Goal: Task Accomplishment & Management: Manage account settings

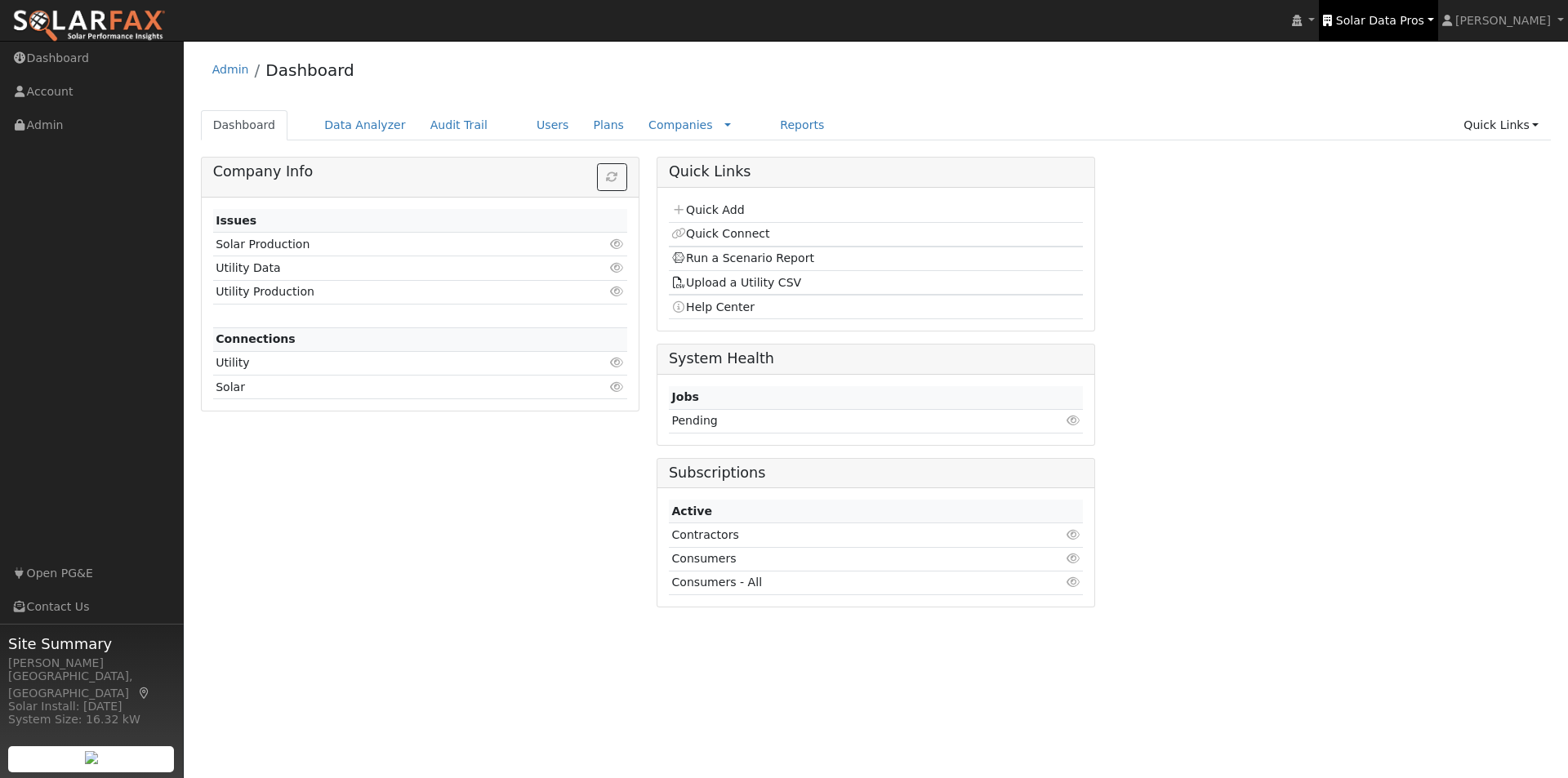
click at [1397, 18] on span "Solar Data Pros" at bounding box center [1379, 20] width 88 height 13
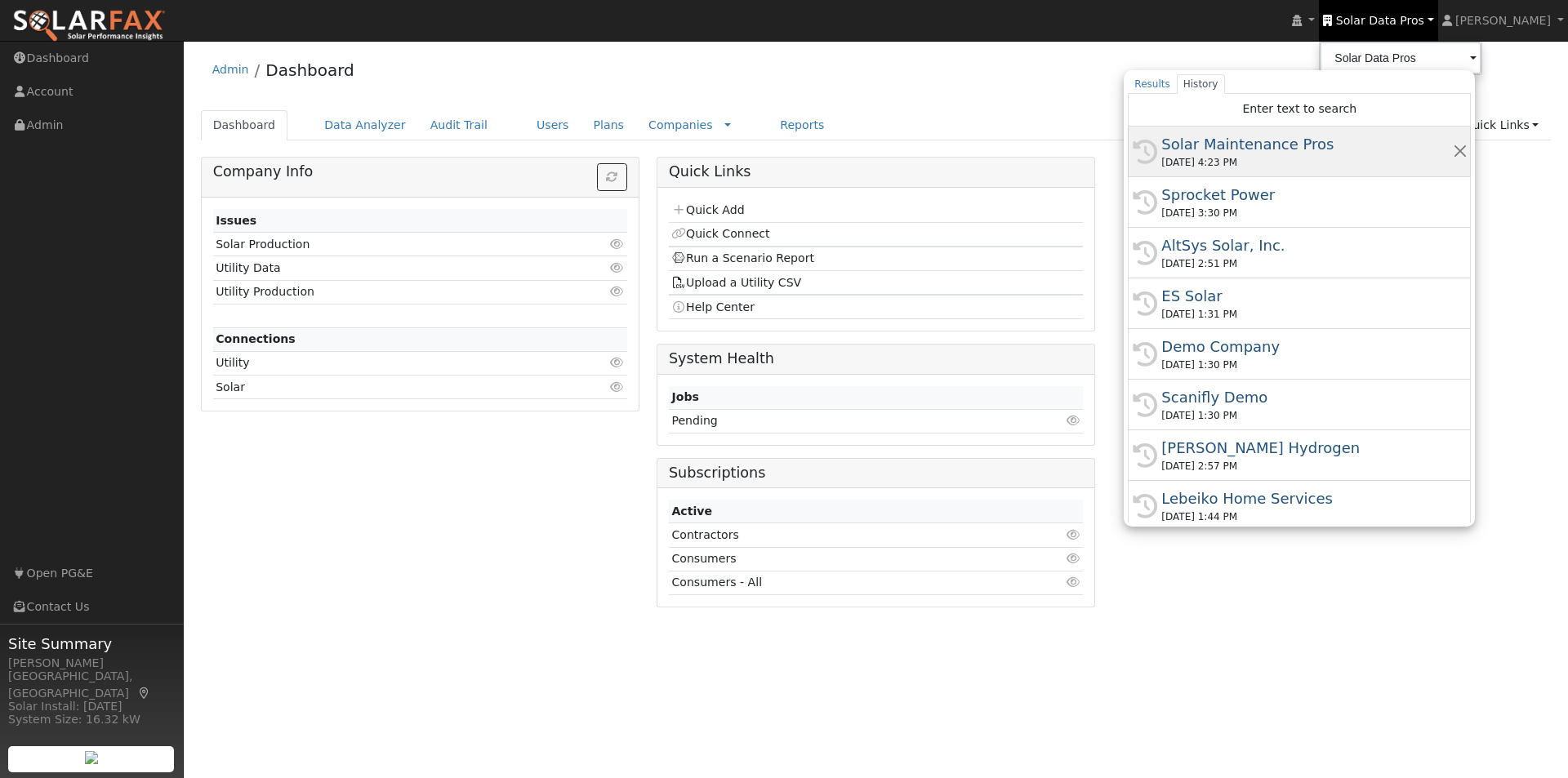
click at [1250, 141] on div "Solar Maintenance Pros" at bounding box center [1307, 145] width 291 height 22
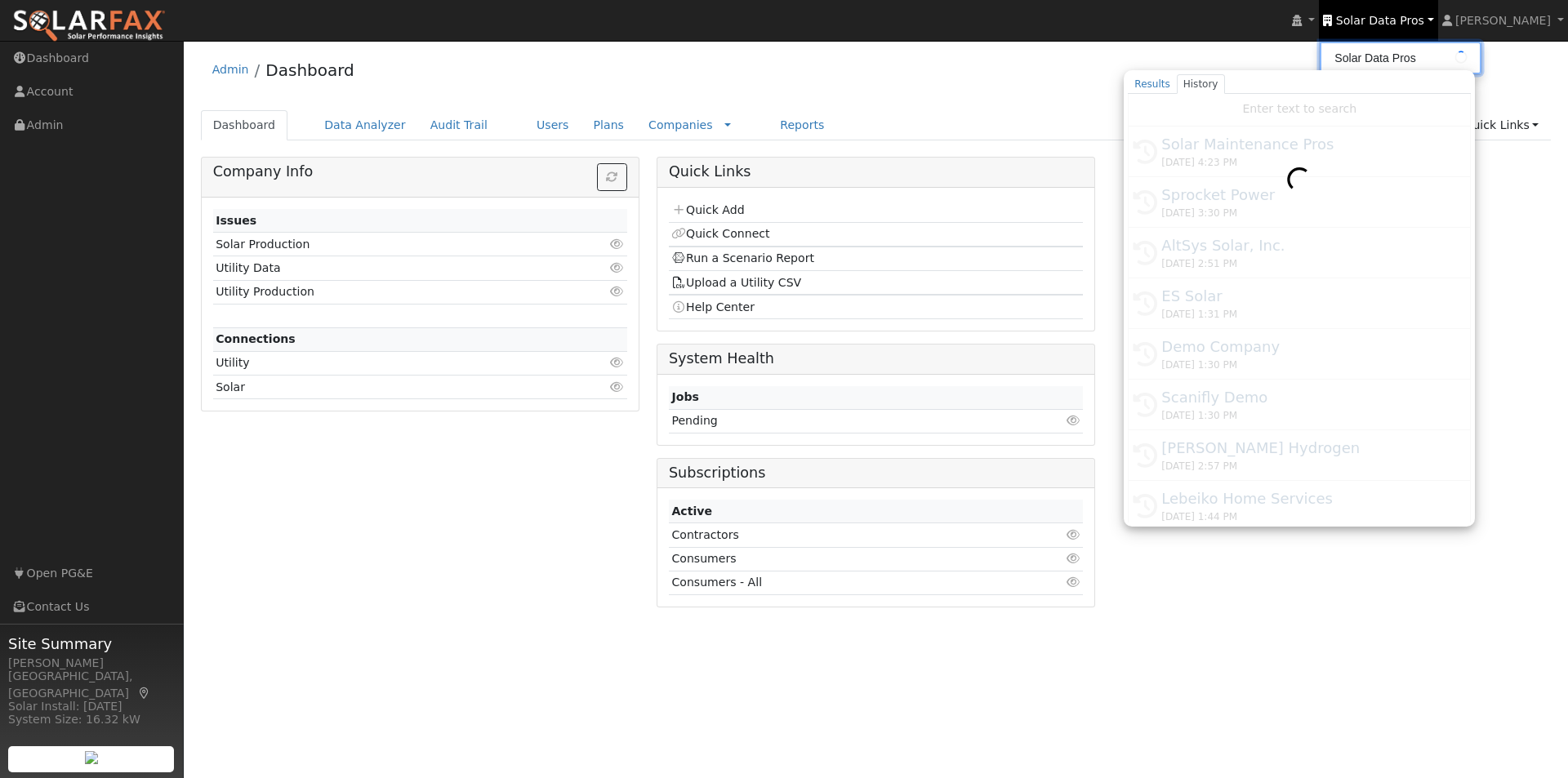
type input "Solar Maintenance Pros"
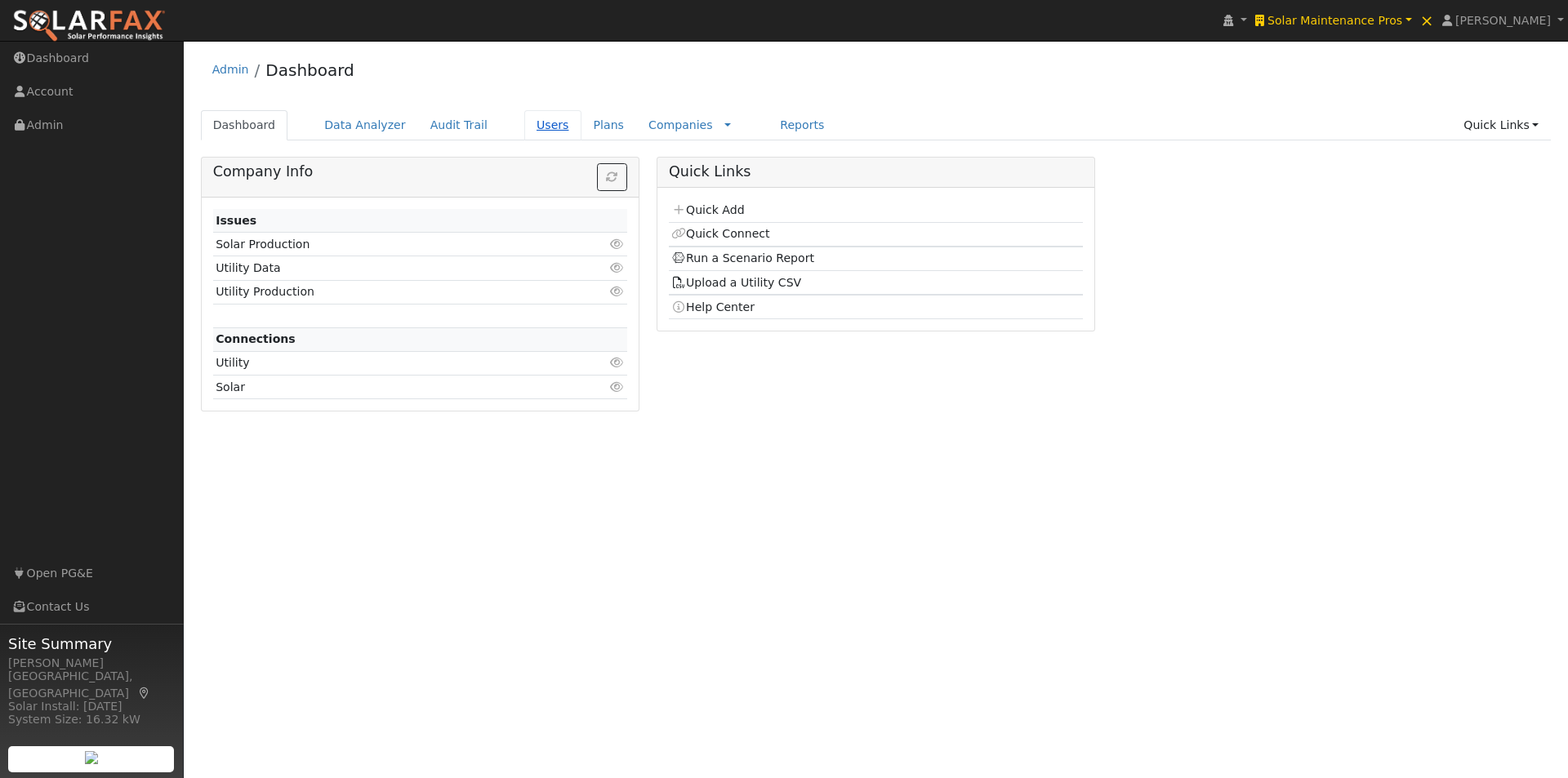
click at [524, 125] on link "Users" at bounding box center [553, 125] width 57 height 31
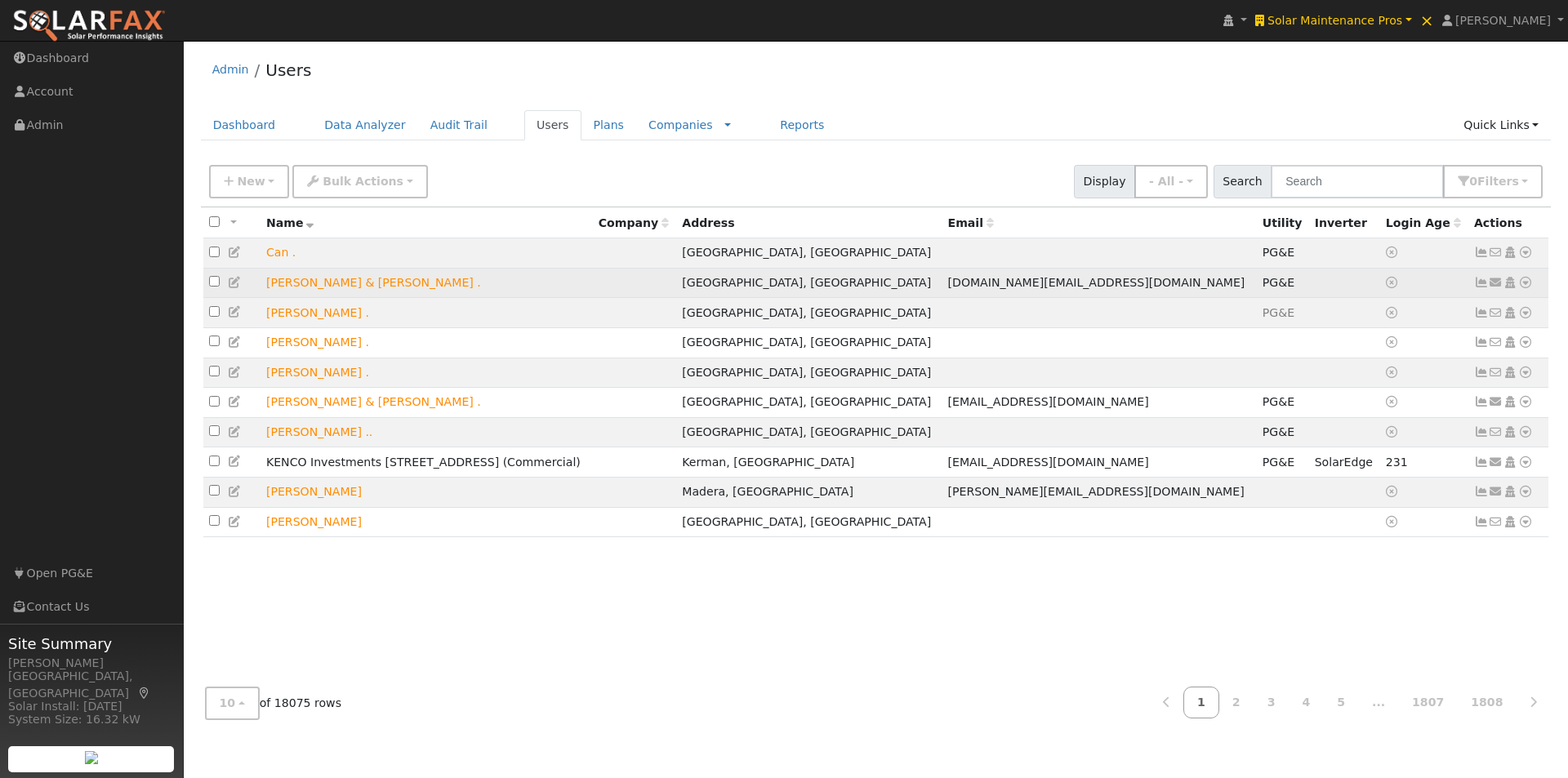
click at [1479, 287] on icon at bounding box center [1481, 283] width 15 height 12
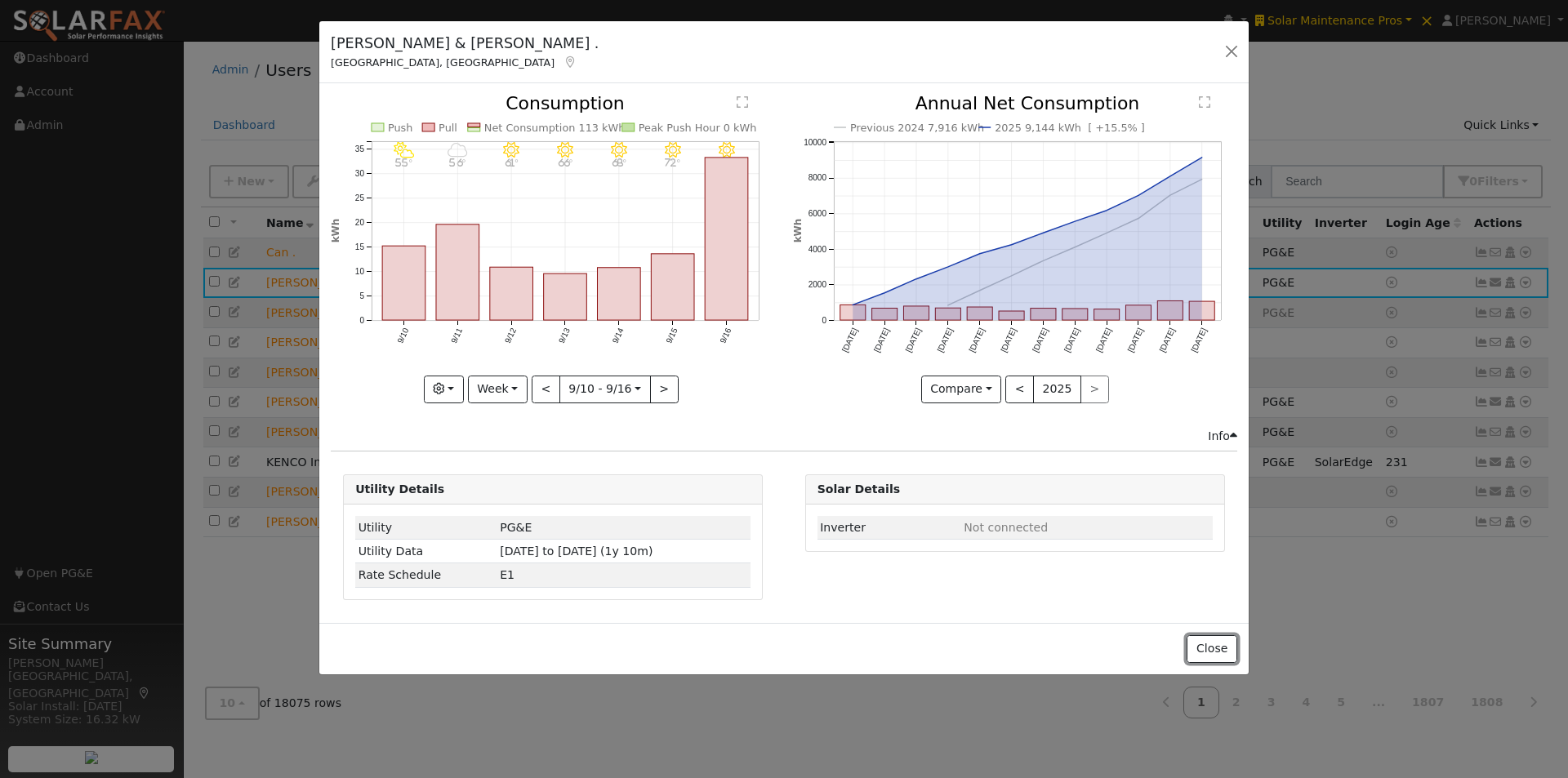
click at [1227, 654] on button "Close" at bounding box center [1211, 649] width 49 height 28
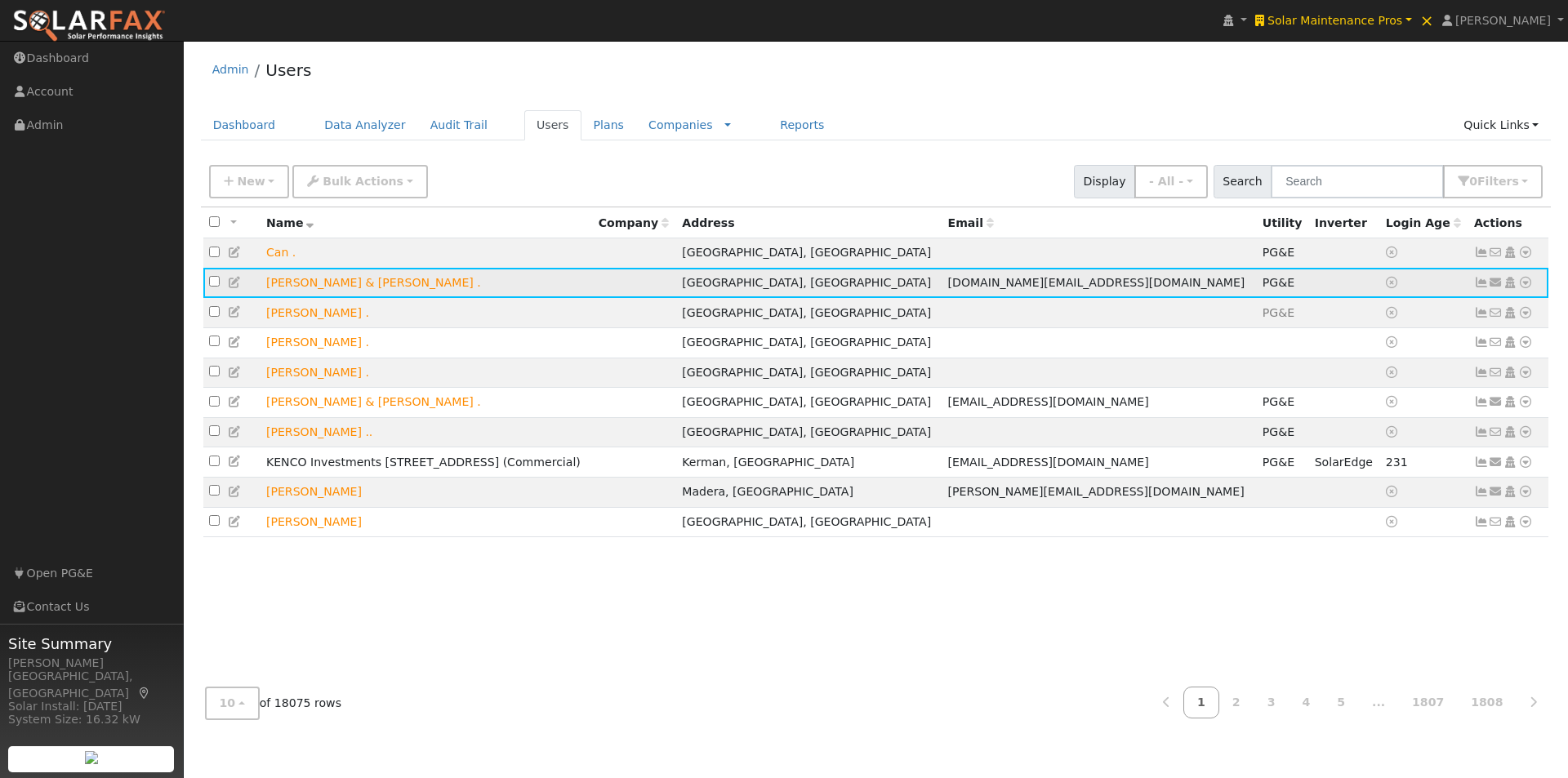
click at [1525, 286] on icon at bounding box center [1524, 283] width 15 height 12
click at [1329, 399] on link "Export to CSV" at bounding box center [1351, 393] width 120 height 23
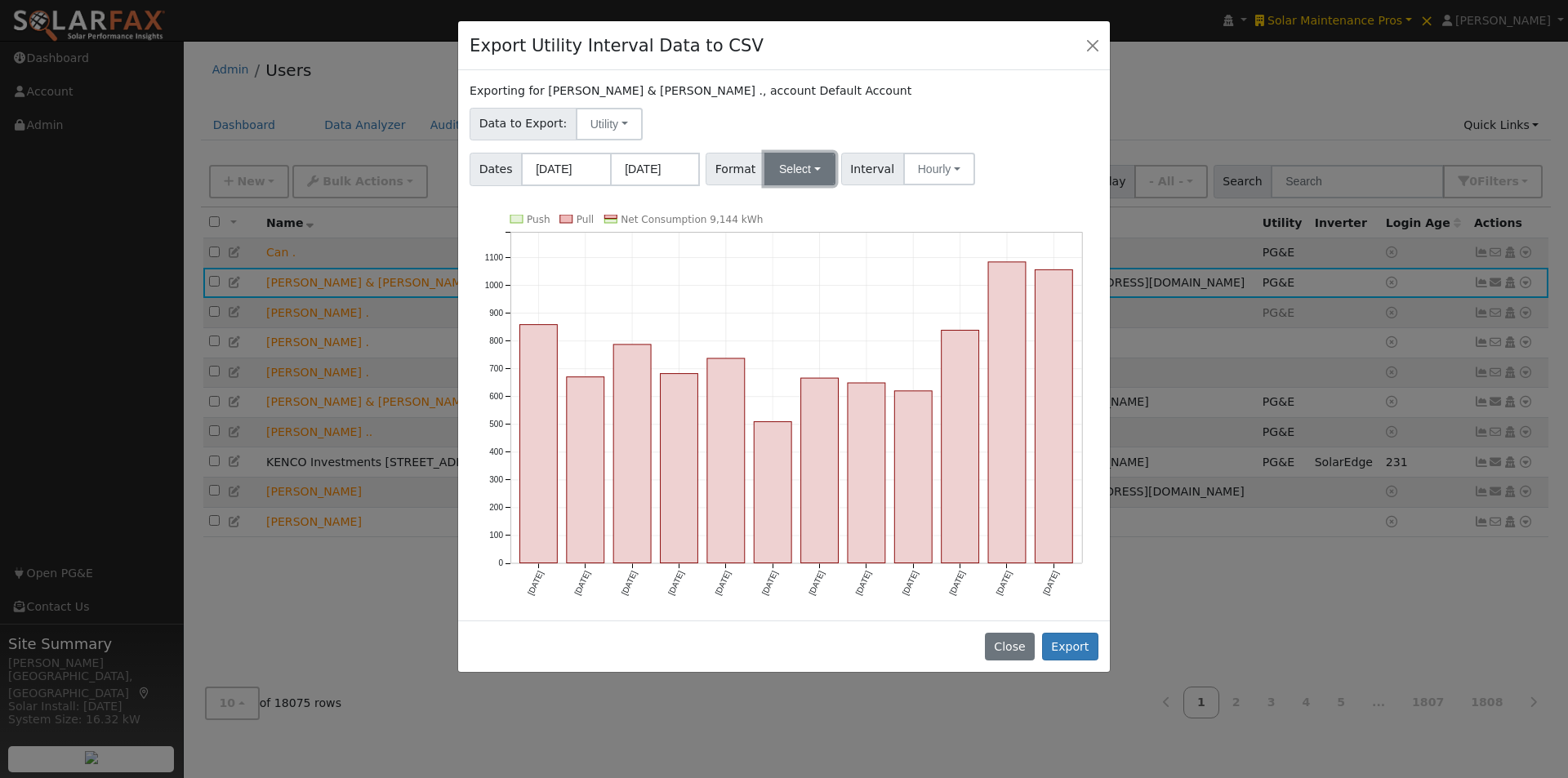
click at [808, 168] on button "Select" at bounding box center [799, 168] width 71 height 33
click at [790, 203] on link "Generic" at bounding box center [818, 205] width 117 height 23
click at [565, 163] on input "09/01/2024" at bounding box center [566, 169] width 90 height 34
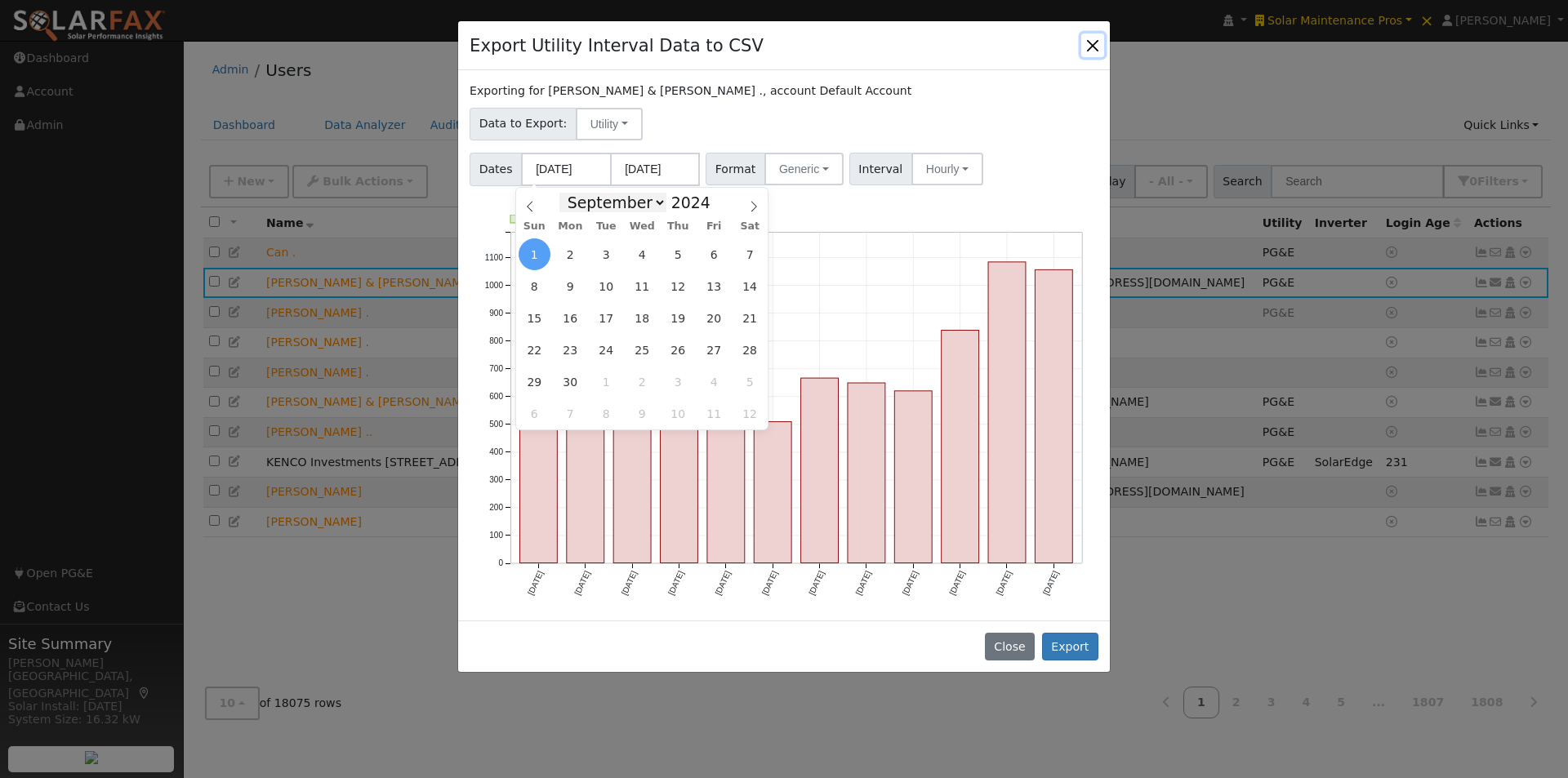
click at [653, 206] on select "January February March April May June July August September October November De…" at bounding box center [612, 203] width 107 height 20
select select "0"
click at [573, 193] on select "January February March April May June July August September October November De…" at bounding box center [612, 203] width 107 height 20
click at [570, 253] on span "1" at bounding box center [570, 254] width 32 height 32
type input "01/01/2024"
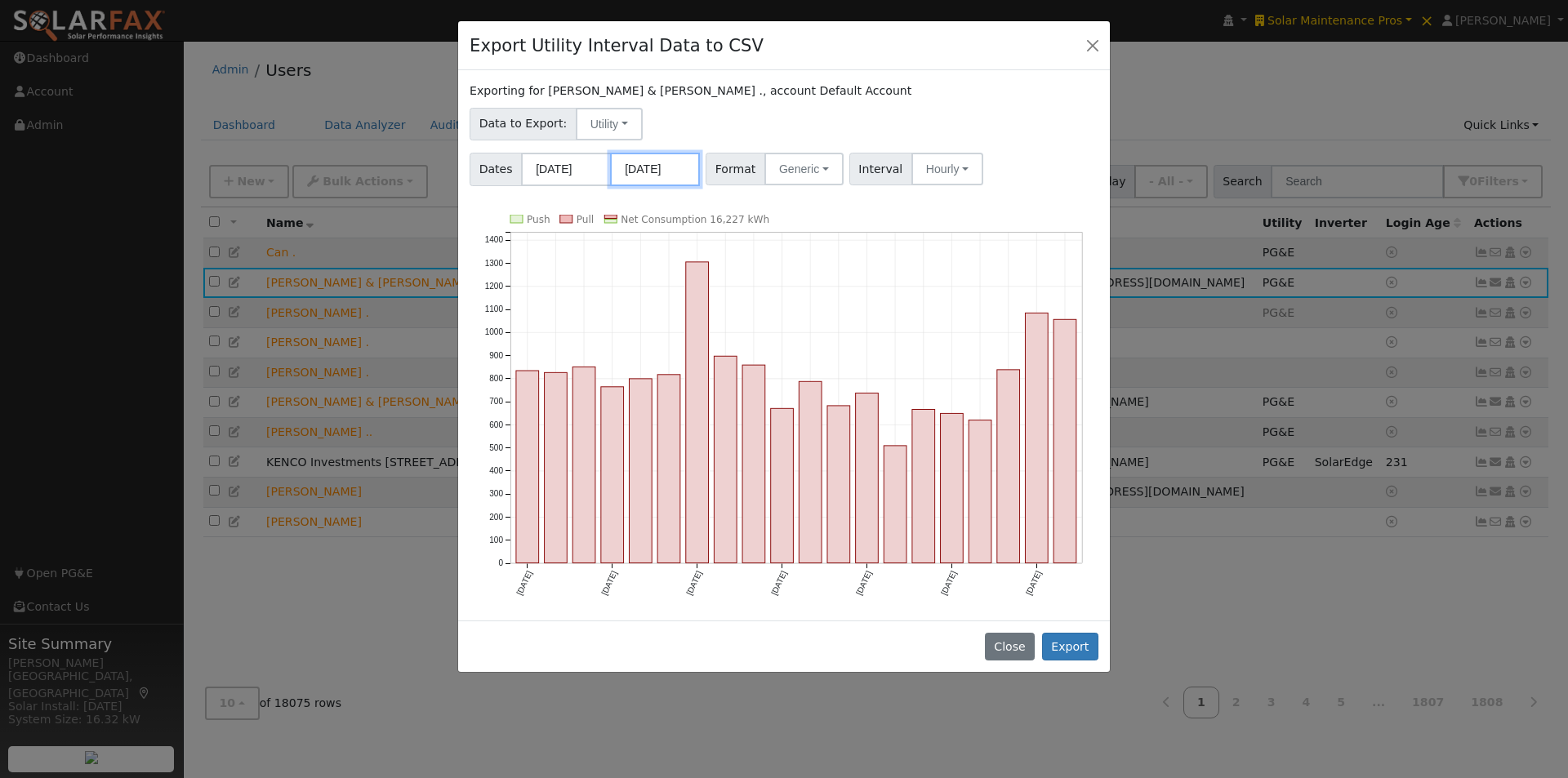
click at [665, 171] on input "[DATE]" at bounding box center [654, 169] width 90 height 34
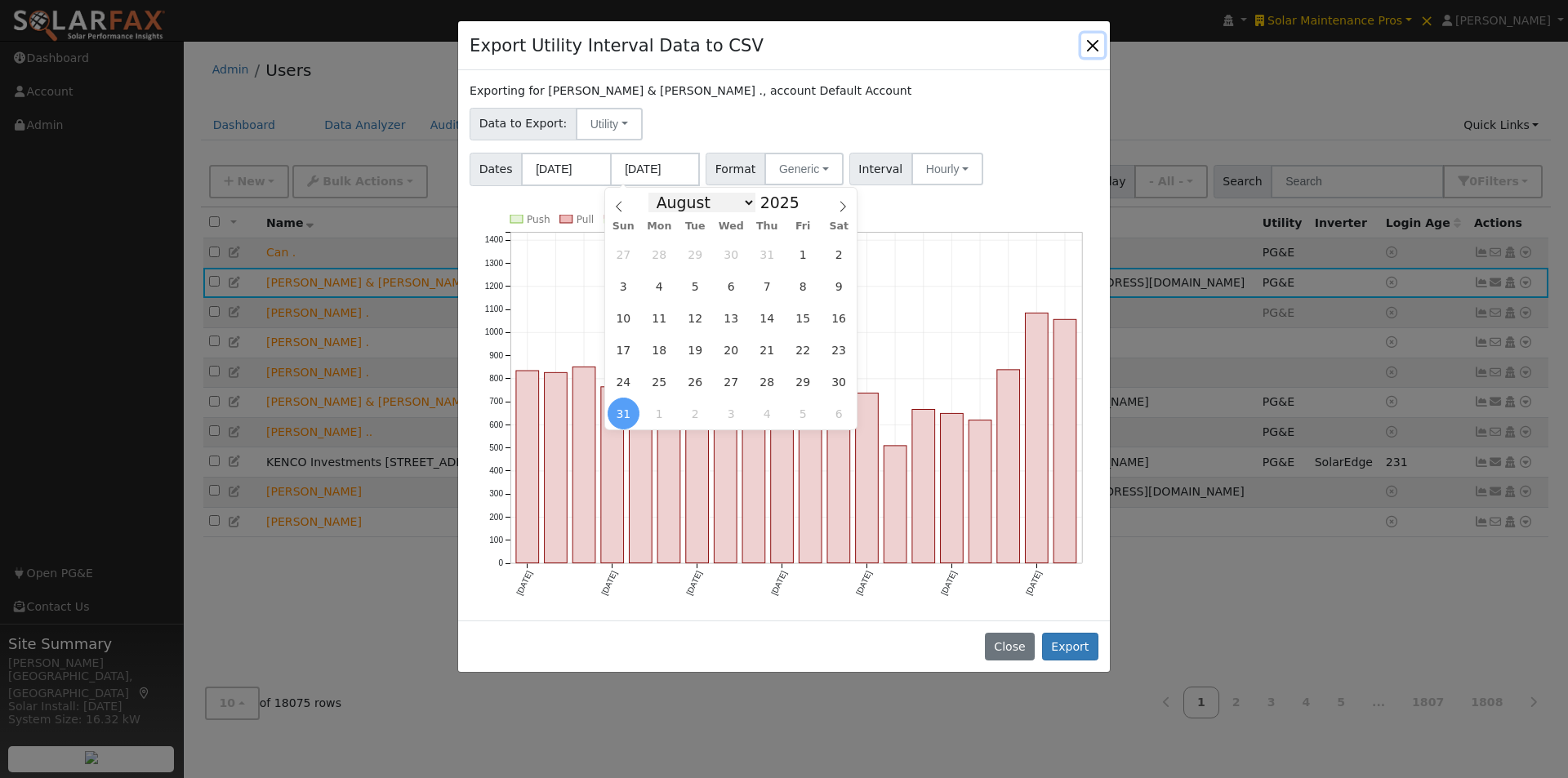
click at [741, 205] on select "January February March April May June July August September October November De…" at bounding box center [701, 203] width 107 height 20
select select "11"
click at [661, 193] on select "January February March April May June July August September October November De…" at bounding box center [701, 203] width 107 height 20
drag, startPoint x: 725, startPoint y: 382, endPoint x: 748, endPoint y: 338, distance: 49.6
click at [726, 380] on span "31" at bounding box center [731, 382] width 32 height 32
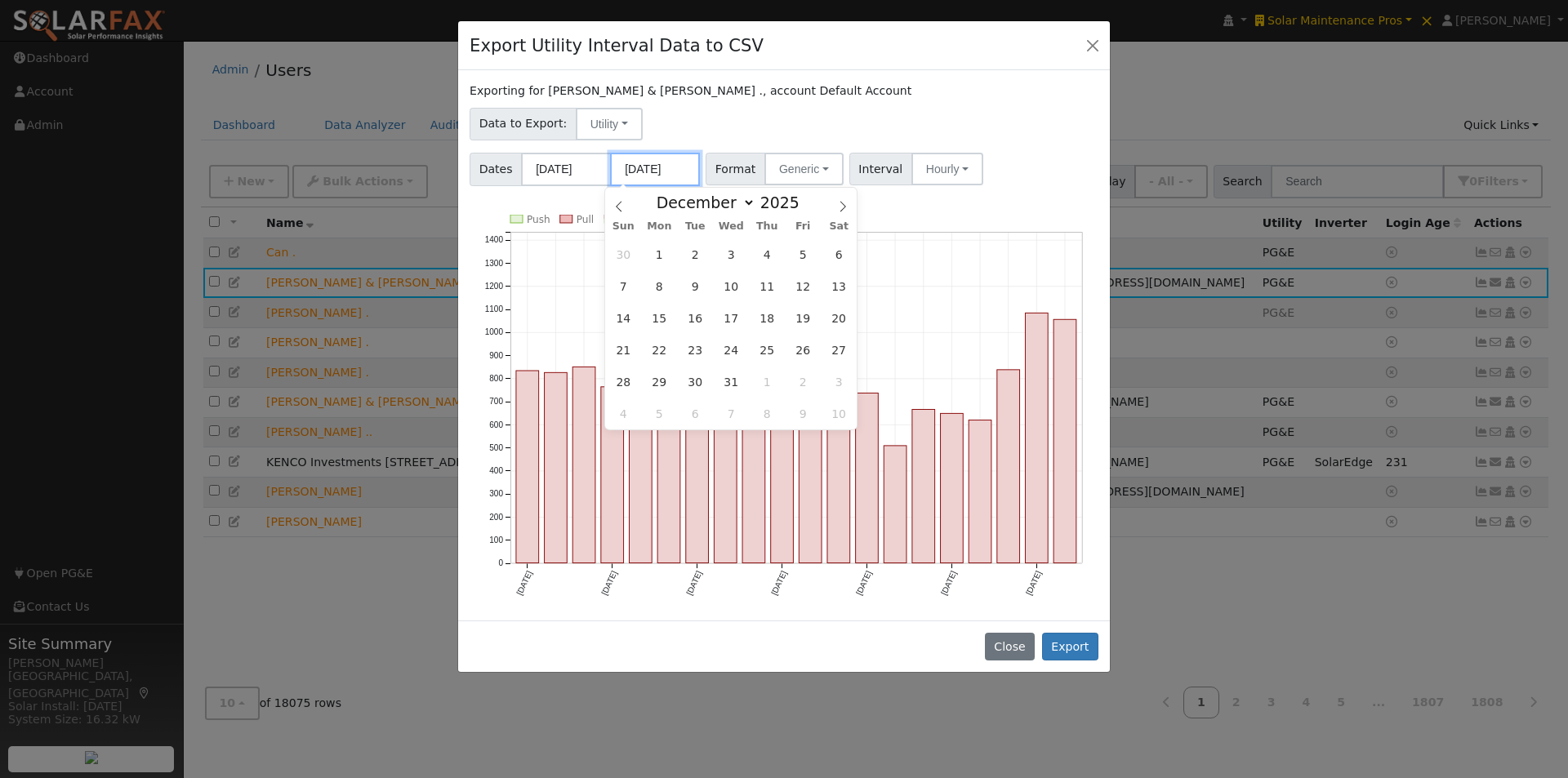
type input "12/31/2025"
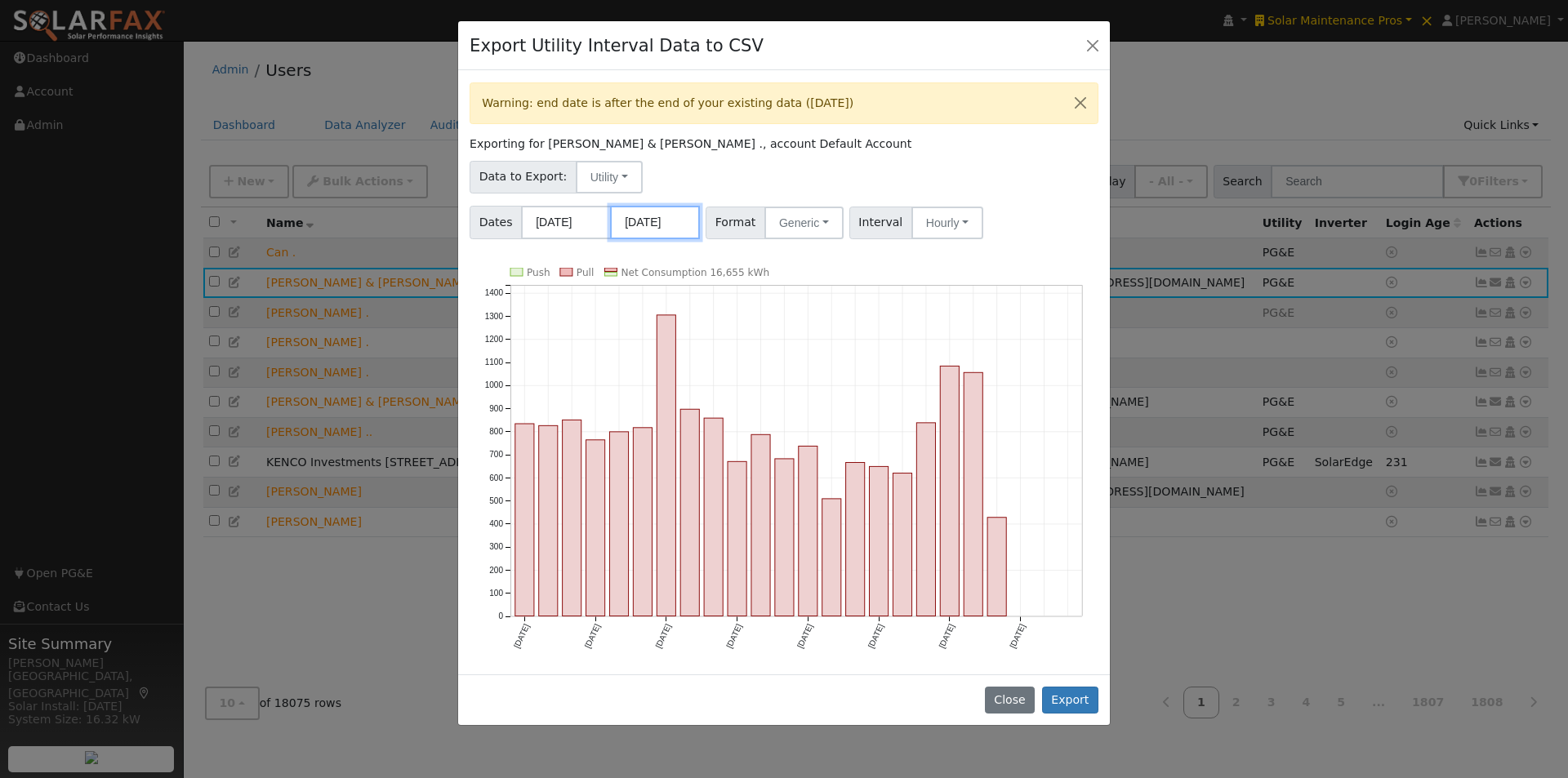
click at [685, 226] on input "12/31/2025" at bounding box center [654, 223] width 90 height 34
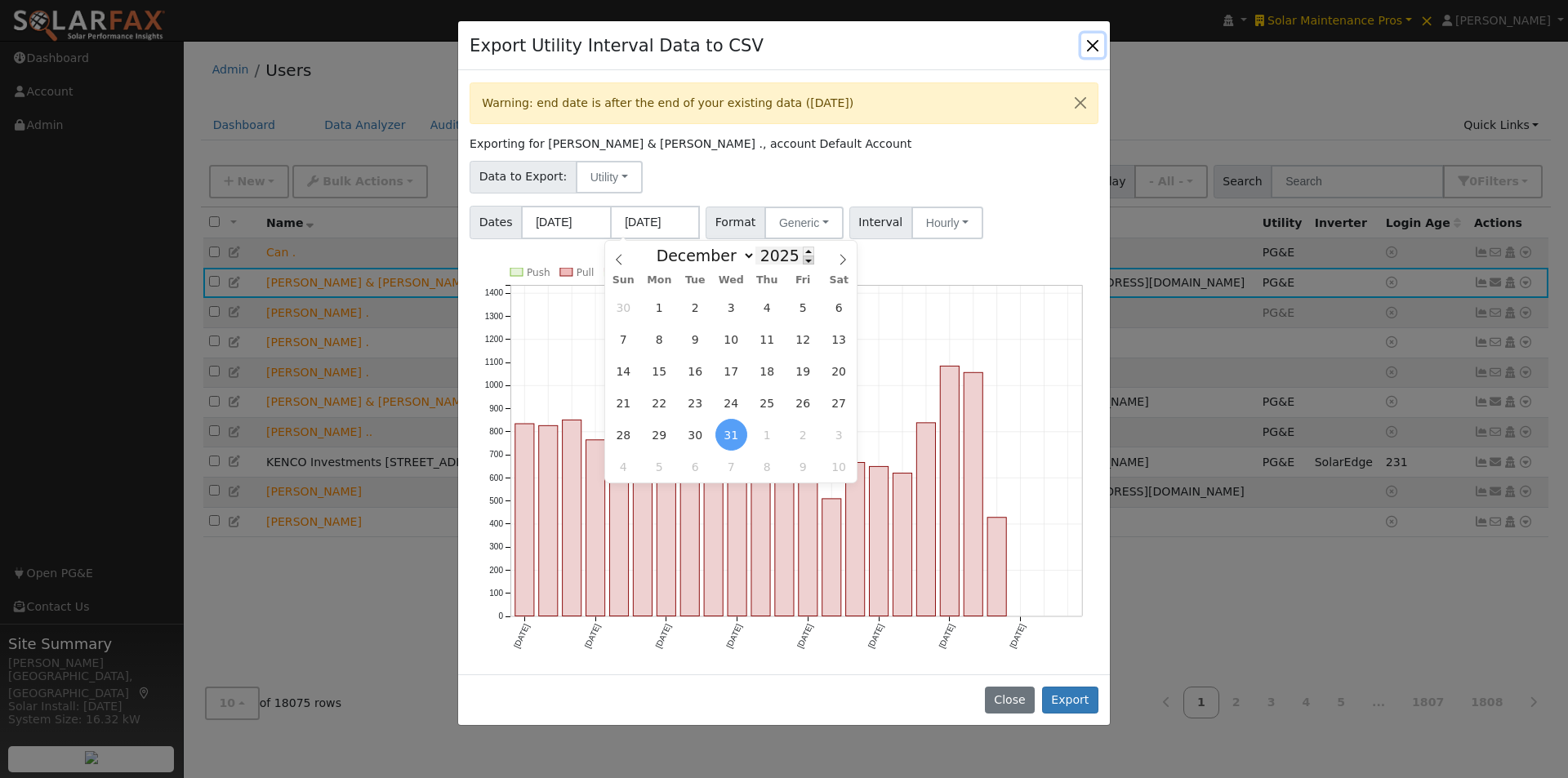
click at [802, 263] on span at bounding box center [808, 259] width 12 height 9
type input "2024"
click at [684, 434] on span "31" at bounding box center [695, 435] width 32 height 32
type input "12/31/2024"
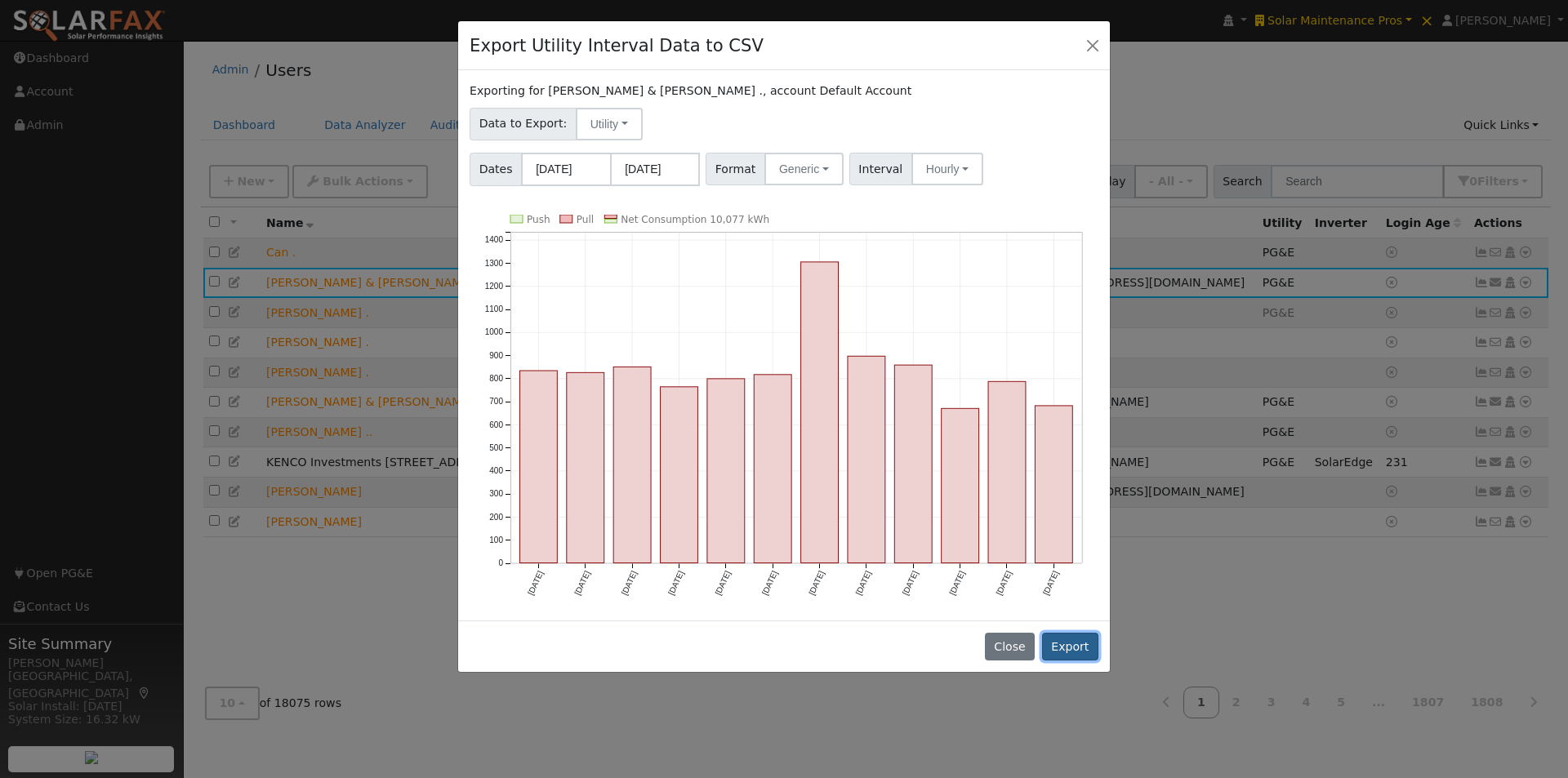
click at [1072, 644] on button "Export" at bounding box center [1069, 647] width 56 height 28
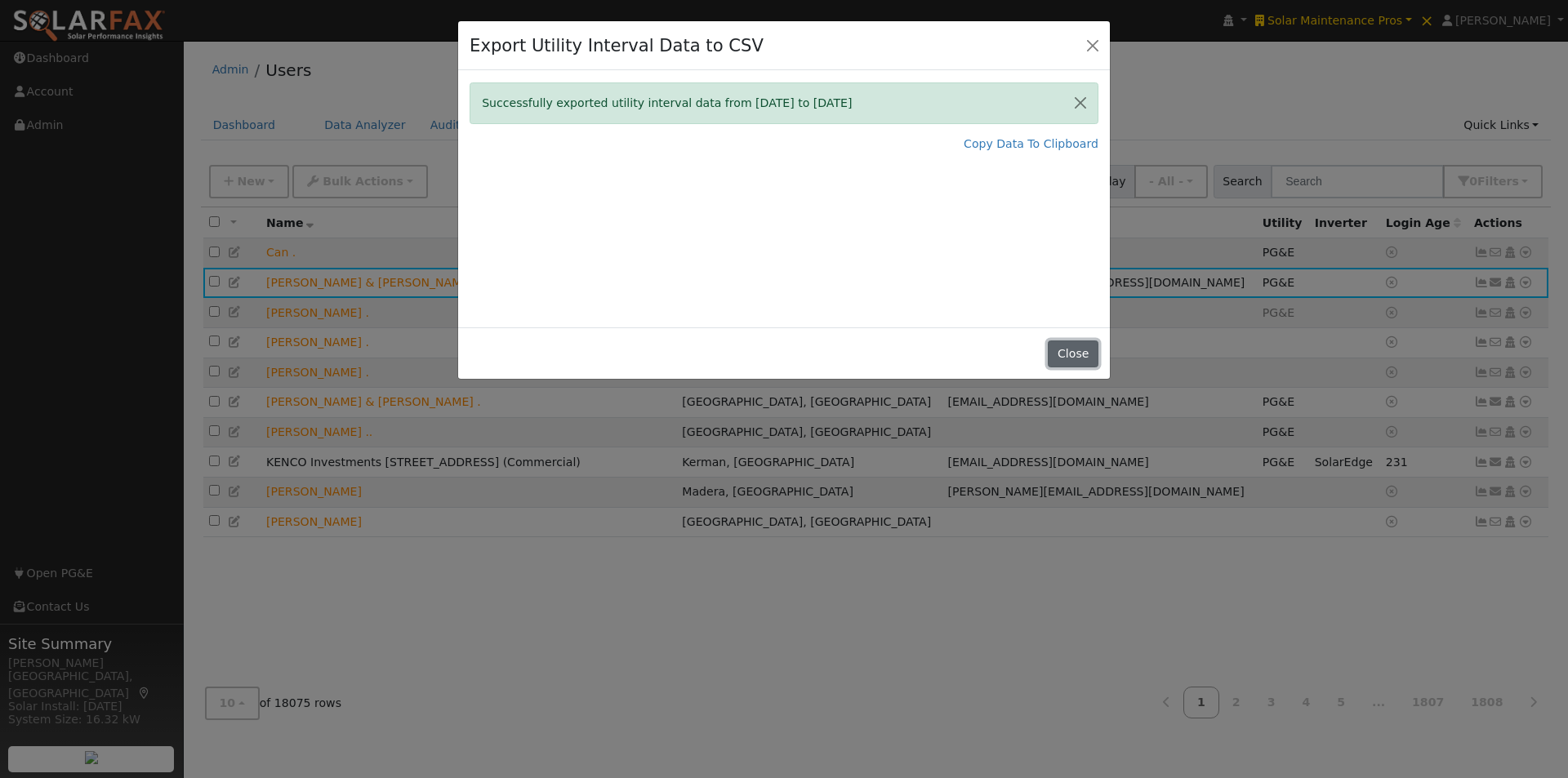
click at [1068, 354] on button "Close" at bounding box center [1072, 354] width 49 height 28
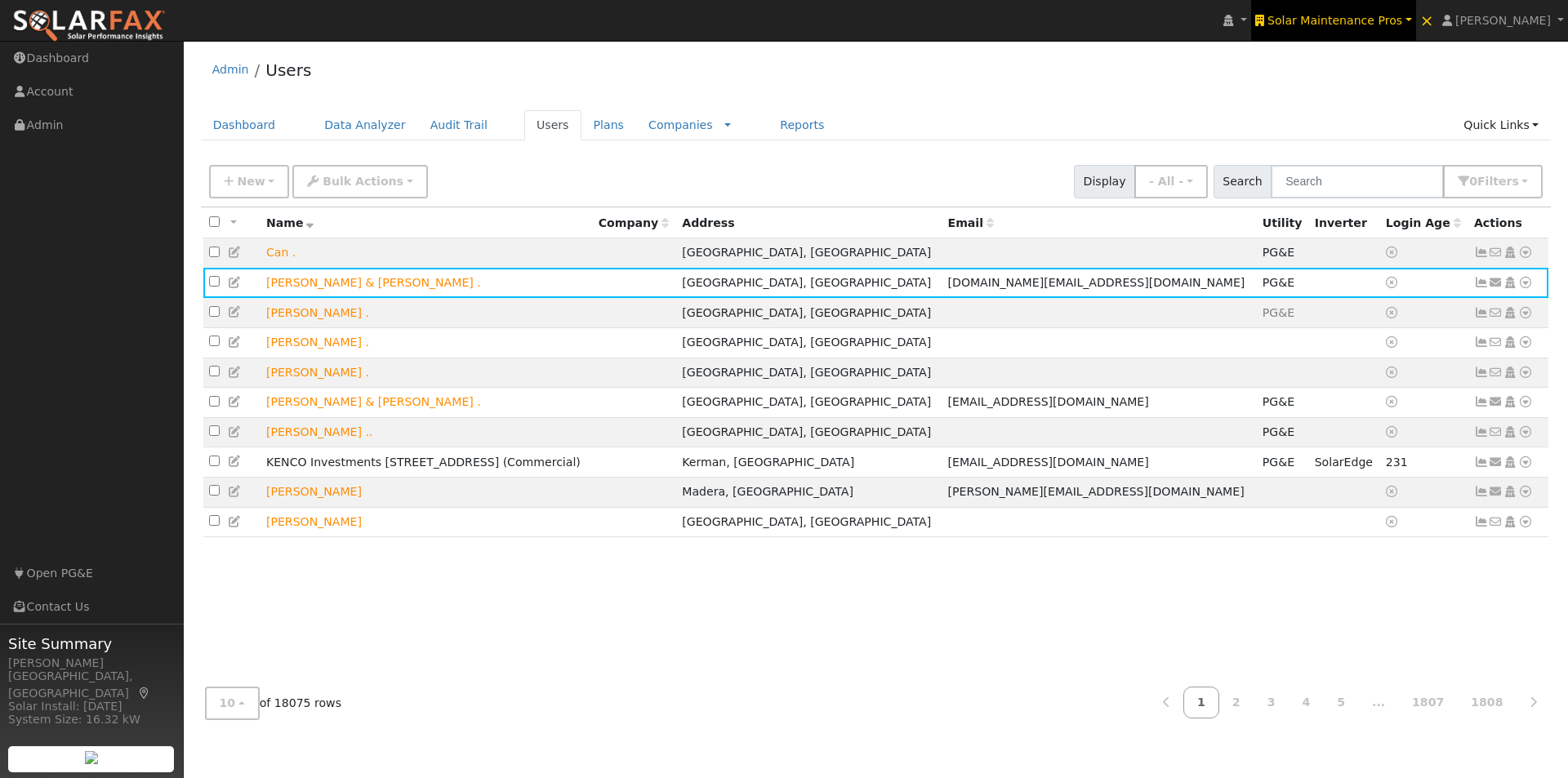
click at [1343, 17] on span "Solar Maintenance Pros" at bounding box center [1335, 20] width 135 height 13
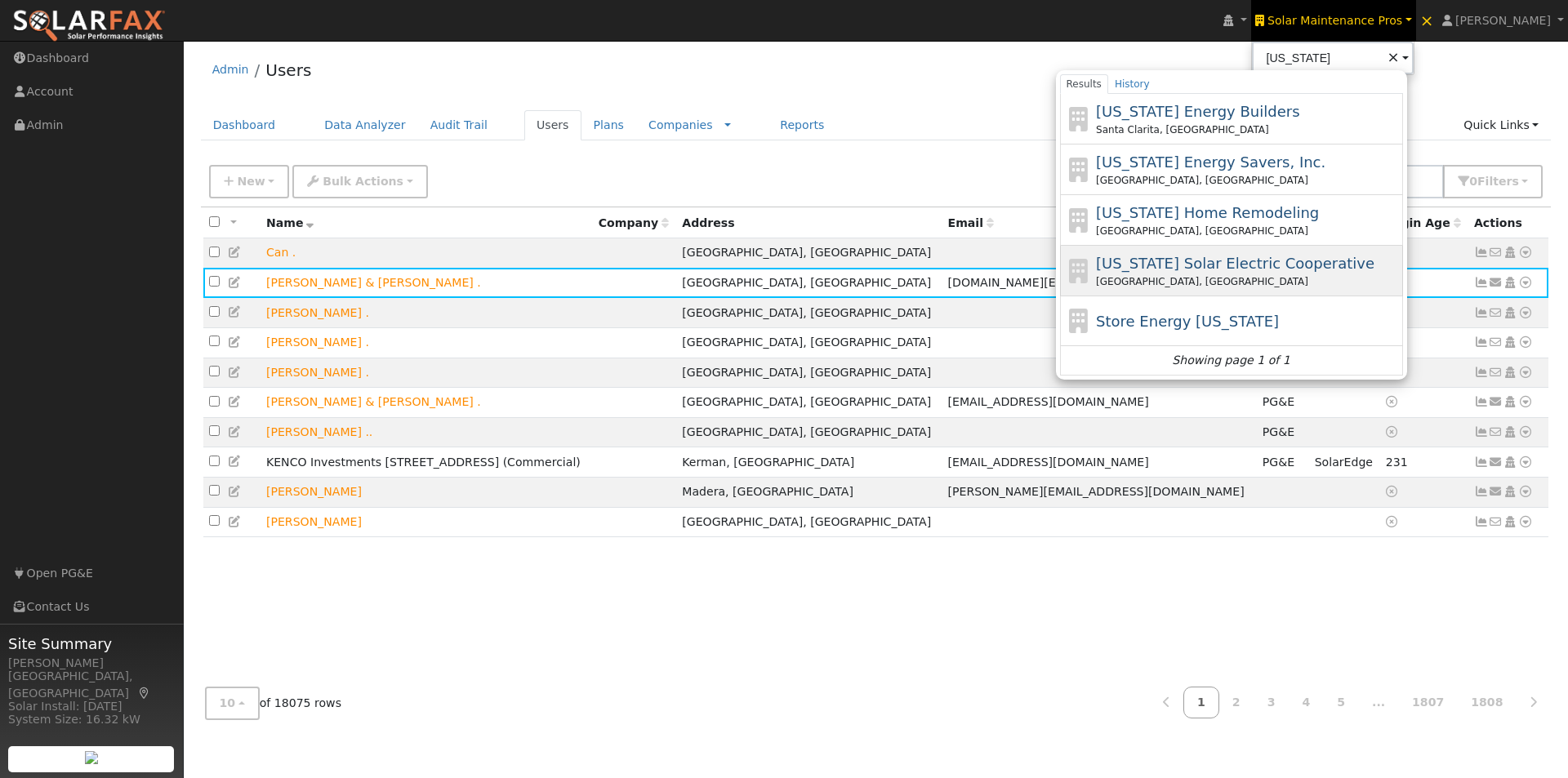
click at [1172, 256] on span "California Solar Electric Cooperative" at bounding box center [1235, 262] width 278 height 17
type input "California Solar Electric Cooperative"
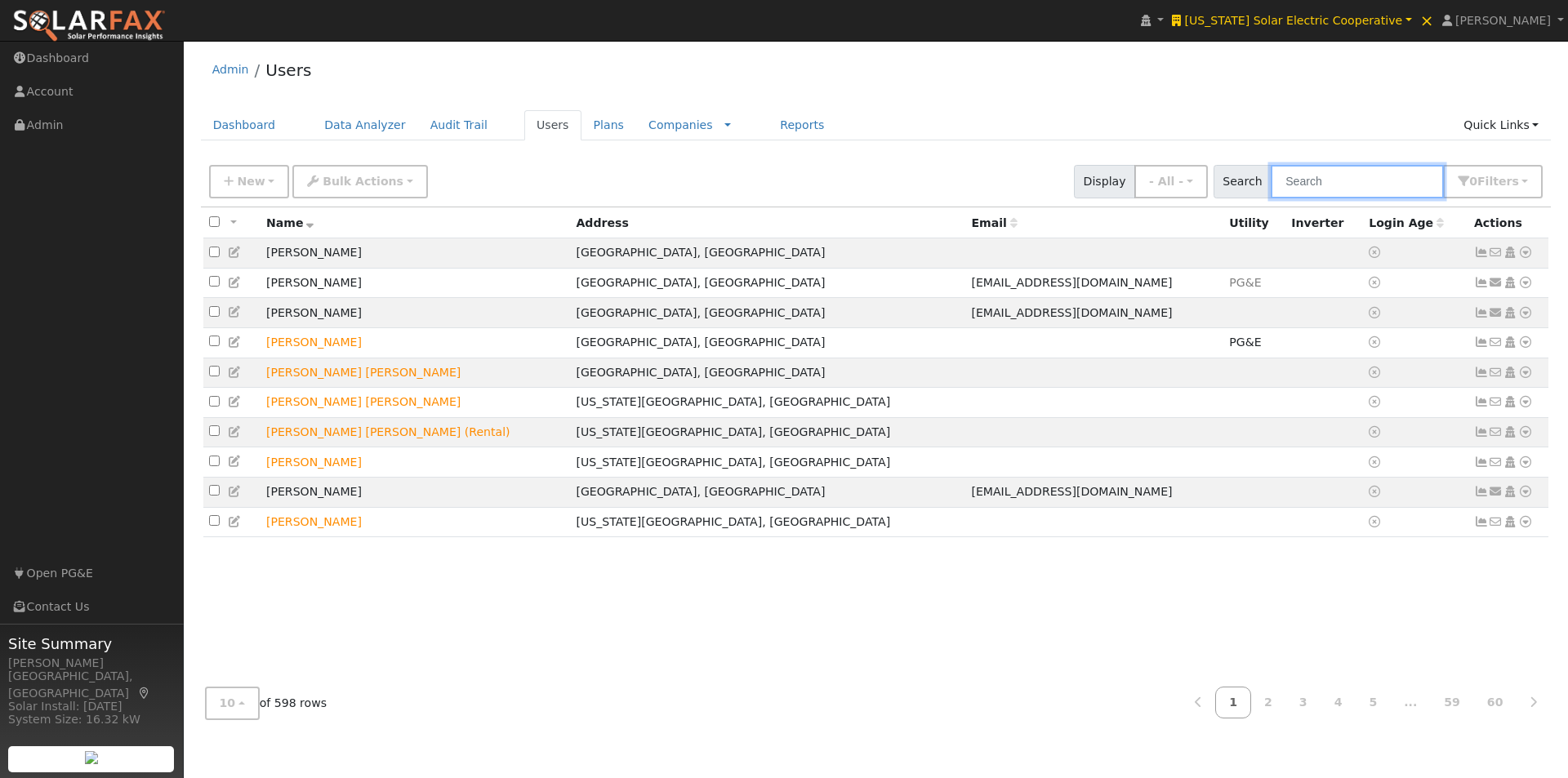
click at [1358, 190] on input "text" at bounding box center [1356, 182] width 173 height 34
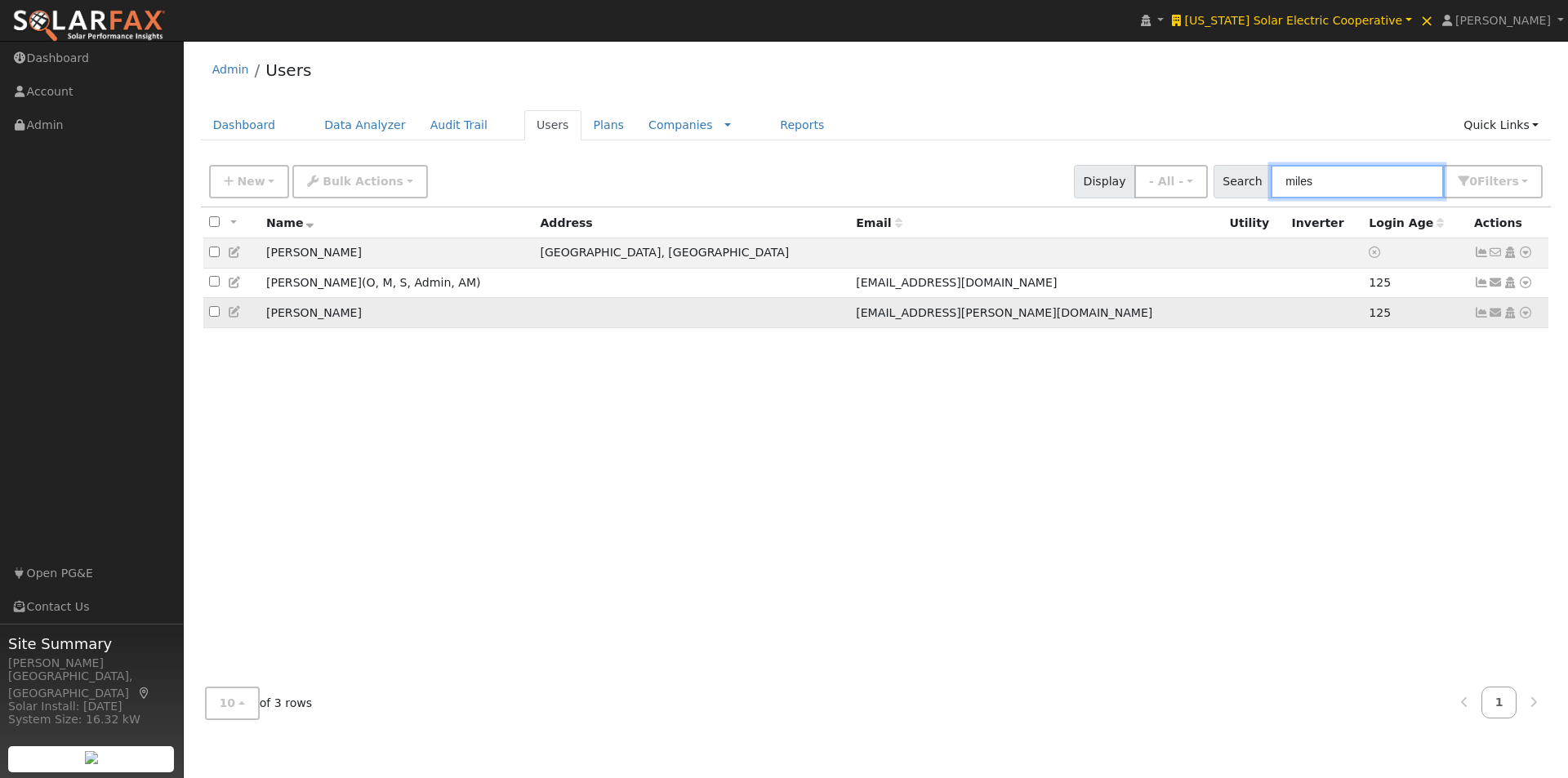
type input "miles"
click at [1524, 317] on icon at bounding box center [1524, 313] width 15 height 12
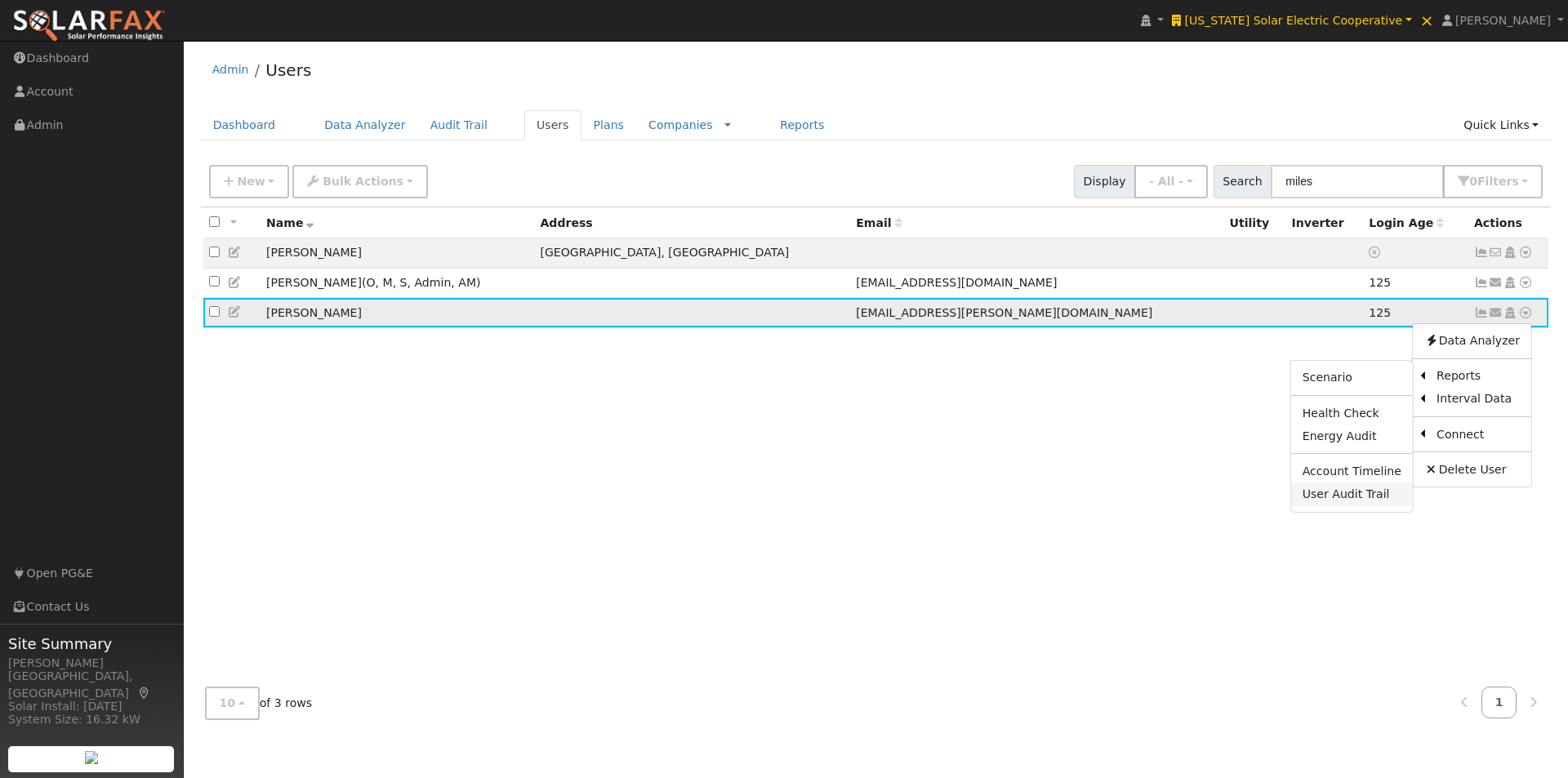
click at [1336, 500] on link "User Audit Trail" at bounding box center [1351, 494] width 122 height 23
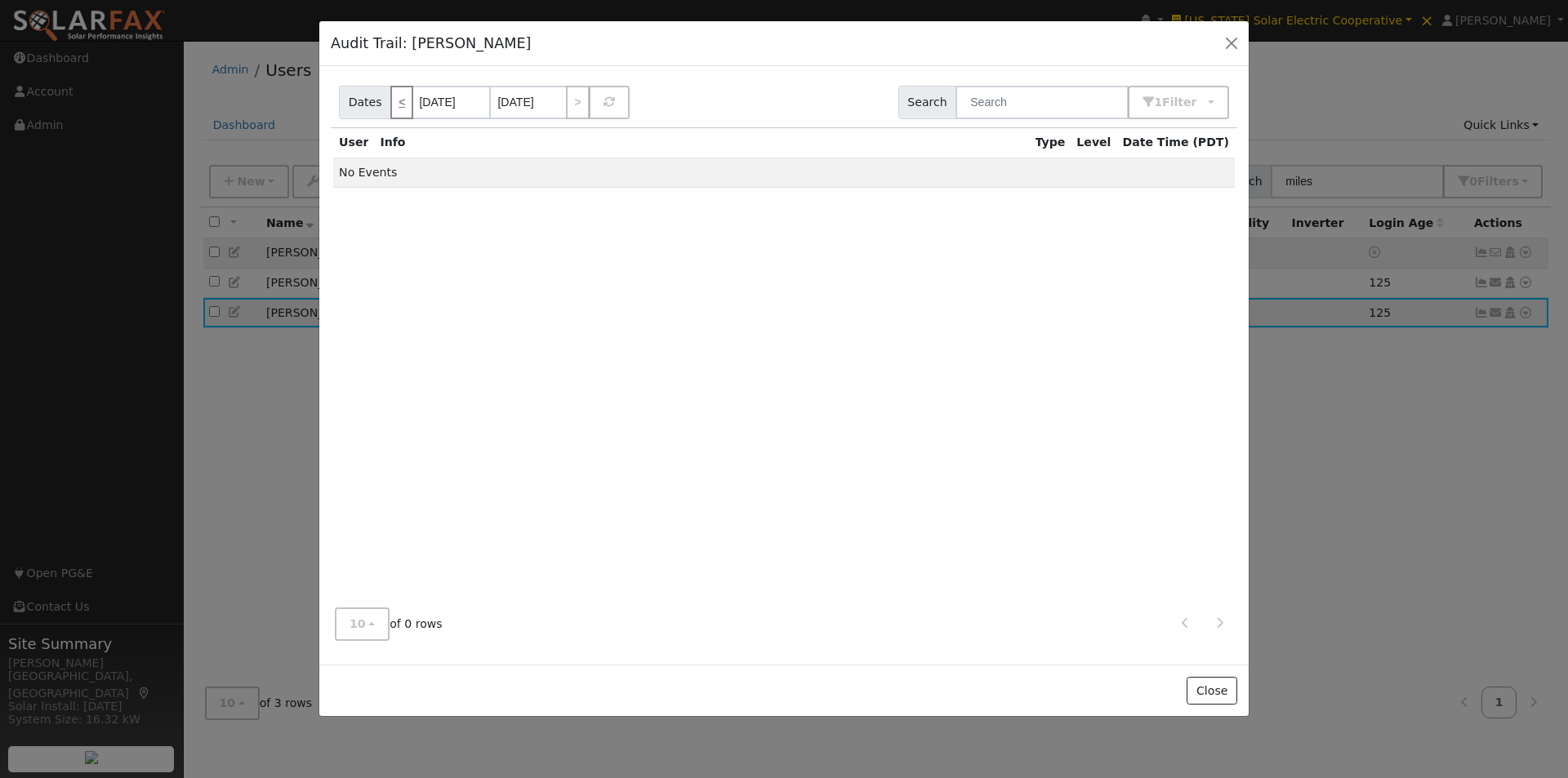
click at [397, 102] on link "<" at bounding box center [401, 103] width 23 height 34
type input "09/03/2025"
type input "09/10/2025"
click at [573, 105] on link ">" at bounding box center [577, 103] width 23 height 34
type input "09/11/2025"
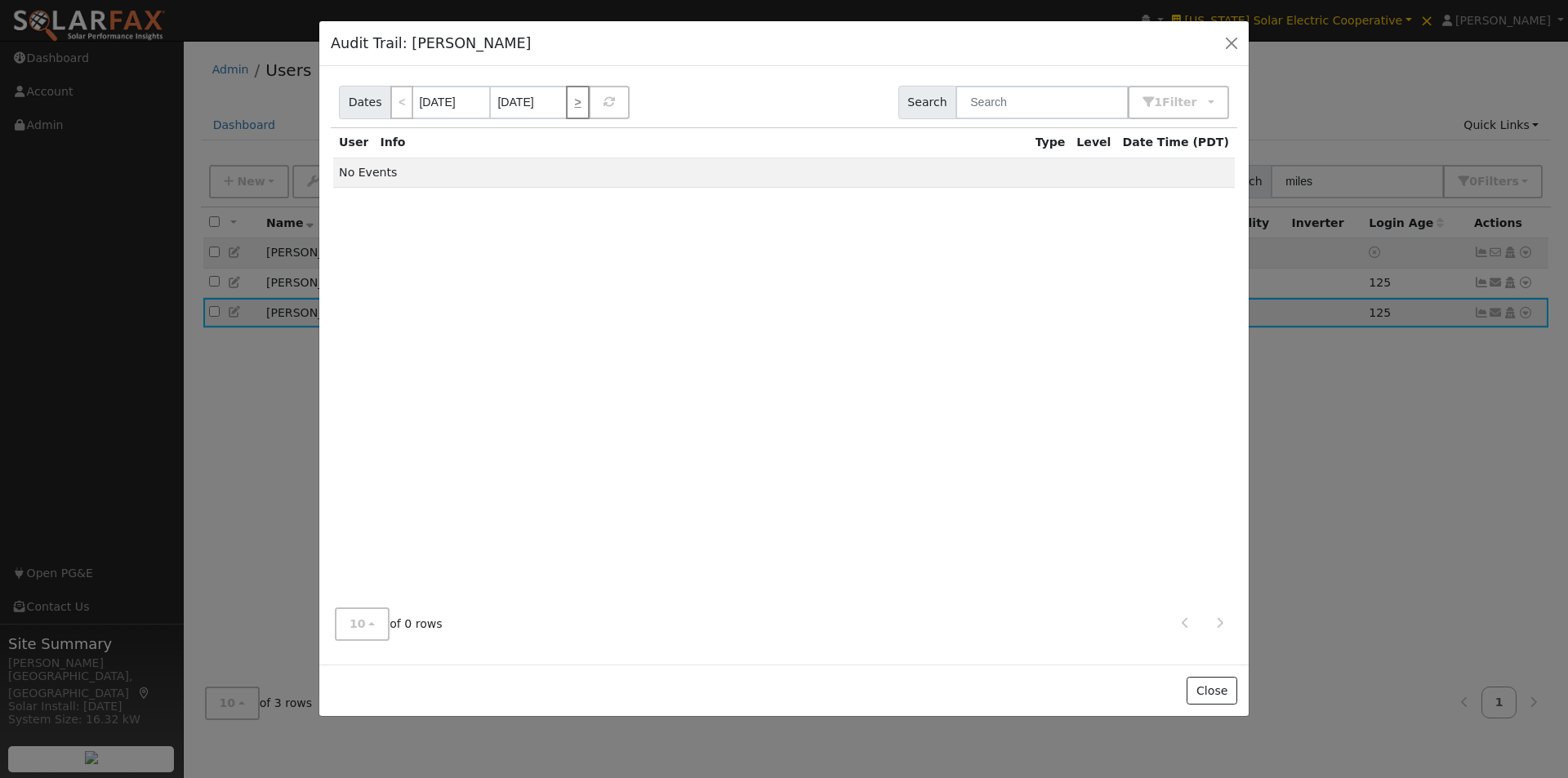
type input "[DATE]"
drag, startPoint x: 1214, startPoint y: 698, endPoint x: 1254, endPoint y: 600, distance: 105.8
click at [1216, 693] on button "Close" at bounding box center [1211, 691] width 49 height 28
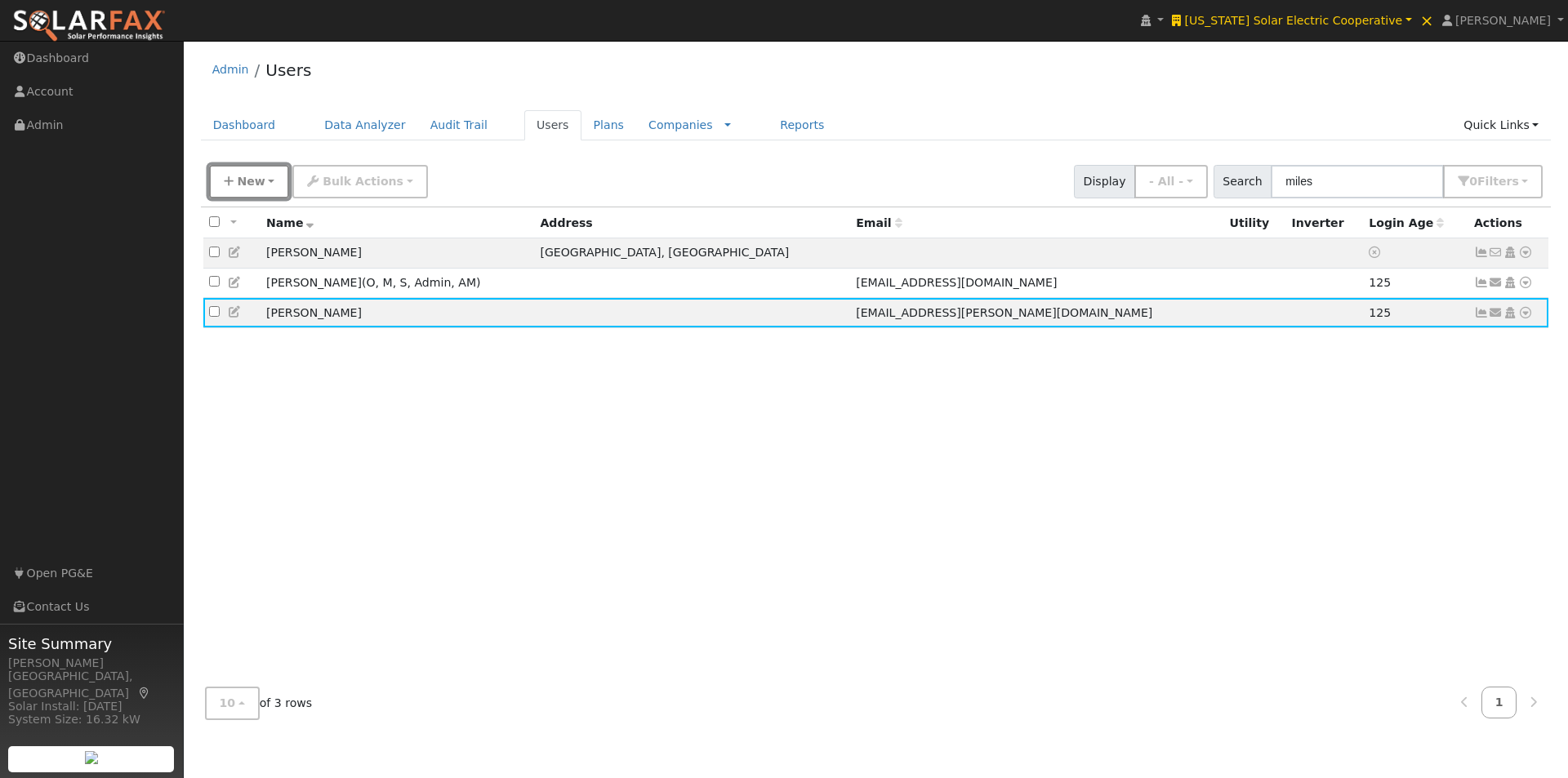
click at [245, 180] on span "New" at bounding box center [250, 181] width 28 height 13
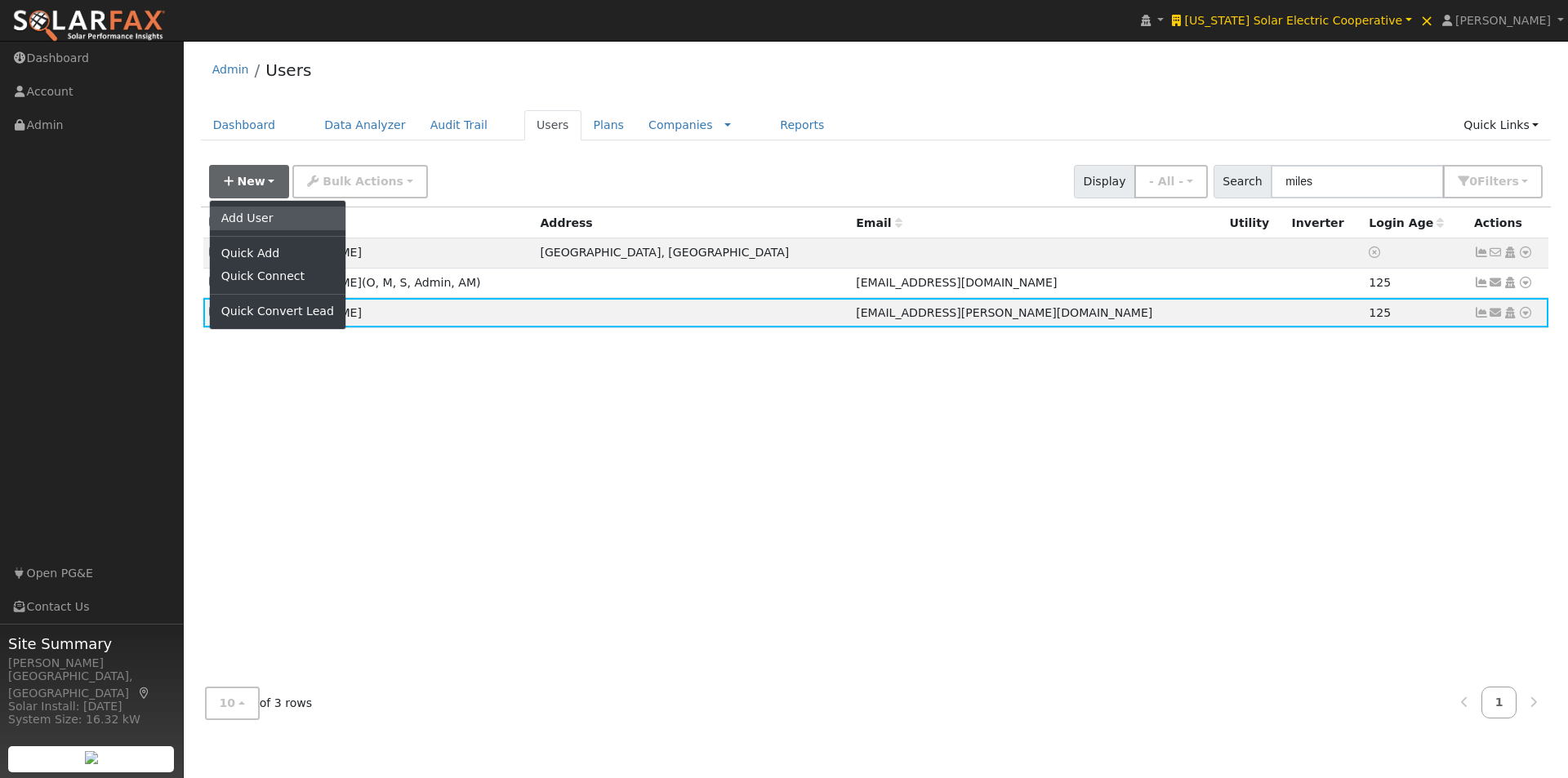
drag, startPoint x: 263, startPoint y: 215, endPoint x: 400, endPoint y: 253, distance: 142.2
click at [264, 215] on link "Add User" at bounding box center [277, 218] width 136 height 23
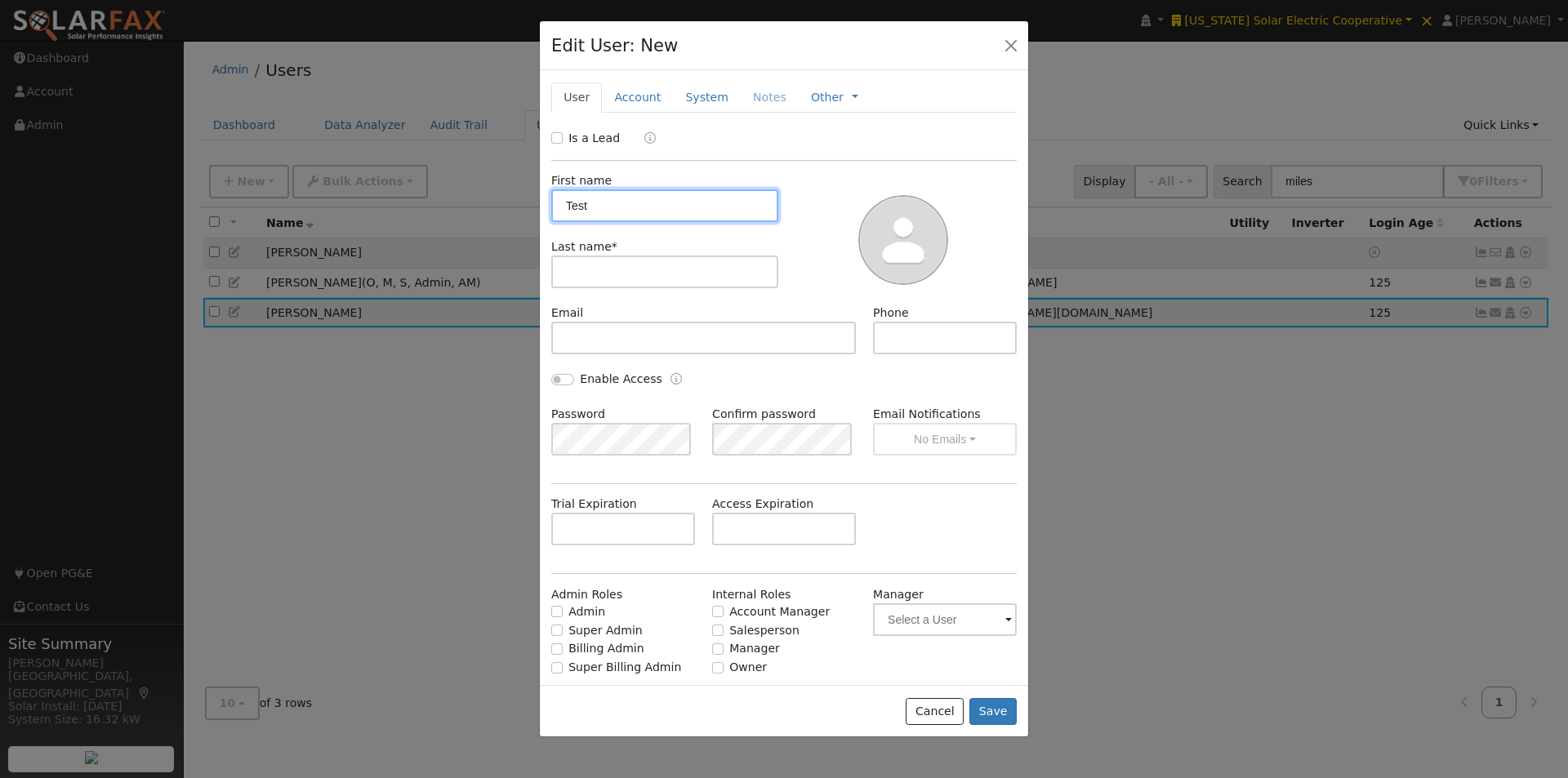
type input "Test"
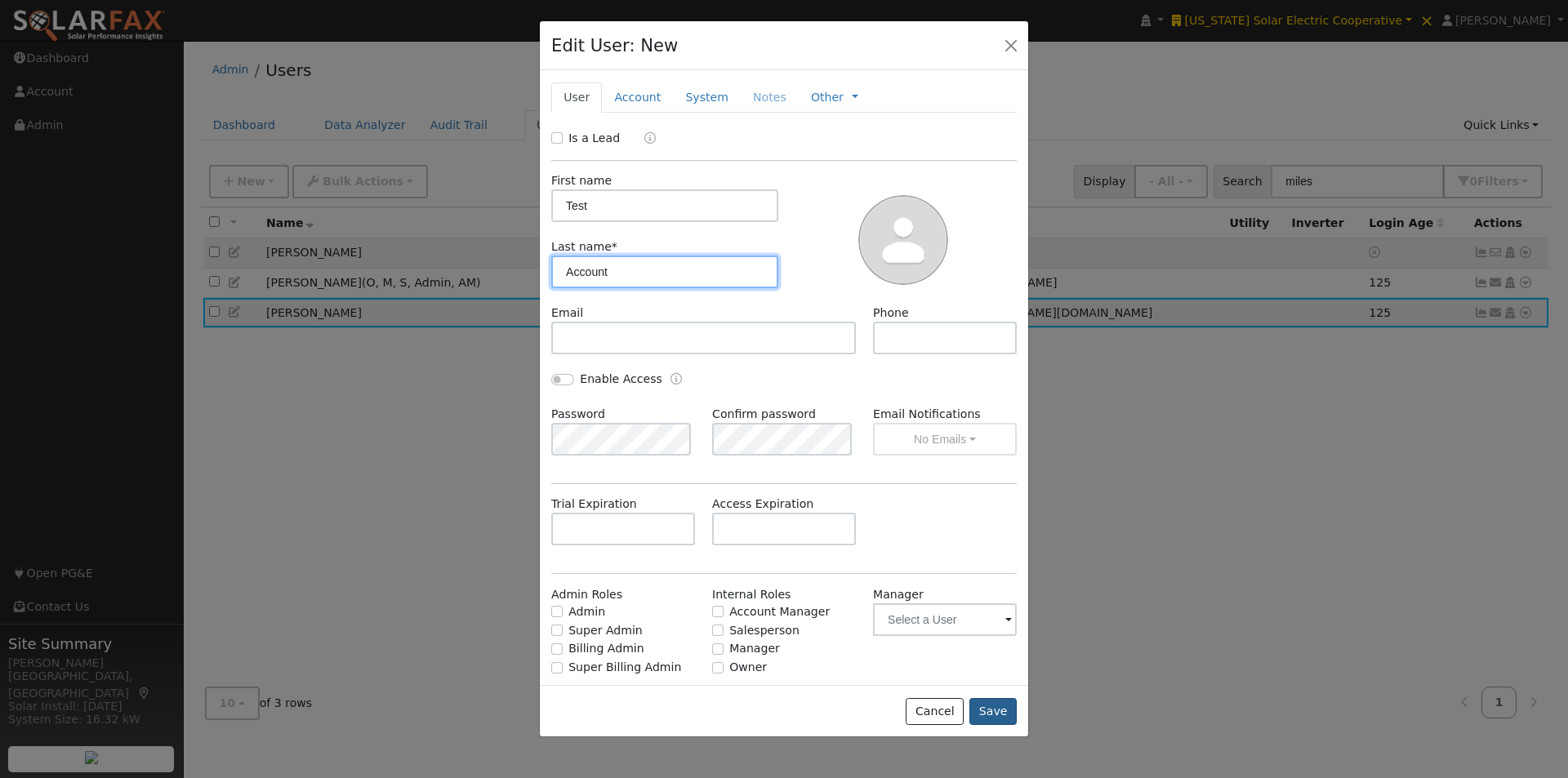
type input "Account"
click at [1002, 719] on button "Save" at bounding box center [993, 713] width 47 height 28
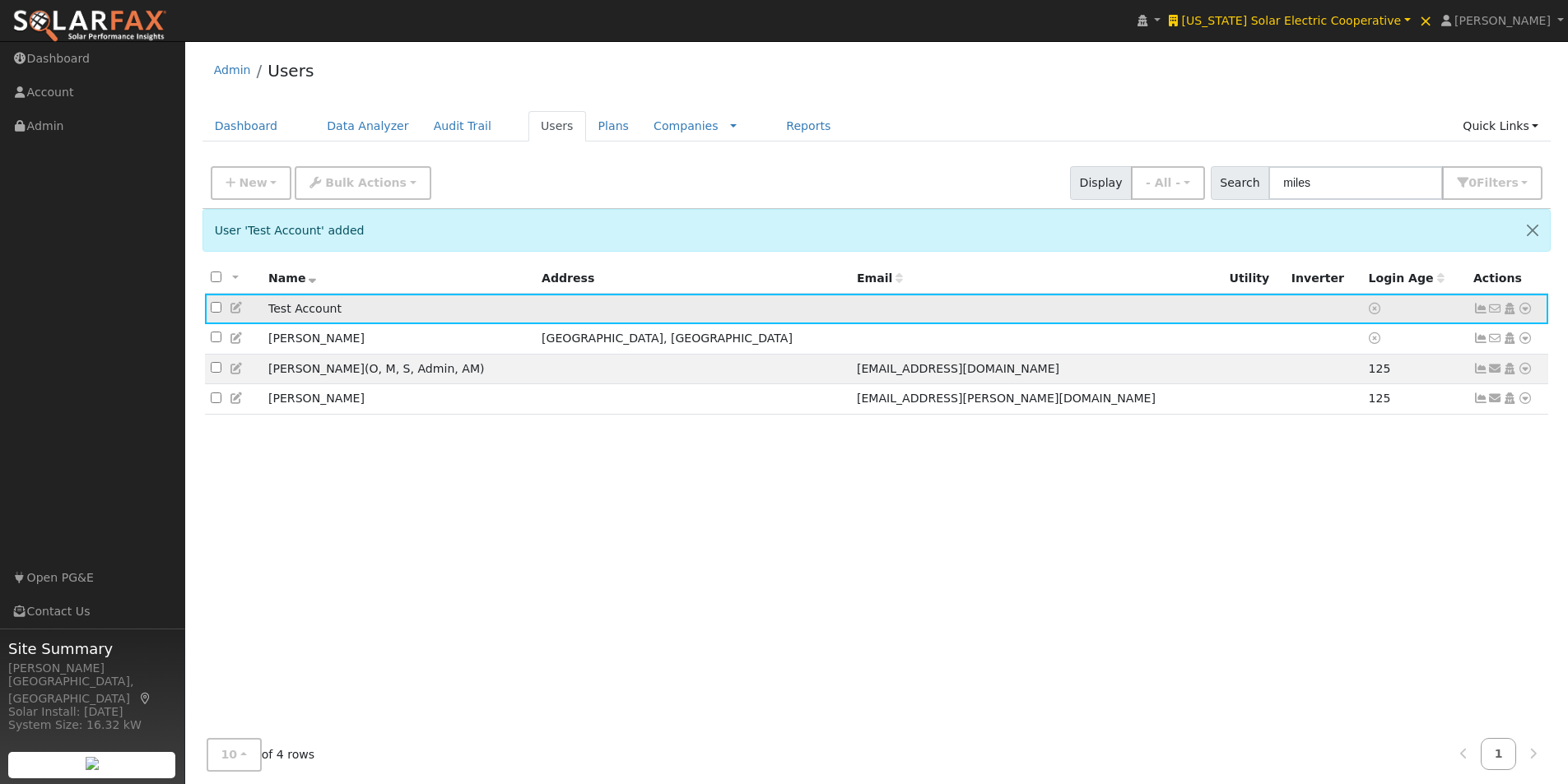
click at [1524, 313] on icon at bounding box center [1525, 309] width 15 height 12
click at [1353, 397] on link "Import From CSV" at bounding box center [1351, 397] width 121 height 23
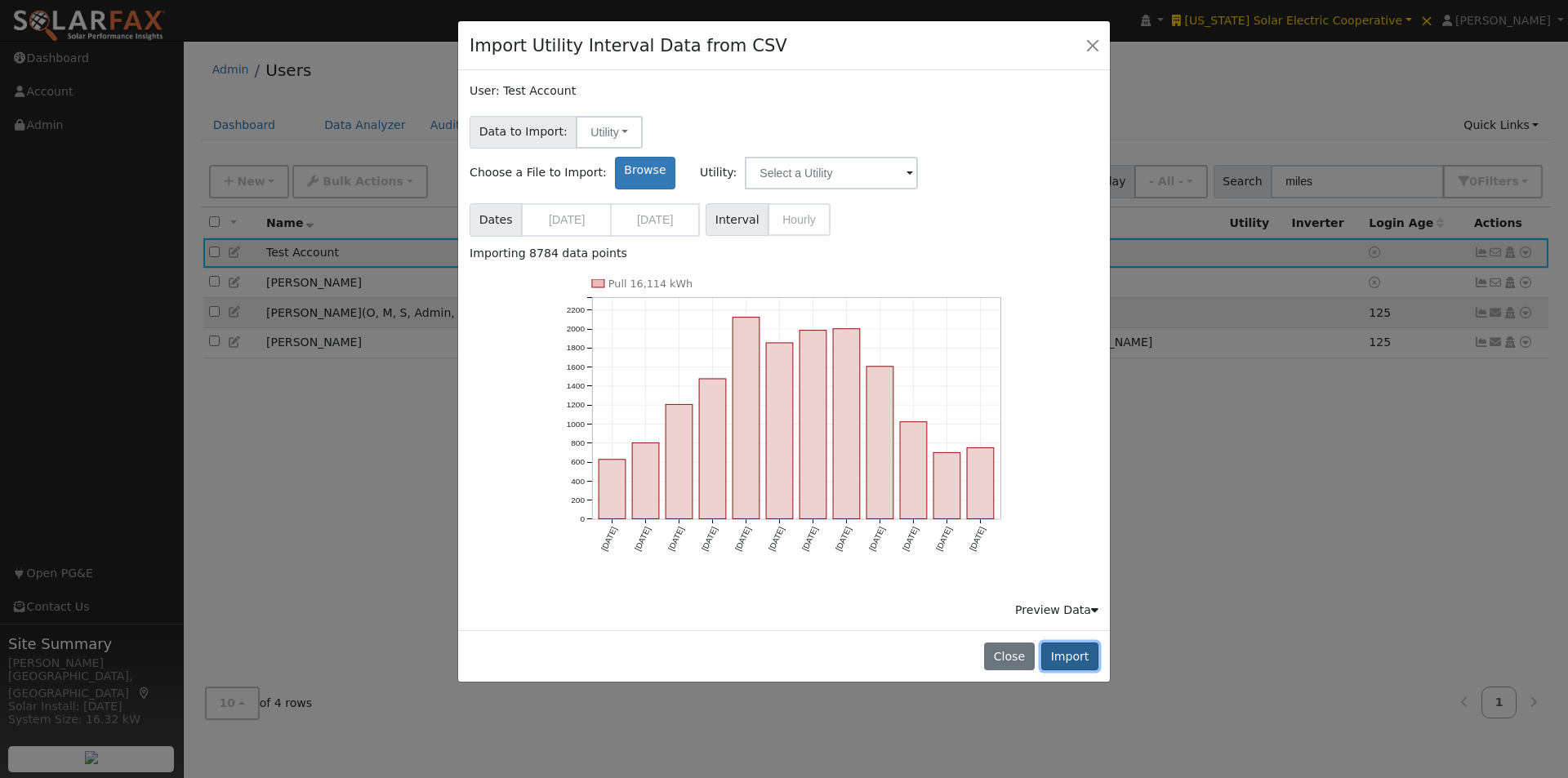
click at [1069, 643] on button "Import" at bounding box center [1069, 657] width 57 height 28
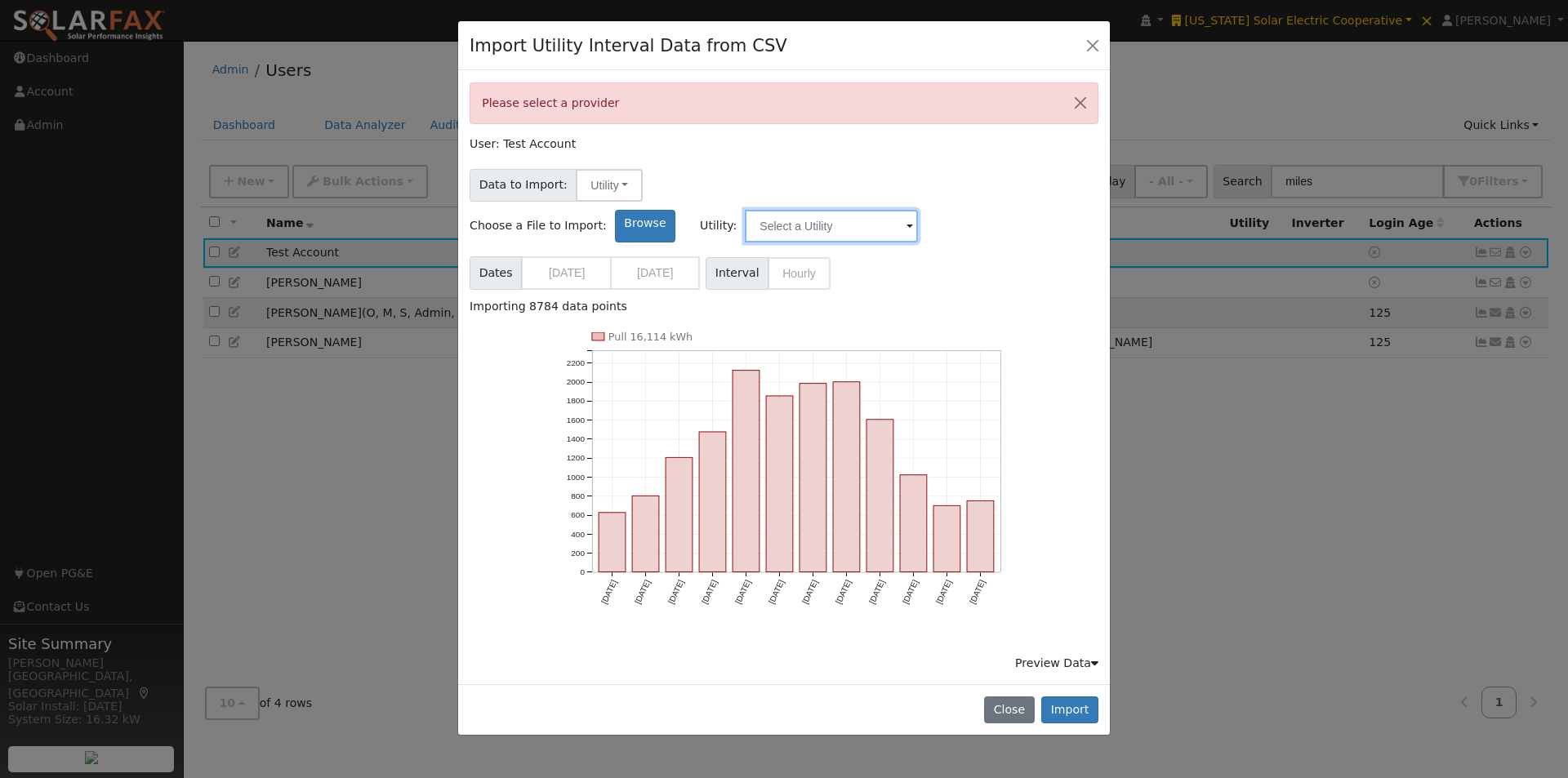
click at [918, 210] on input "text" at bounding box center [831, 226] width 173 height 33
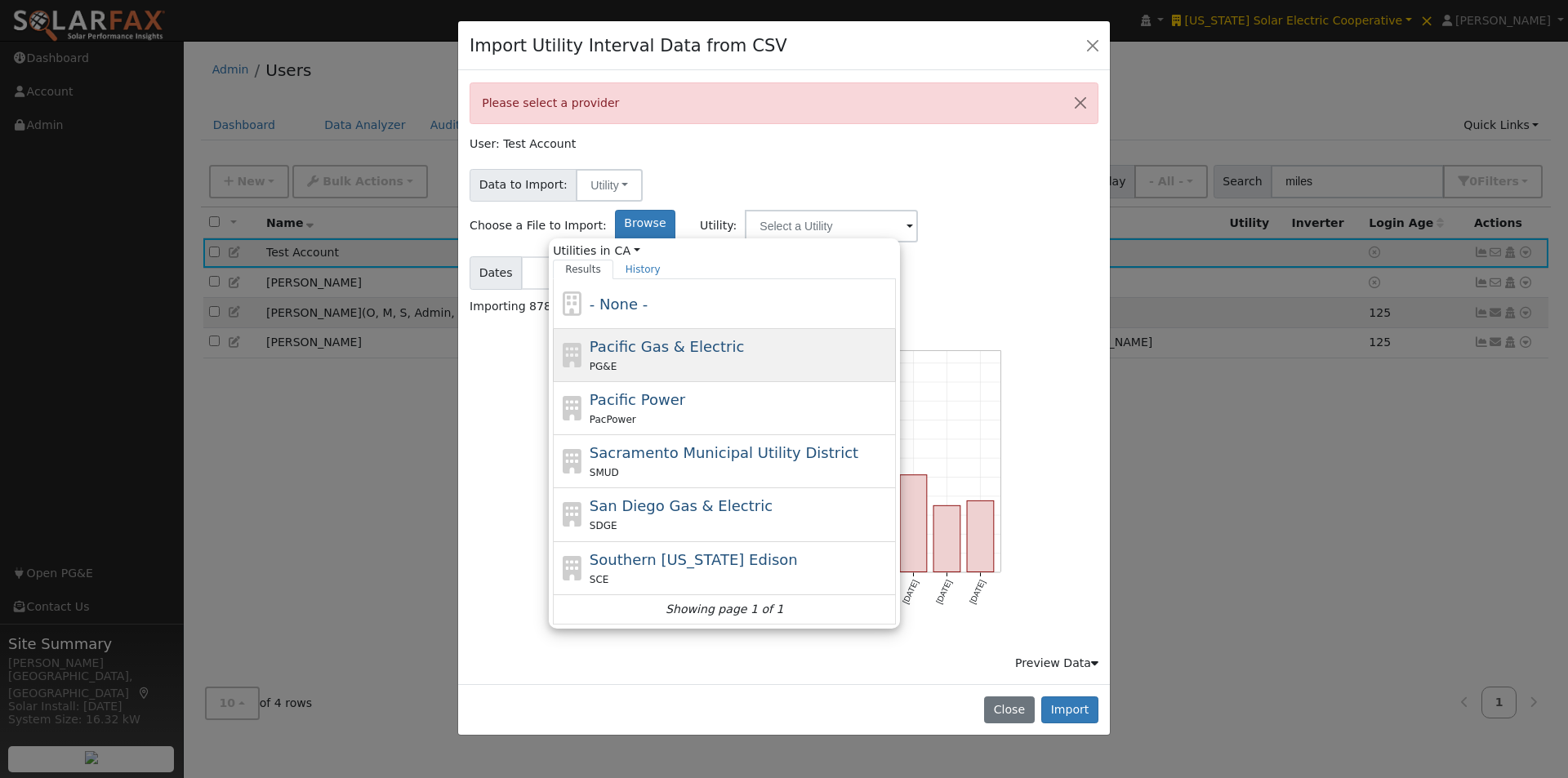
click at [744, 339] on span "Pacific Gas & Electric" at bounding box center [667, 346] width 154 height 17
type input "Pacific Gas & Electric"
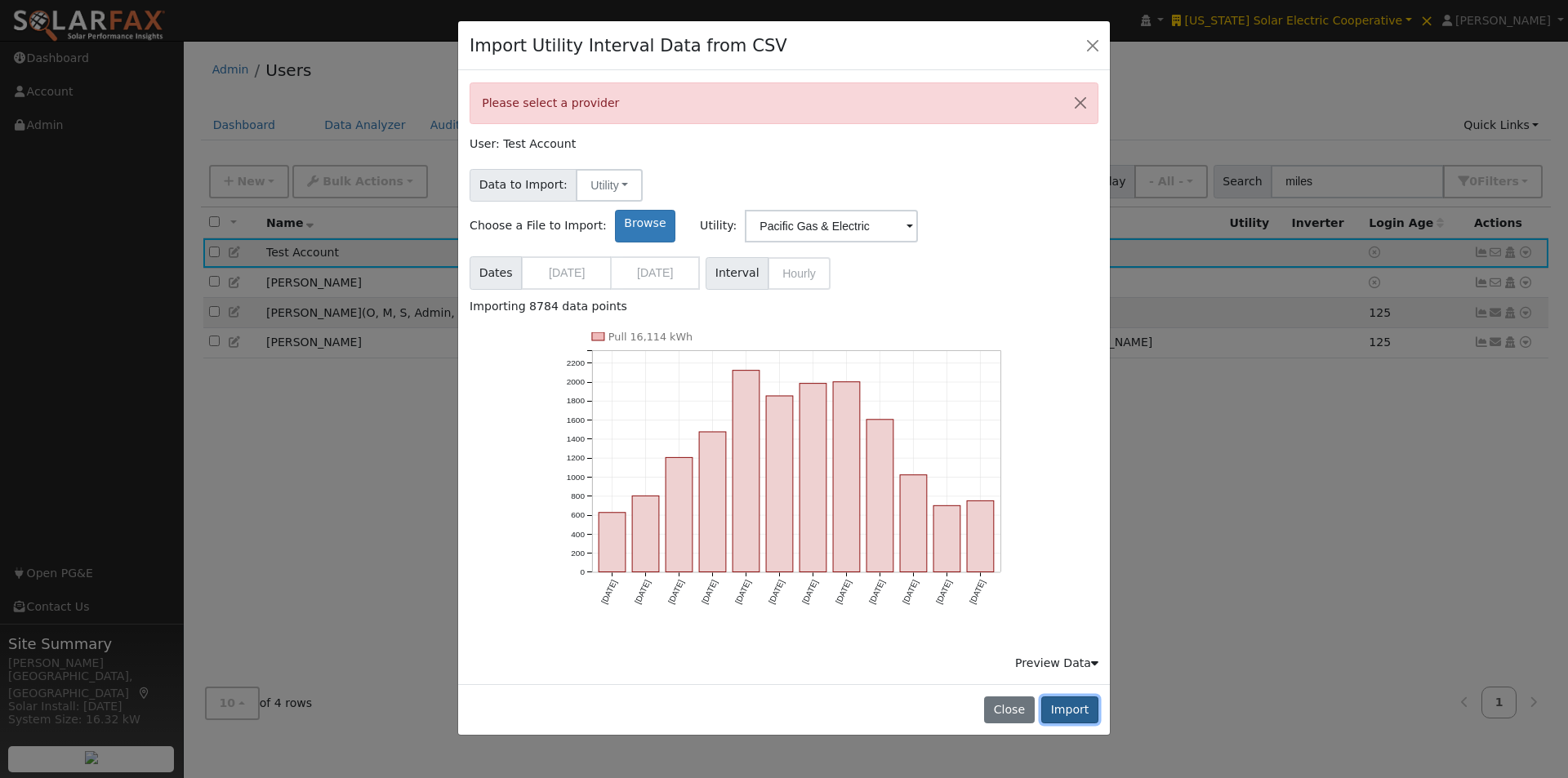
drag, startPoint x: 1072, startPoint y: 668, endPoint x: 1126, endPoint y: 583, distance: 100.7
click at [1072, 697] on button "Import" at bounding box center [1069, 711] width 57 height 28
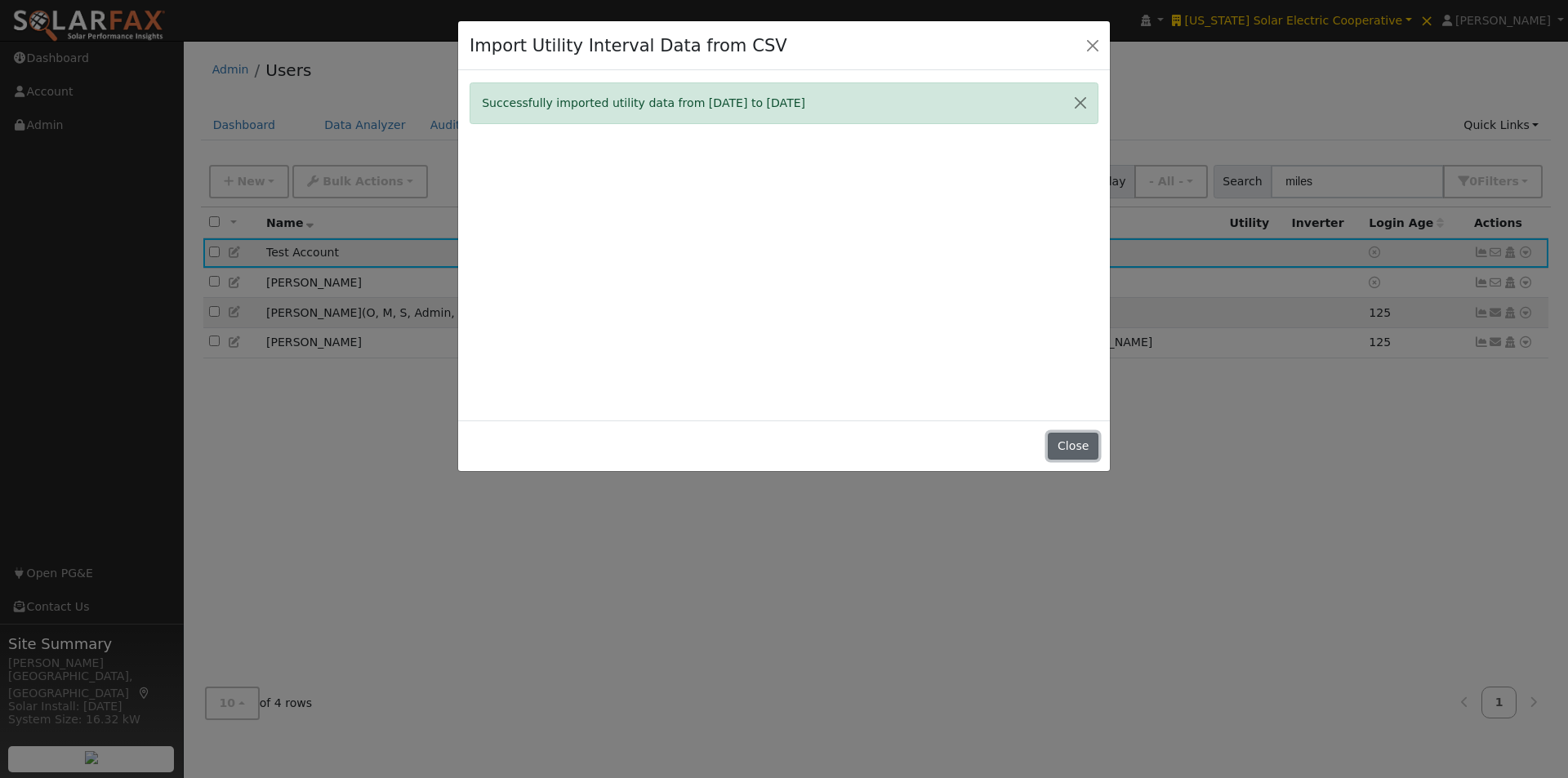
click at [1077, 443] on button "Close" at bounding box center [1072, 446] width 49 height 28
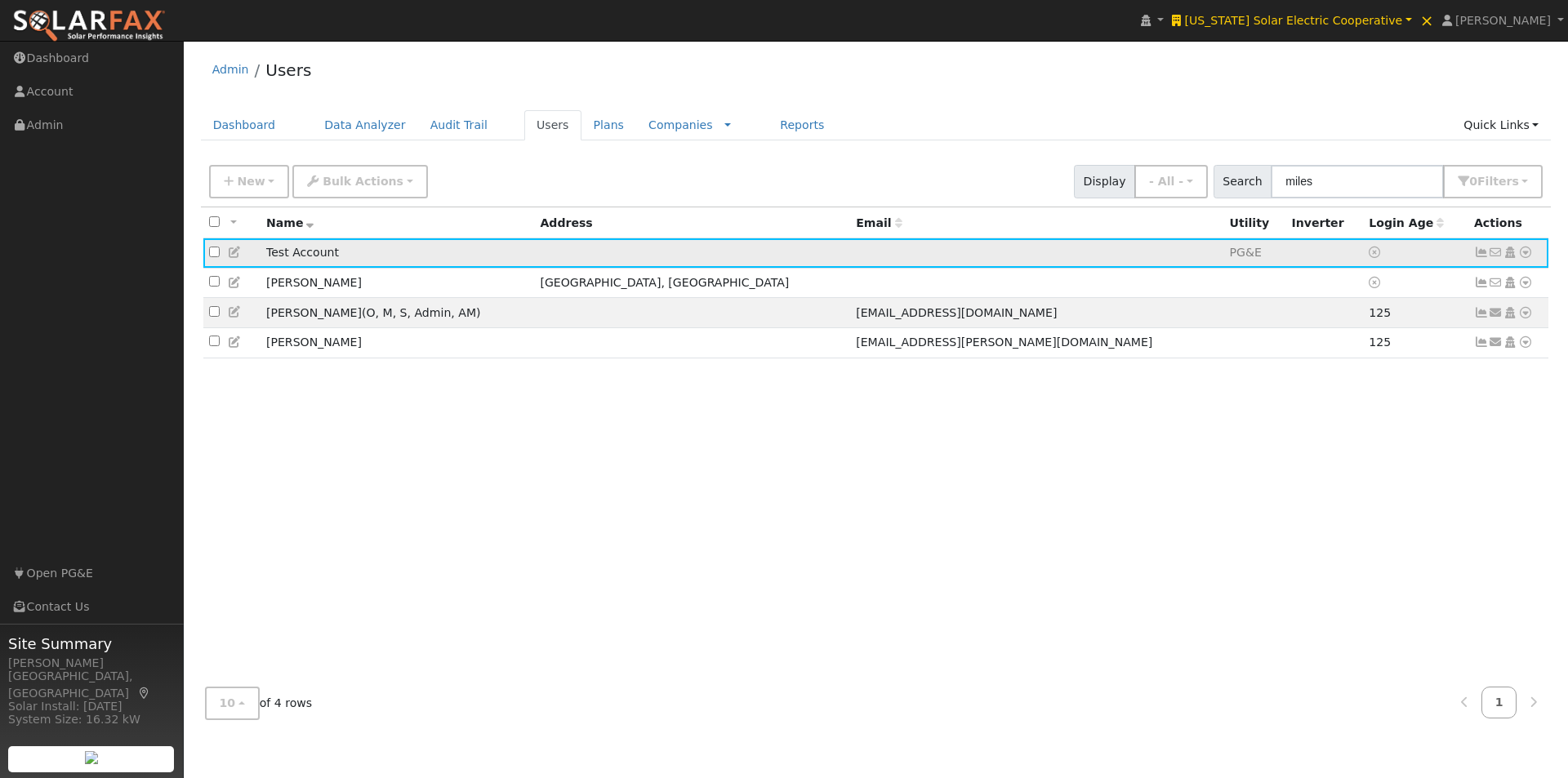
click at [1526, 254] on icon at bounding box center [1524, 252] width 15 height 12
click at [1349, 421] on link "Utility" at bounding box center [1355, 411] width 114 height 23
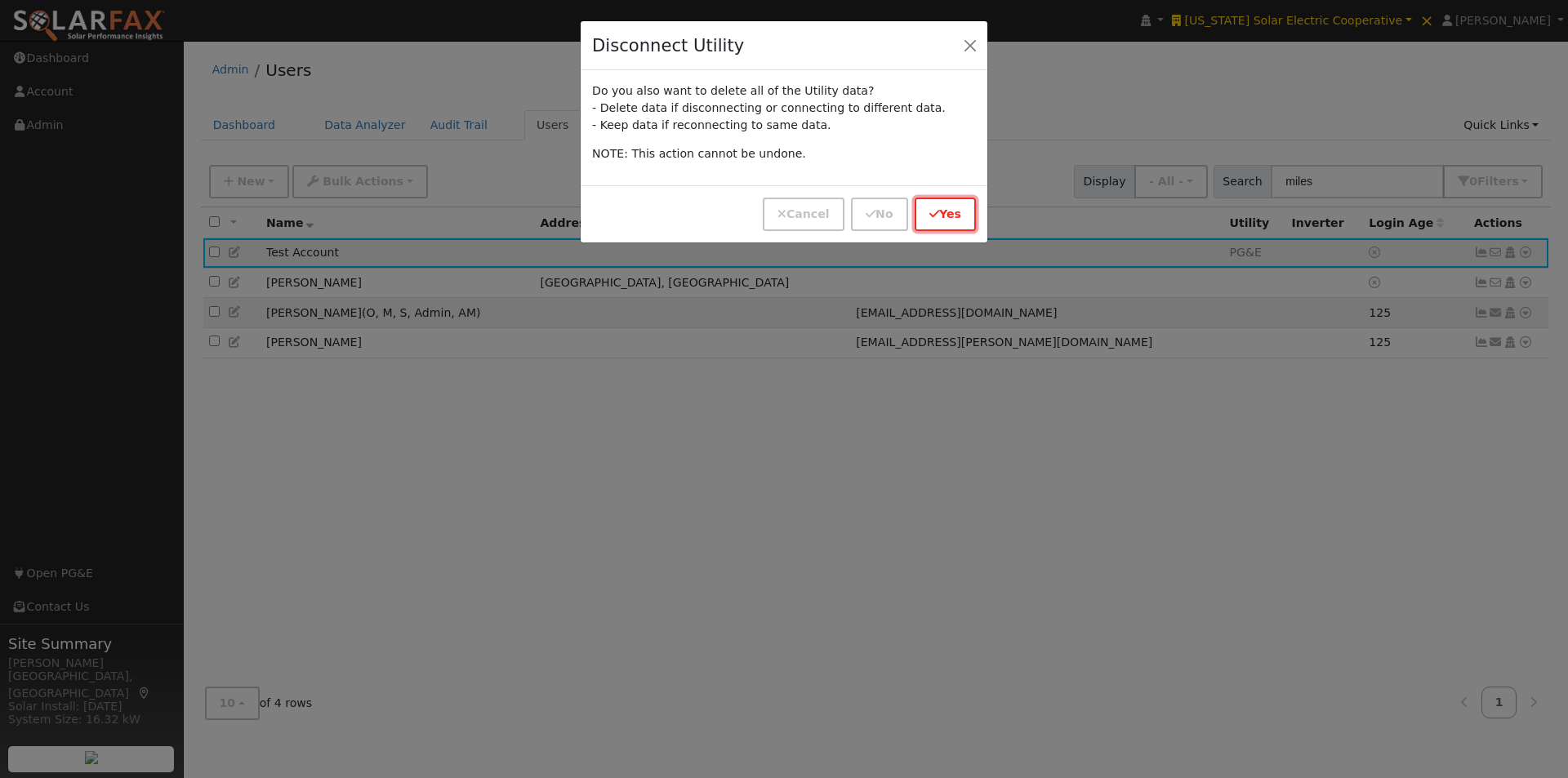
click at [937, 217] on icon "button" at bounding box center [934, 214] width 10 height 12
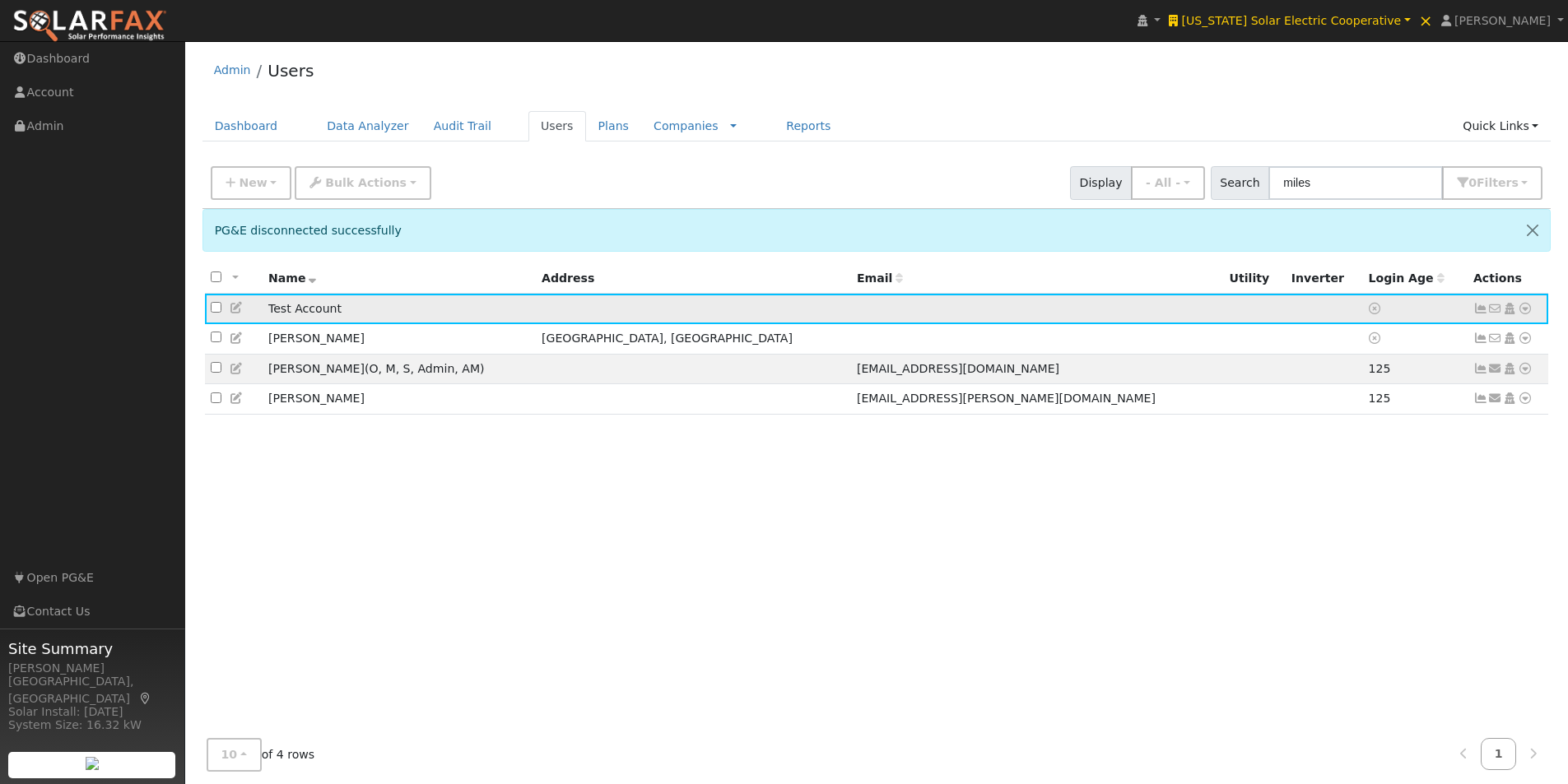
click at [1527, 312] on icon at bounding box center [1525, 309] width 15 height 12
click at [1458, 472] on link "Delete User" at bounding box center [1471, 466] width 120 height 23
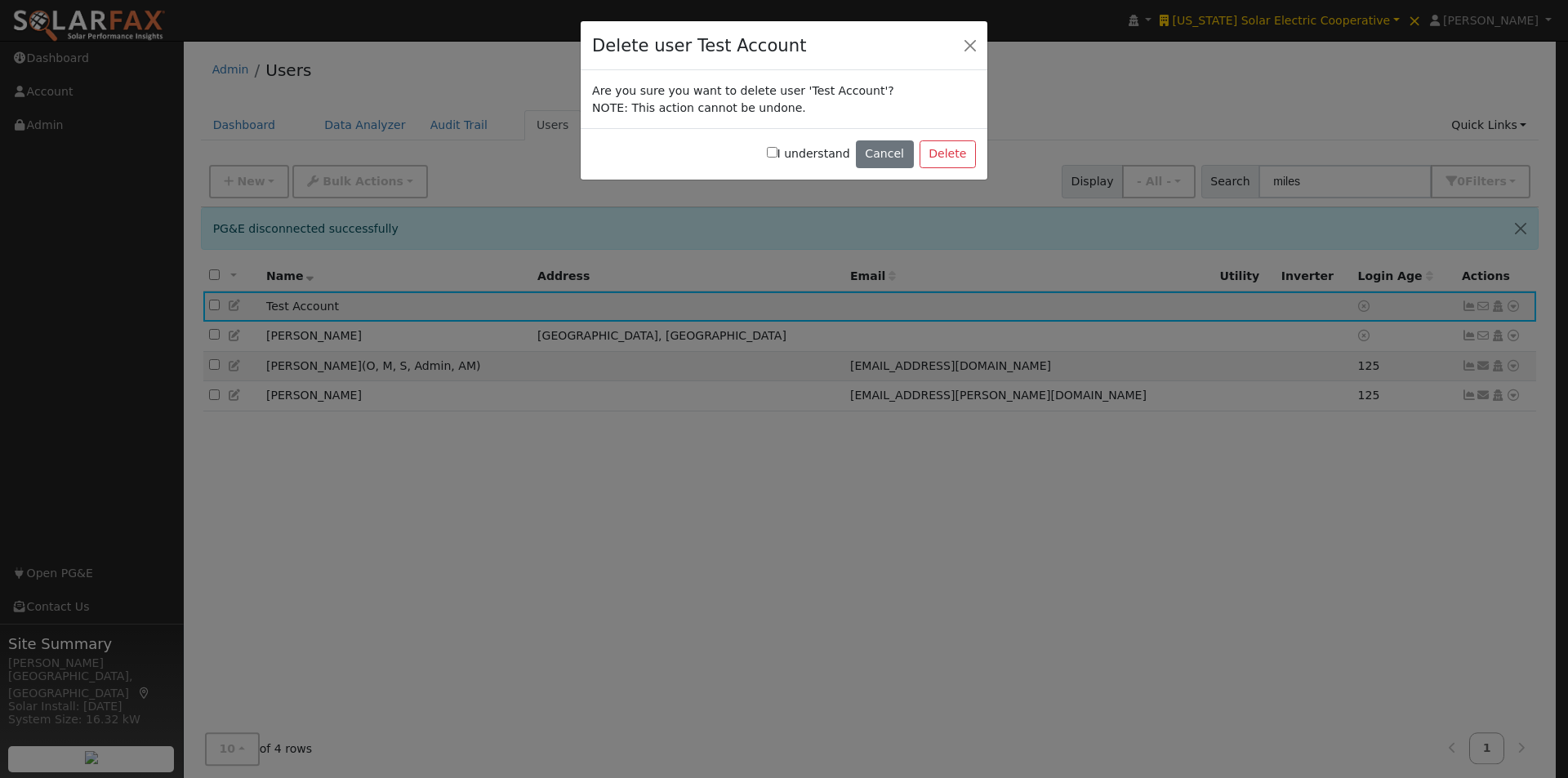
click at [778, 151] on input "I understand" at bounding box center [772, 152] width 11 height 11
checkbox input "true"
drag, startPoint x: 953, startPoint y: 161, endPoint x: 888, endPoint y: 160, distance: 65.0
click at [942, 160] on button "Delete" at bounding box center [947, 154] width 56 height 28
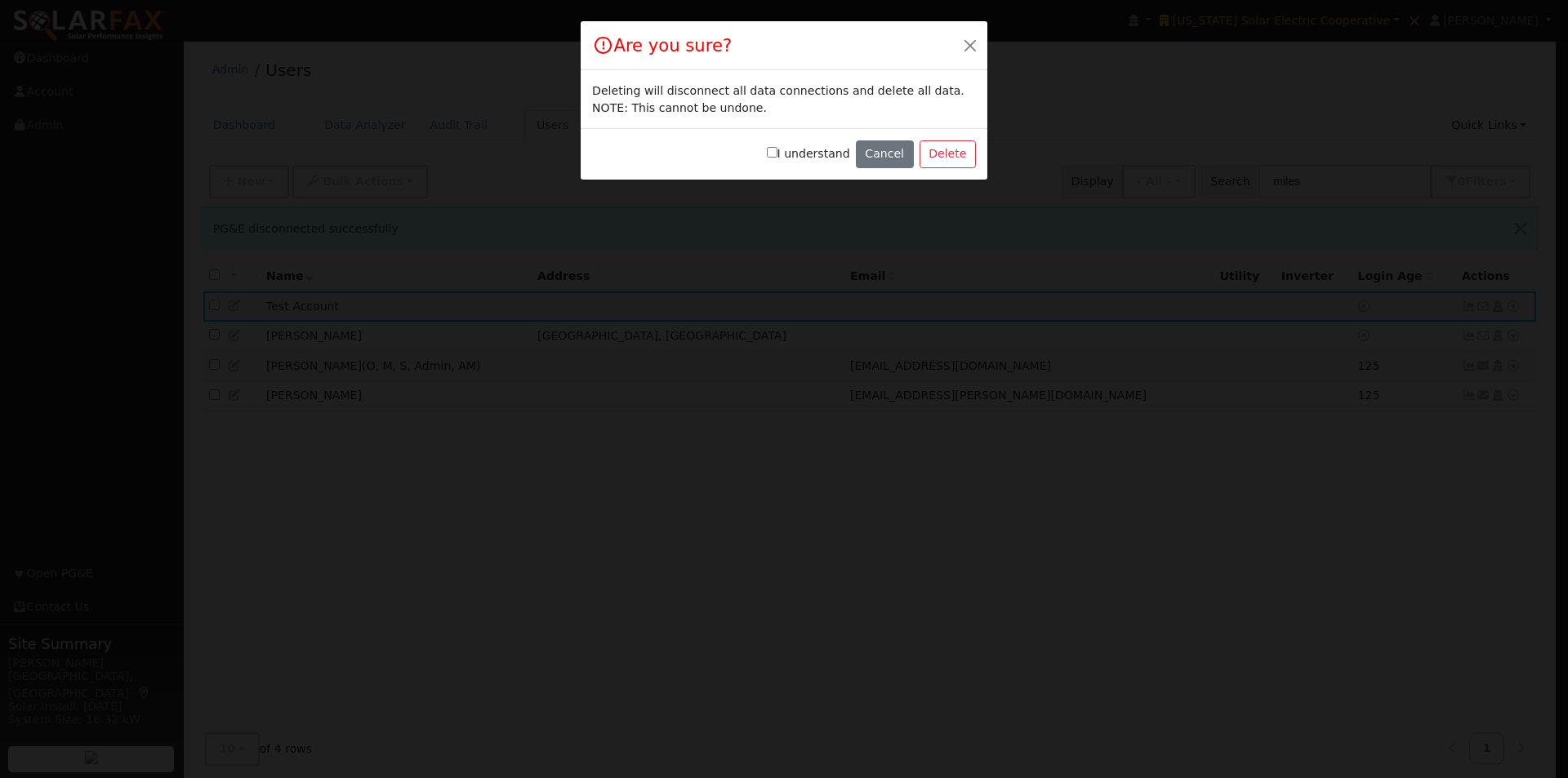
click at [787, 152] on div "I understand Cancel Delete" at bounding box center [784, 154] width 407 height 51
click at [778, 152] on input "I understand" at bounding box center [772, 152] width 11 height 11
checkbox input "true"
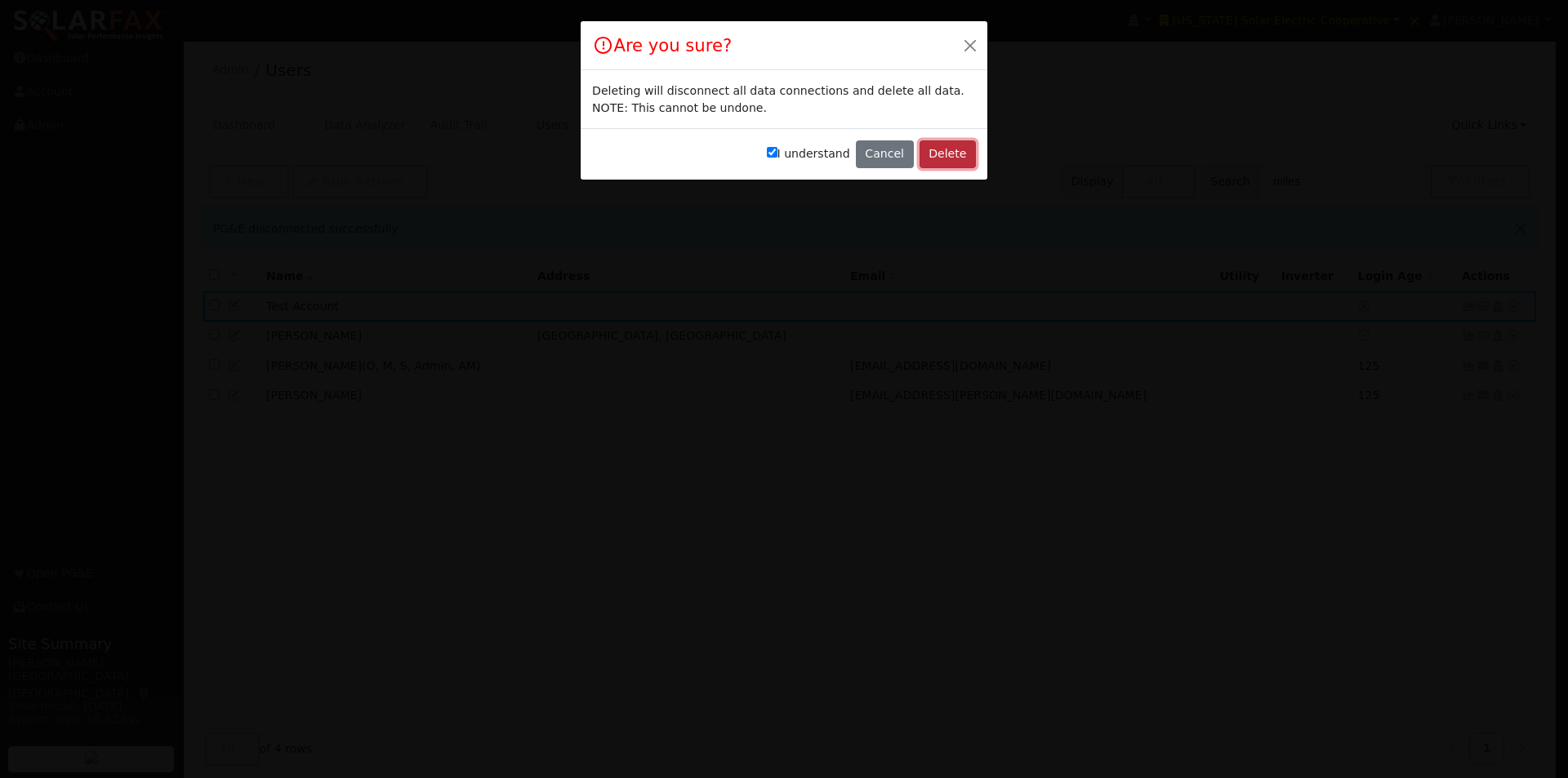
click at [947, 150] on button "Delete" at bounding box center [947, 154] width 56 height 28
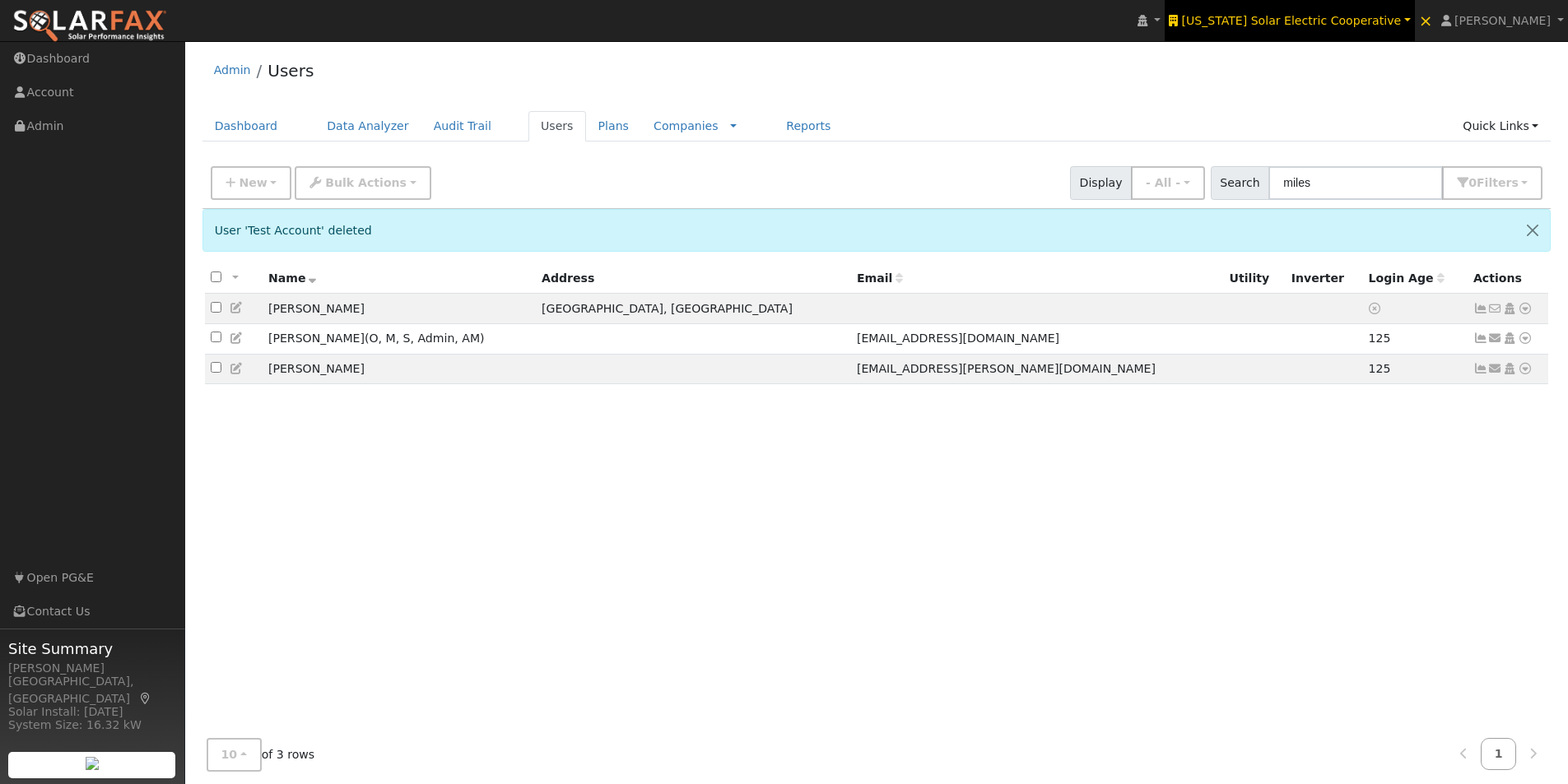
click at [1346, 12] on link "California Solar Electric Cooperative" at bounding box center [1290, 20] width 250 height 41
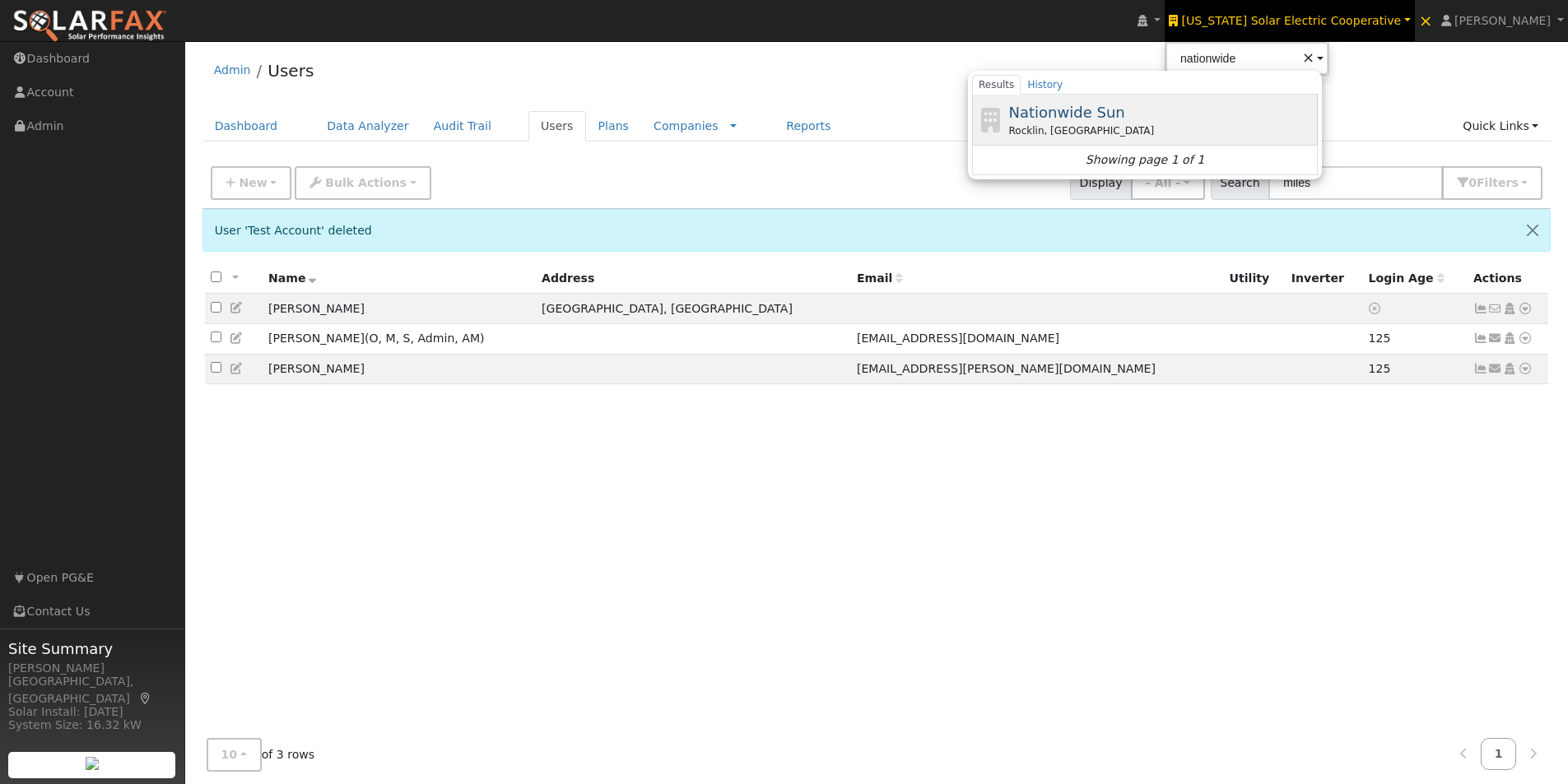
click at [1103, 115] on span "Nationwide Sun" at bounding box center [1067, 112] width 116 height 17
type input "Nationwide Sun"
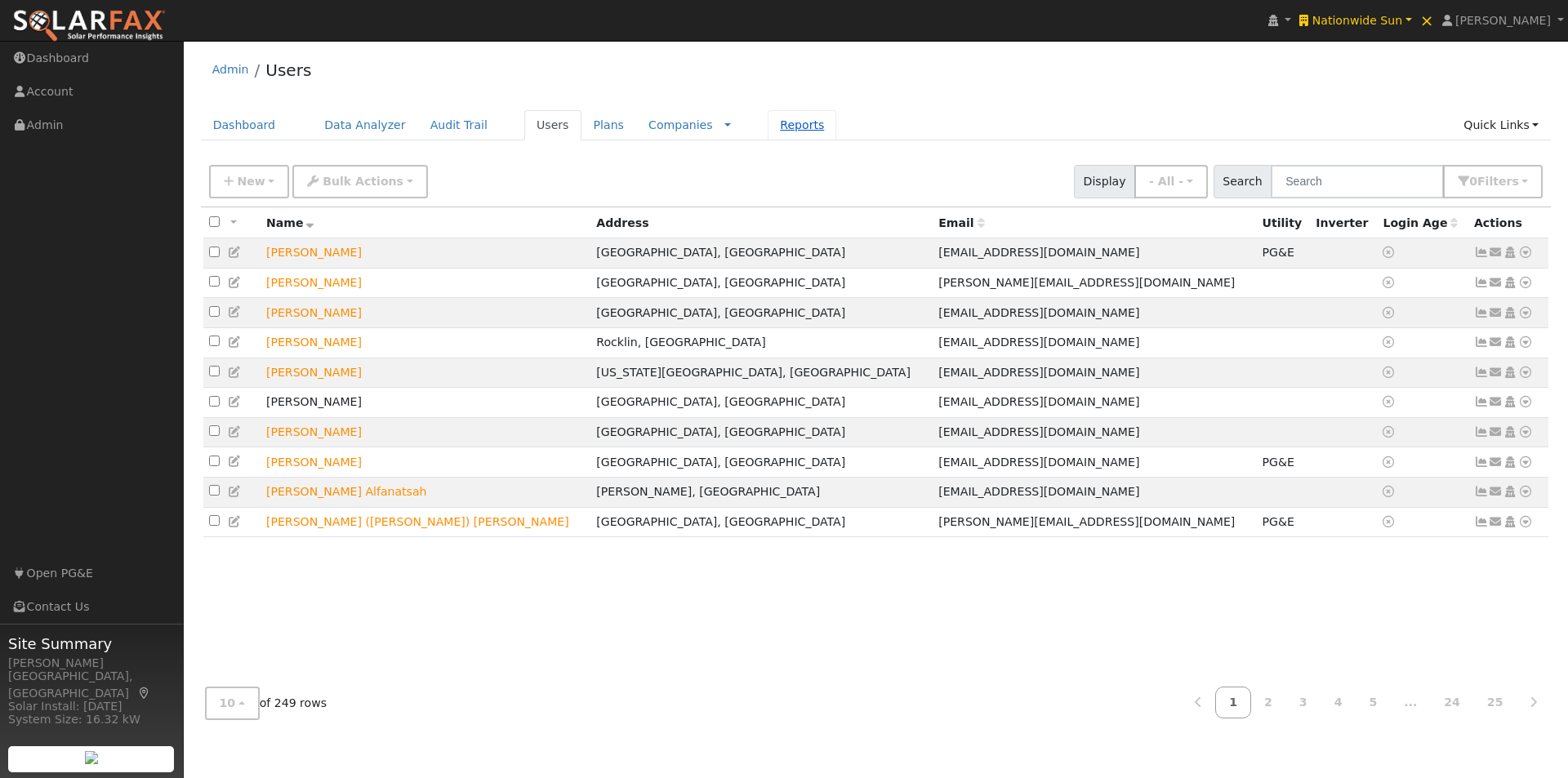
click at [768, 126] on link "Reports" at bounding box center [801, 125] width 68 height 31
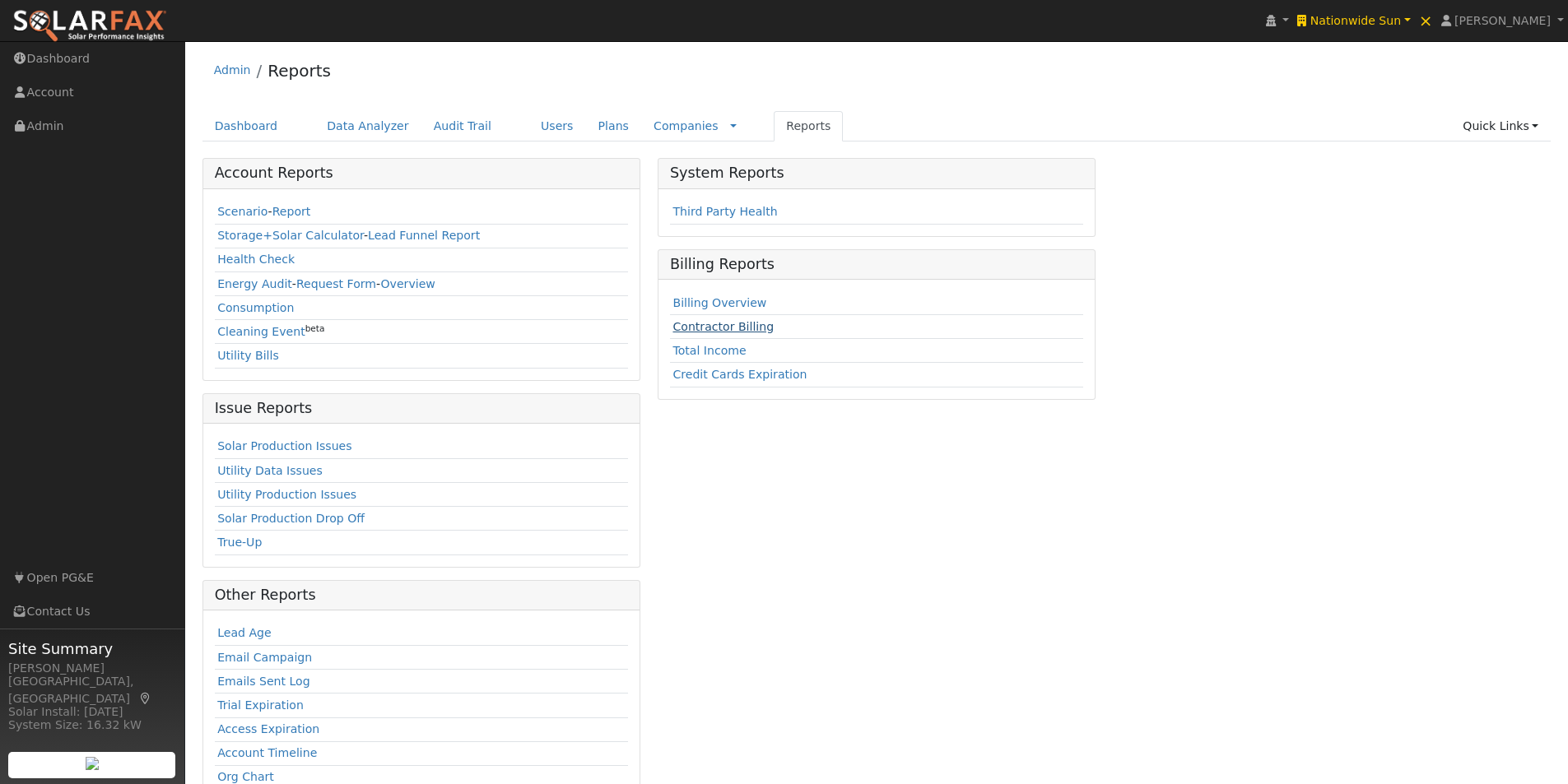
click at [699, 331] on link "Contractor Billing" at bounding box center [723, 326] width 102 height 13
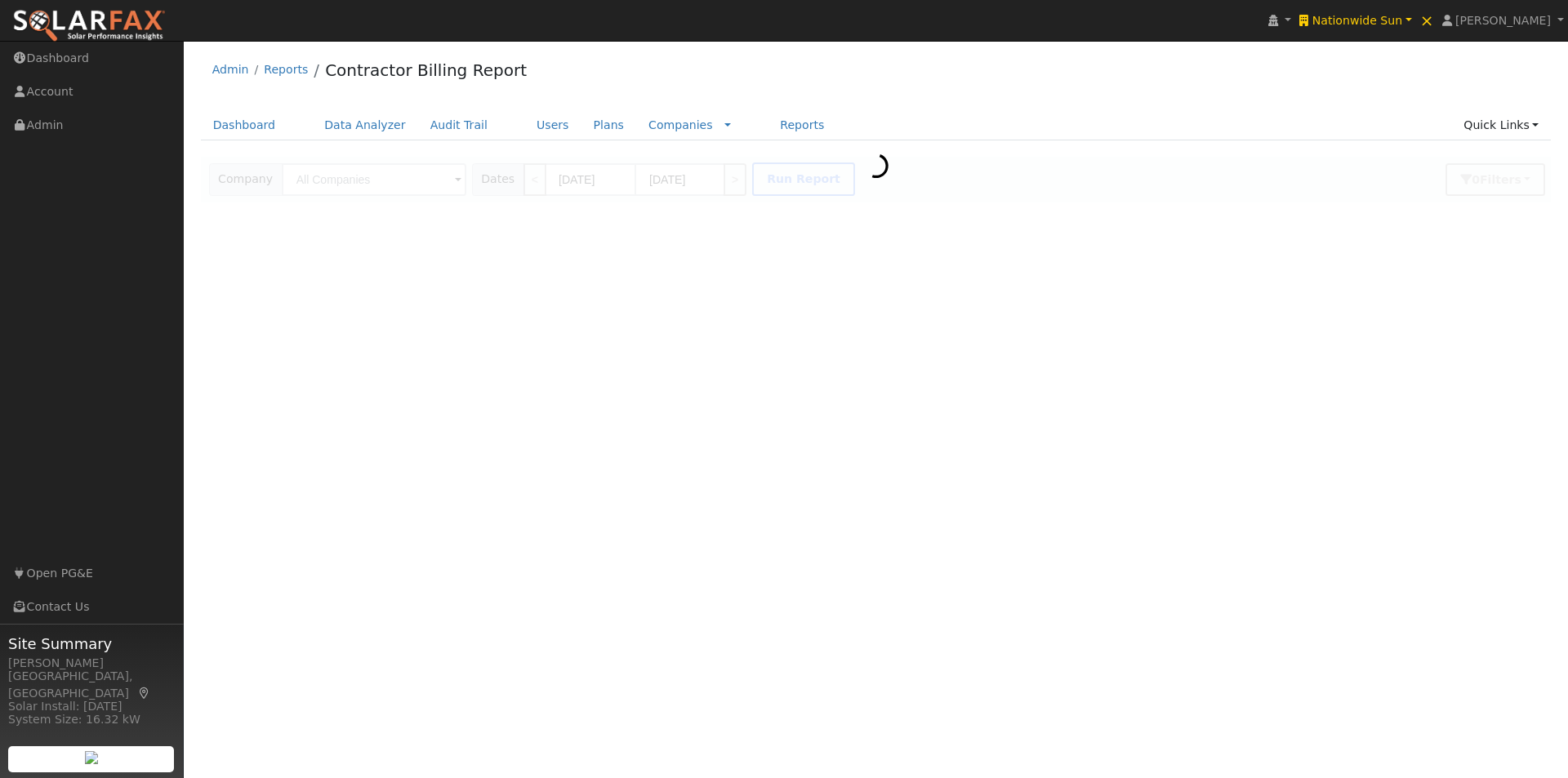
type input "Nationwide Sun"
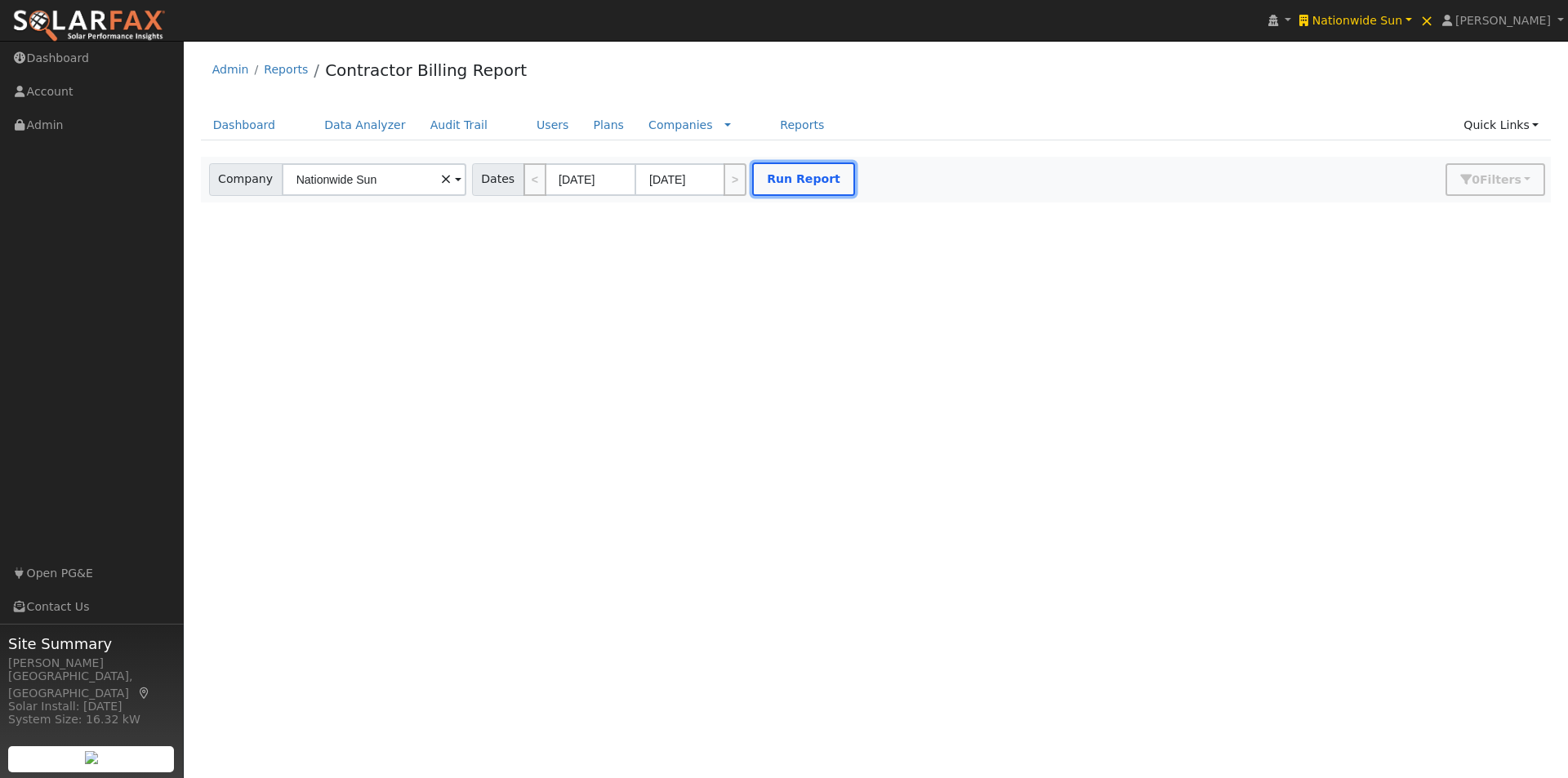
click at [811, 175] on button "Run Report" at bounding box center [803, 179] width 103 height 34
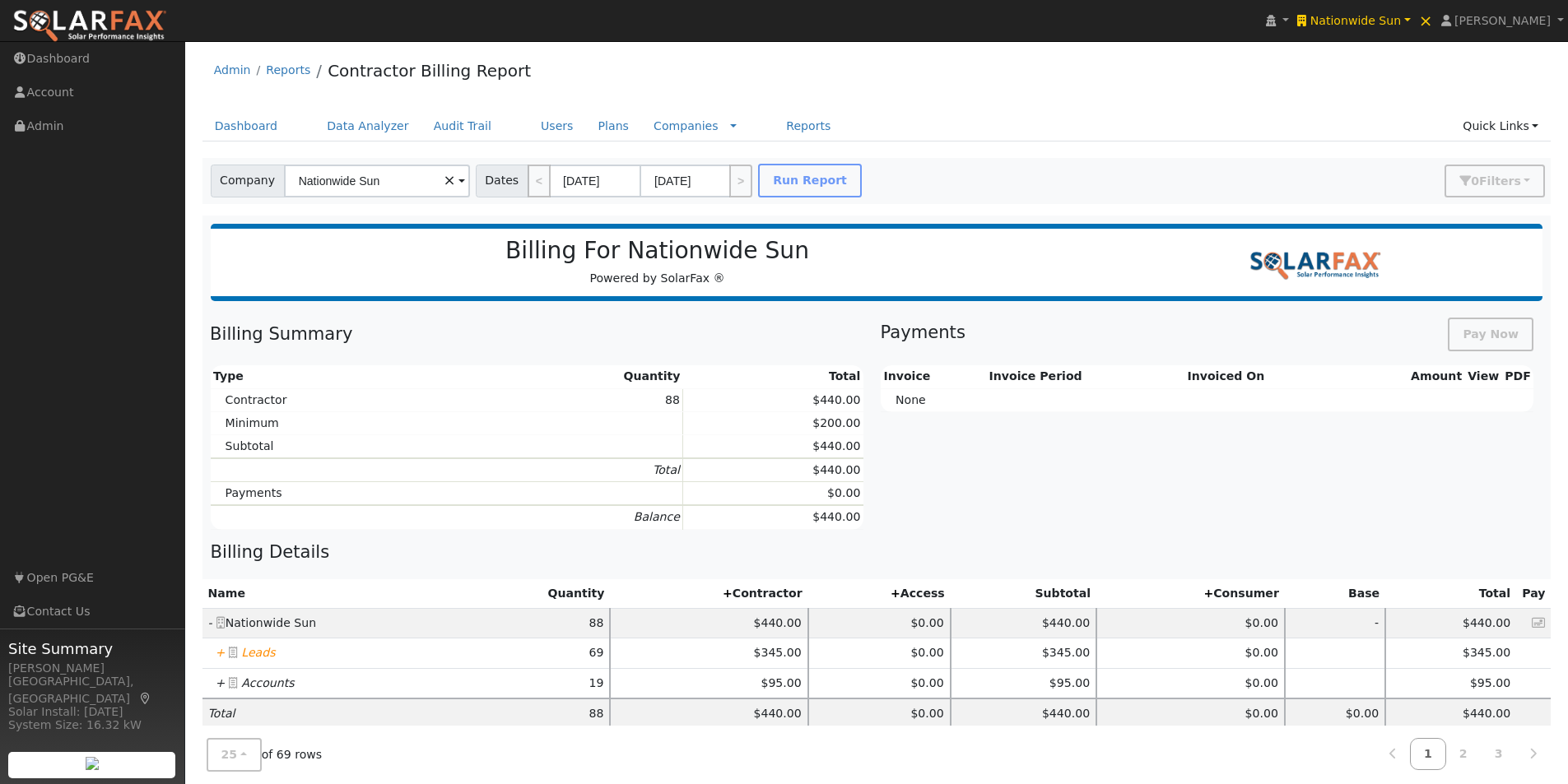
click at [219, 652] on icon "+" at bounding box center [220, 652] width 10 height 13
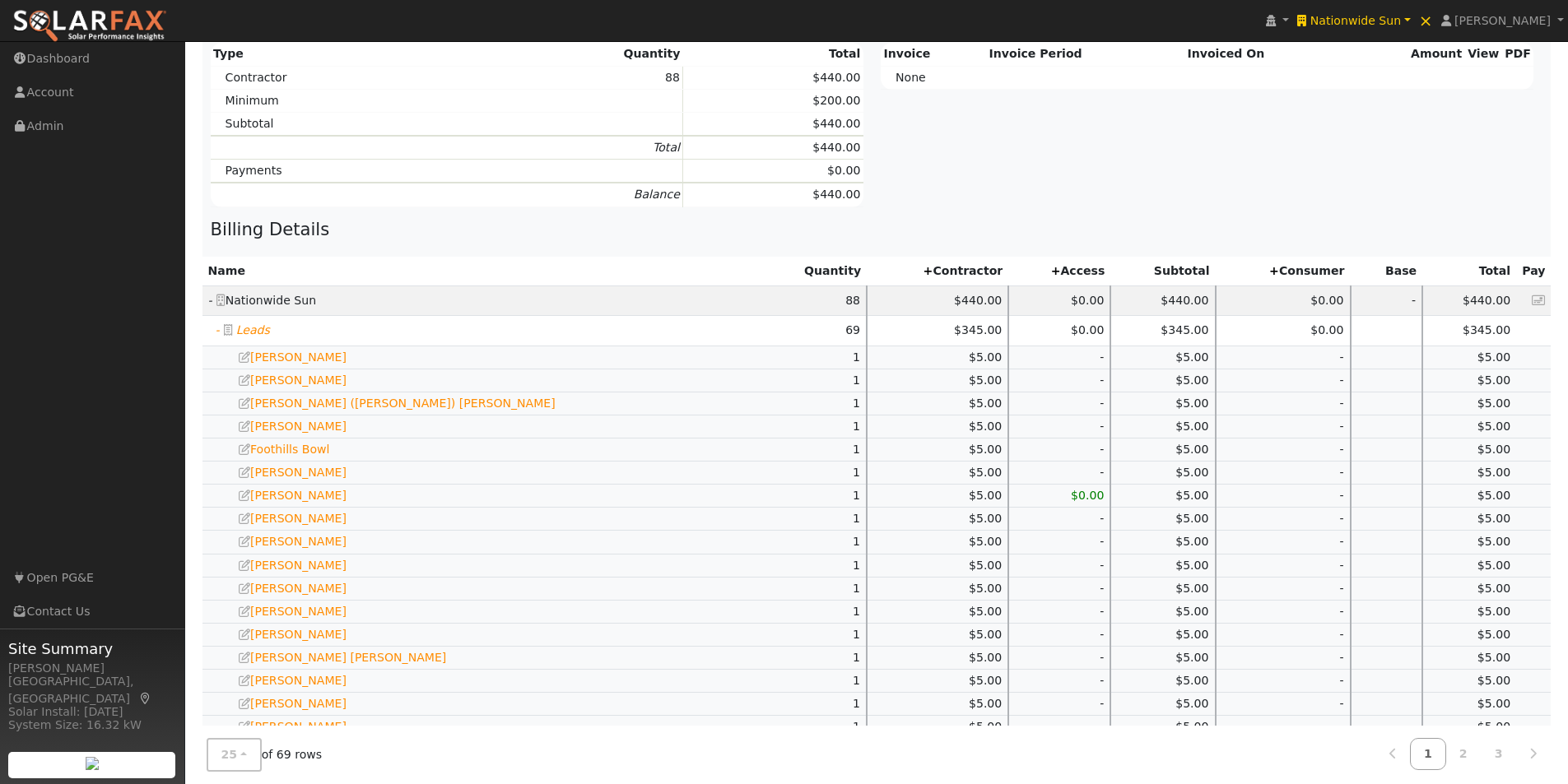
scroll to position [577, 0]
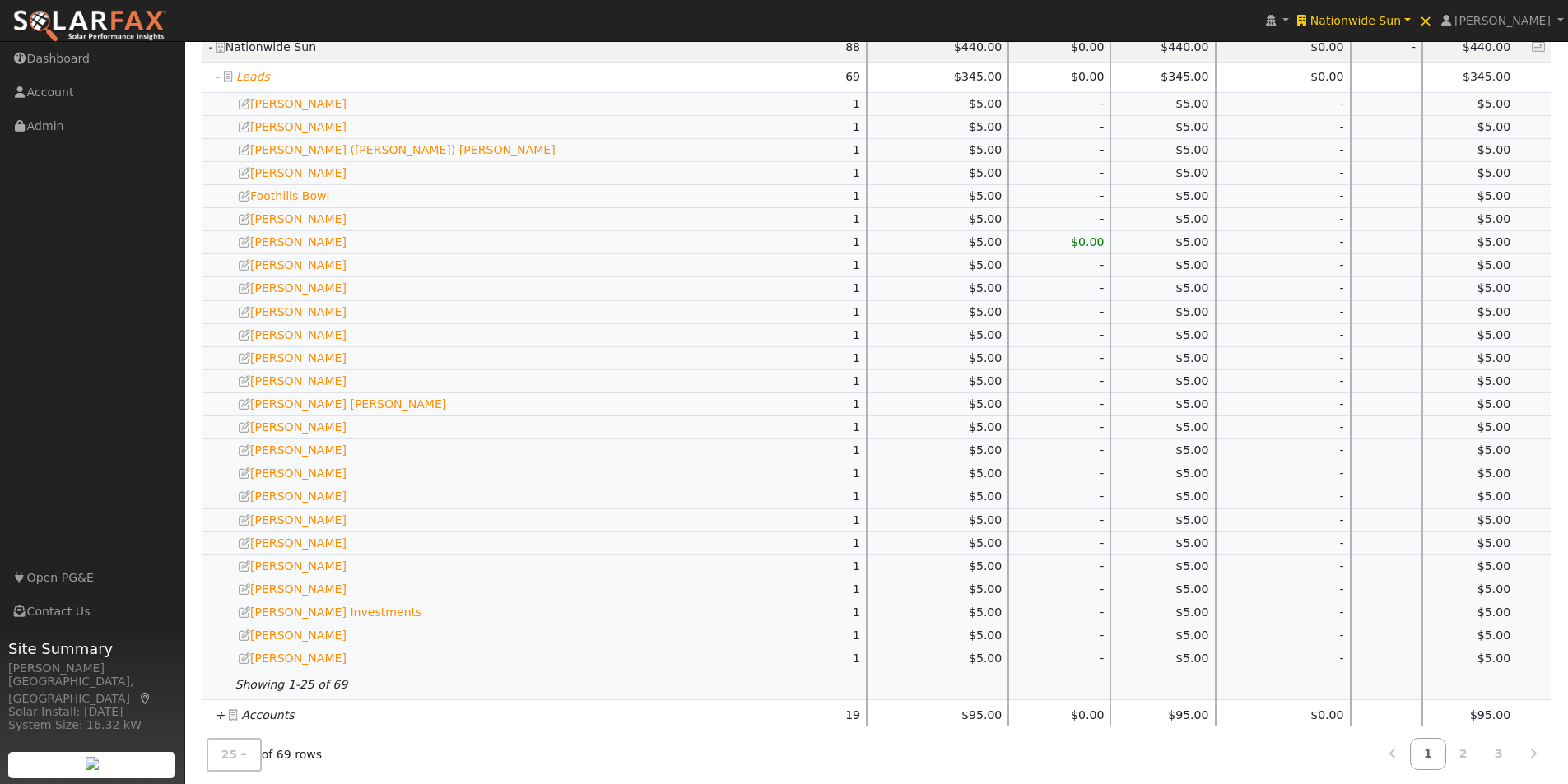
click at [216, 715] on icon "+" at bounding box center [220, 715] width 10 height 13
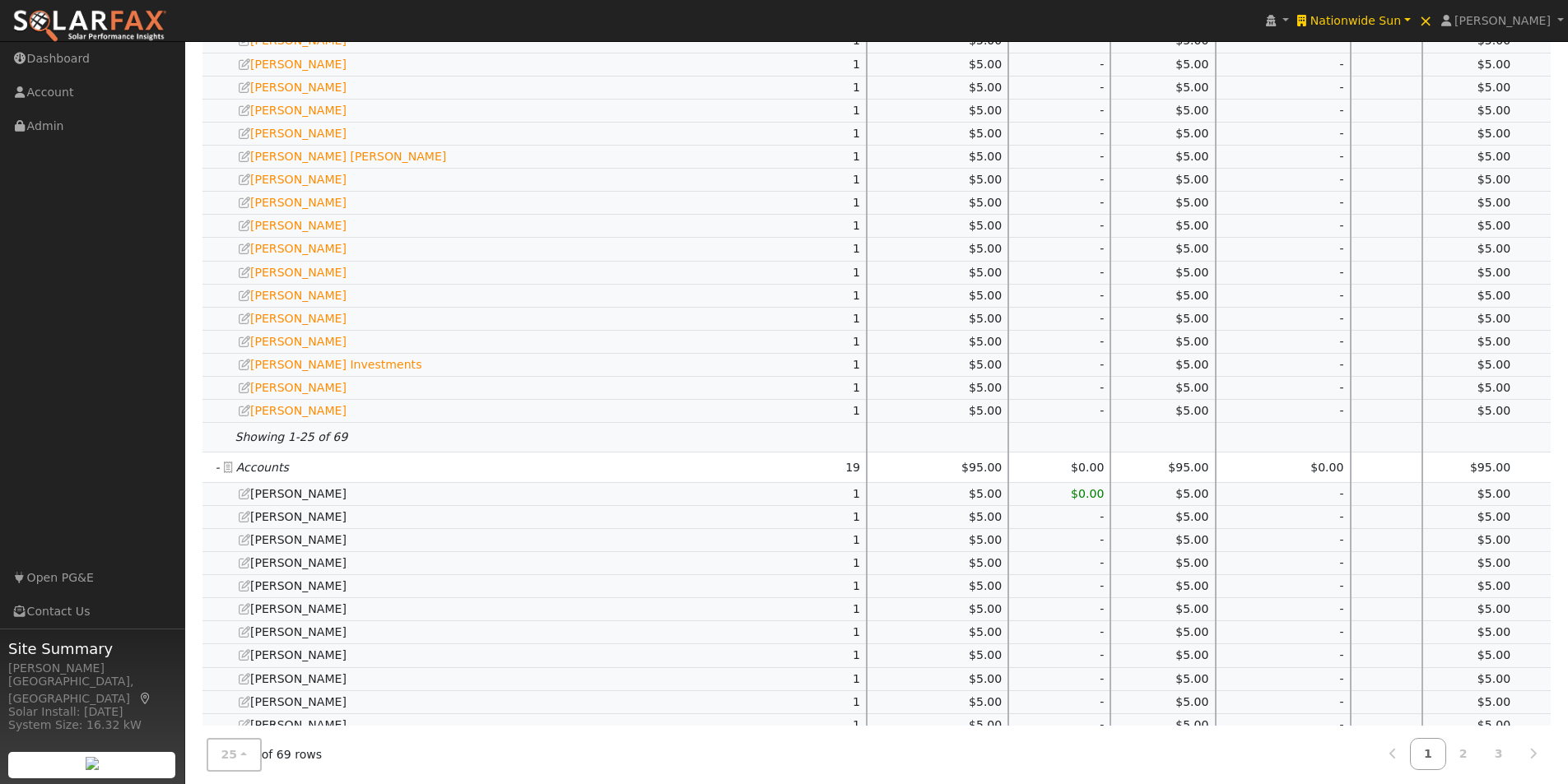
scroll to position [1100, 0]
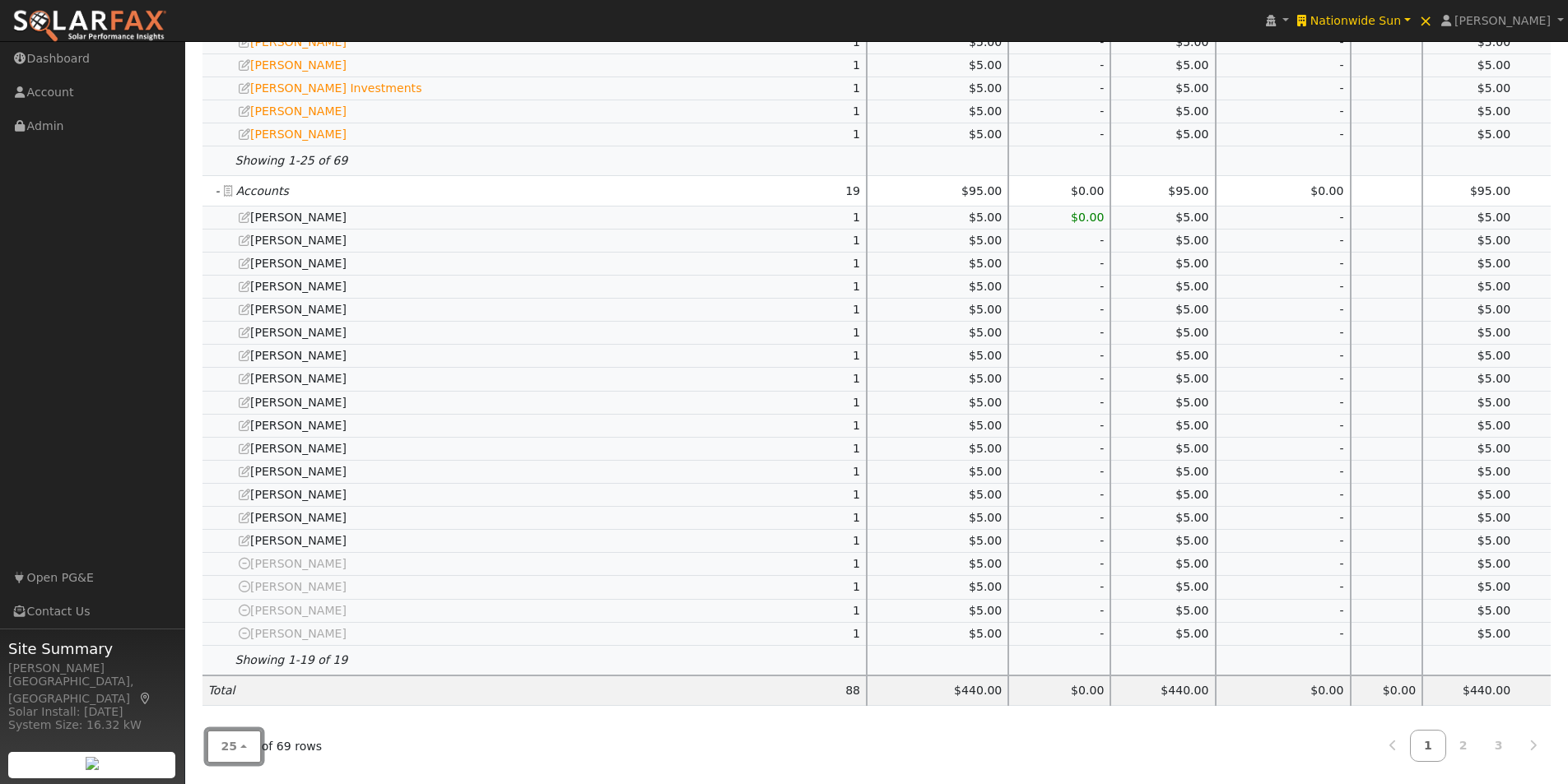
click at [233, 753] on span "25" at bounding box center [229, 746] width 17 height 13
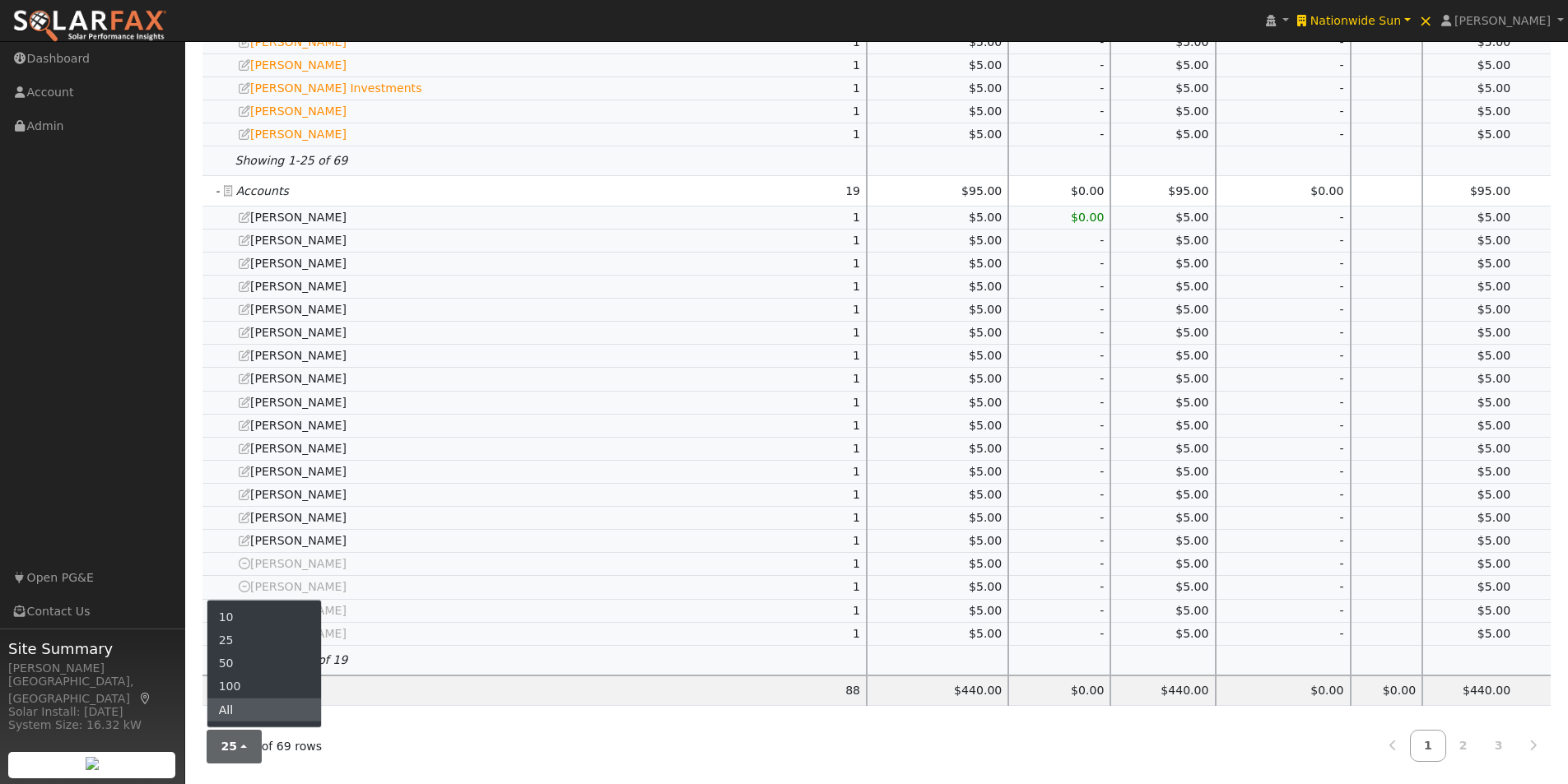
click at [234, 718] on link "All" at bounding box center [264, 710] width 115 height 23
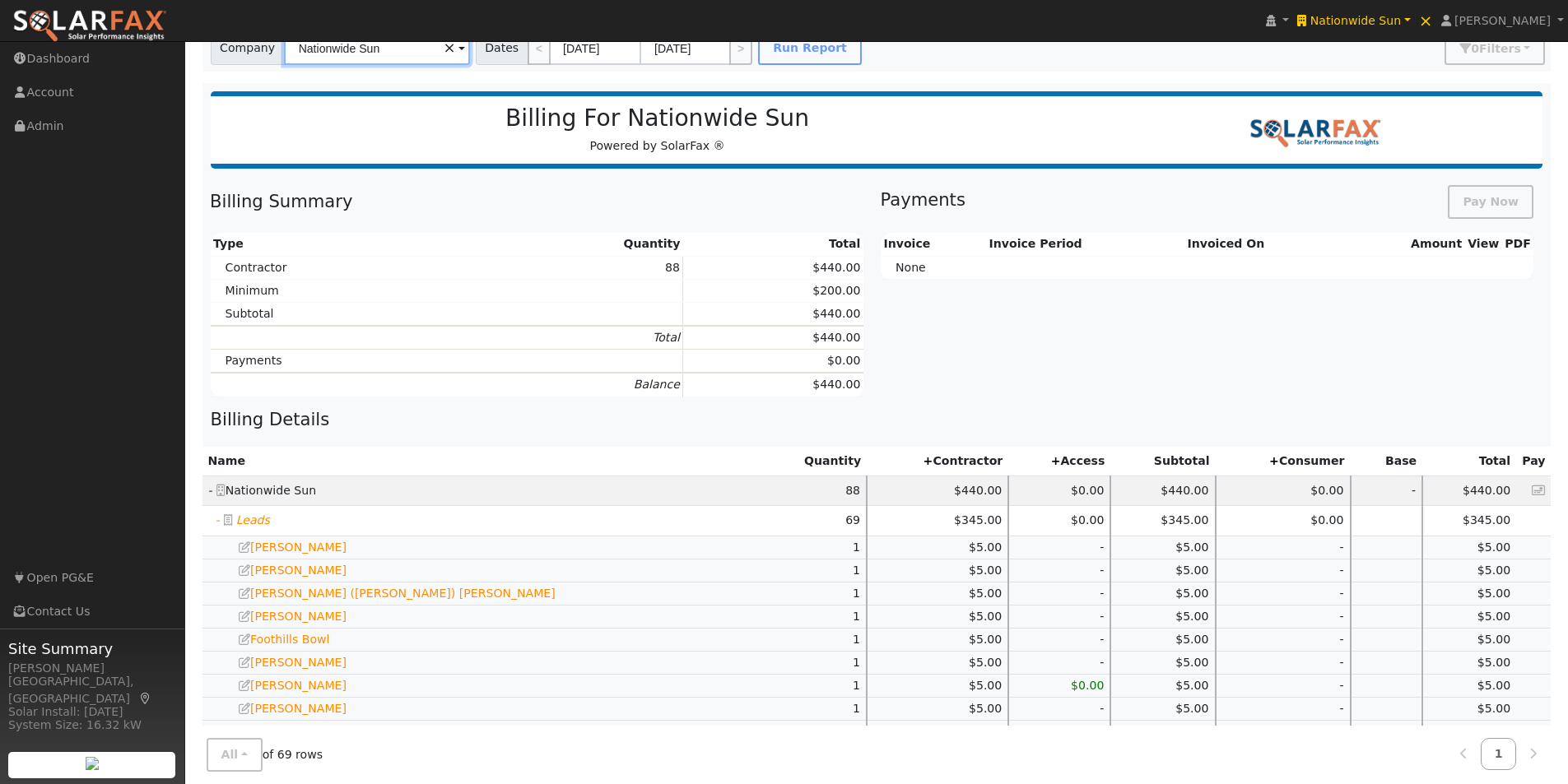
scroll to position [0, 0]
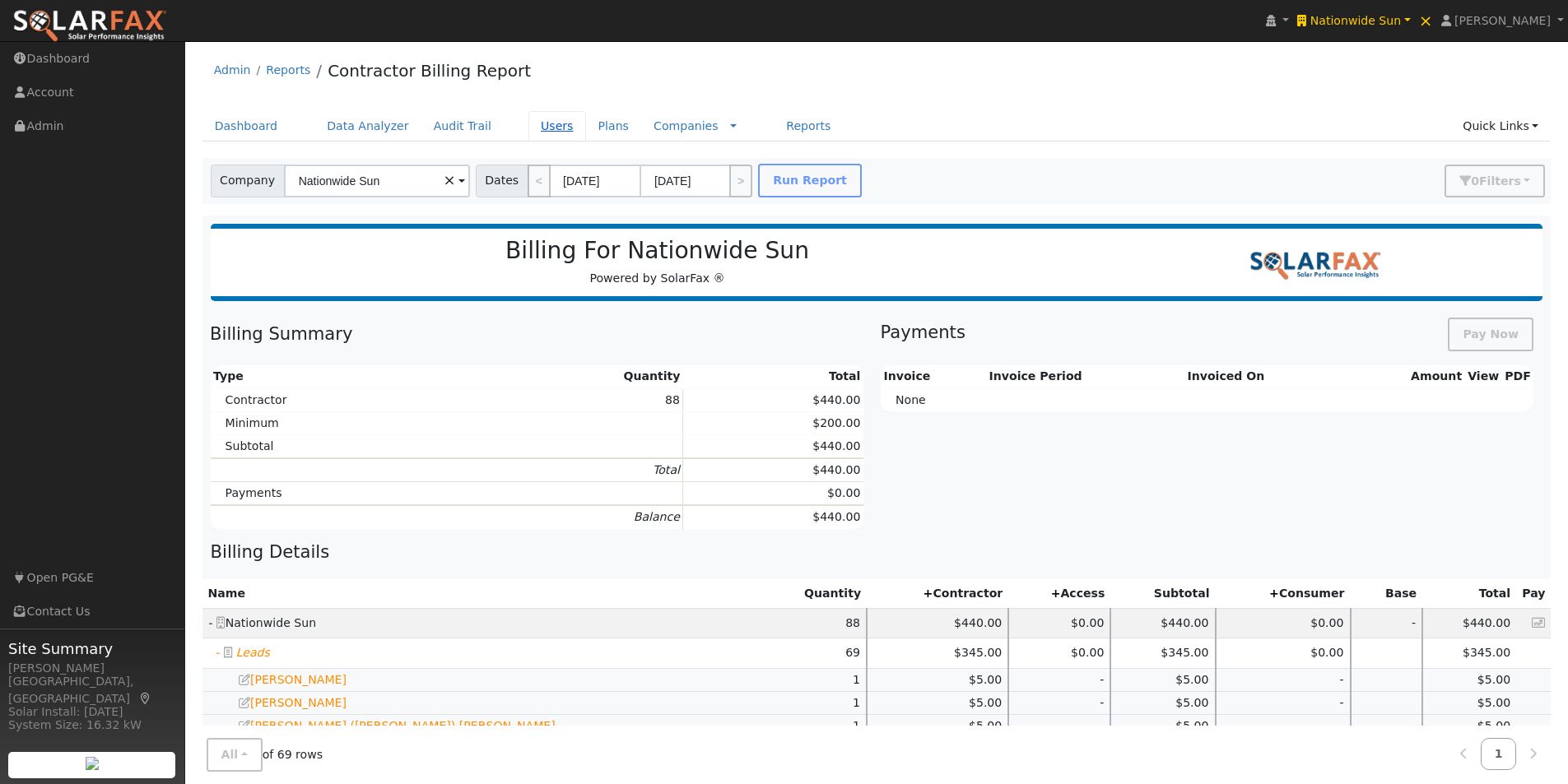
click at [533, 124] on link "Users" at bounding box center [558, 126] width 58 height 31
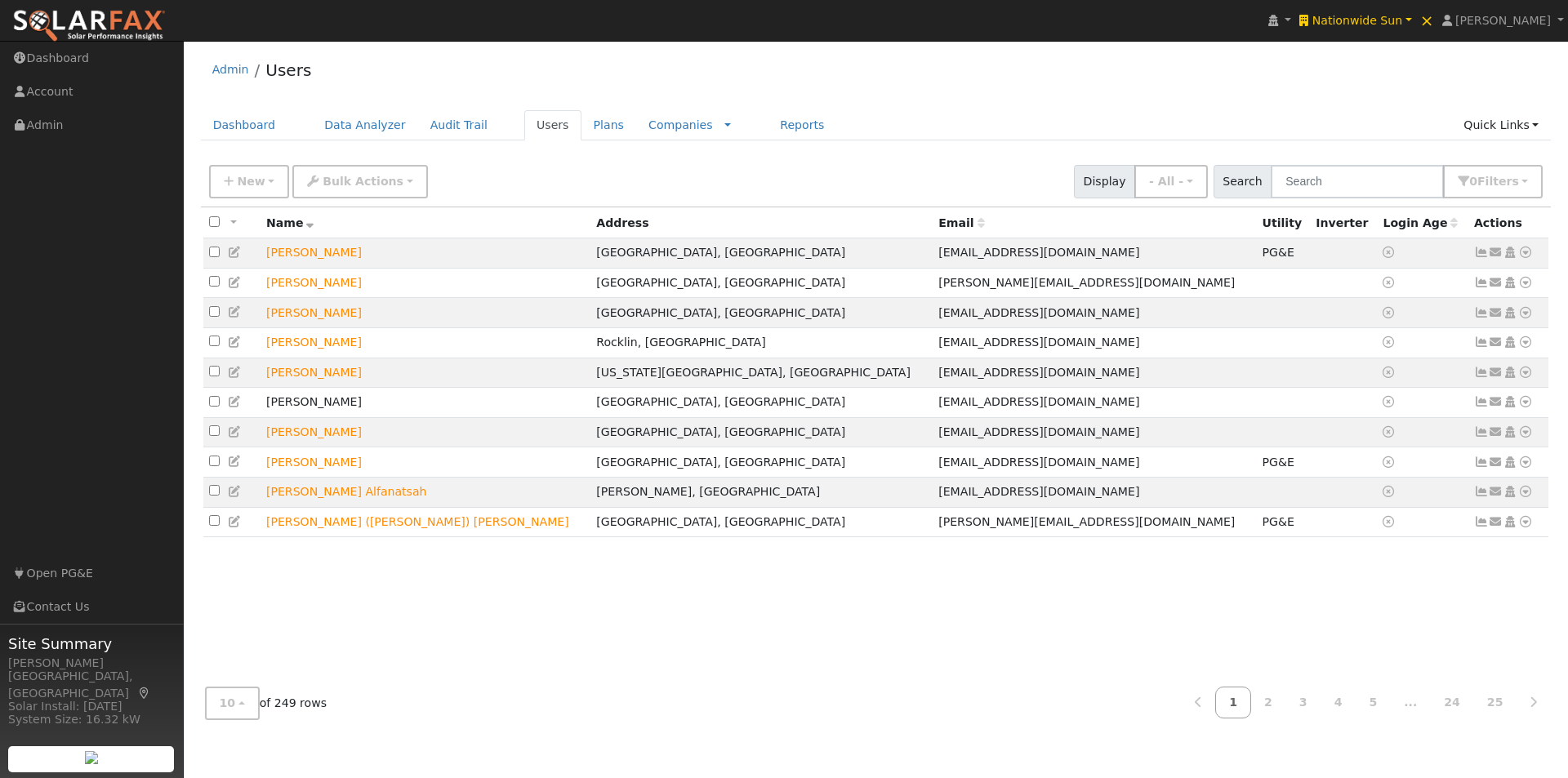
click at [210, 226] on input "checkbox" at bounding box center [214, 222] width 11 height 11
checkbox input "true"
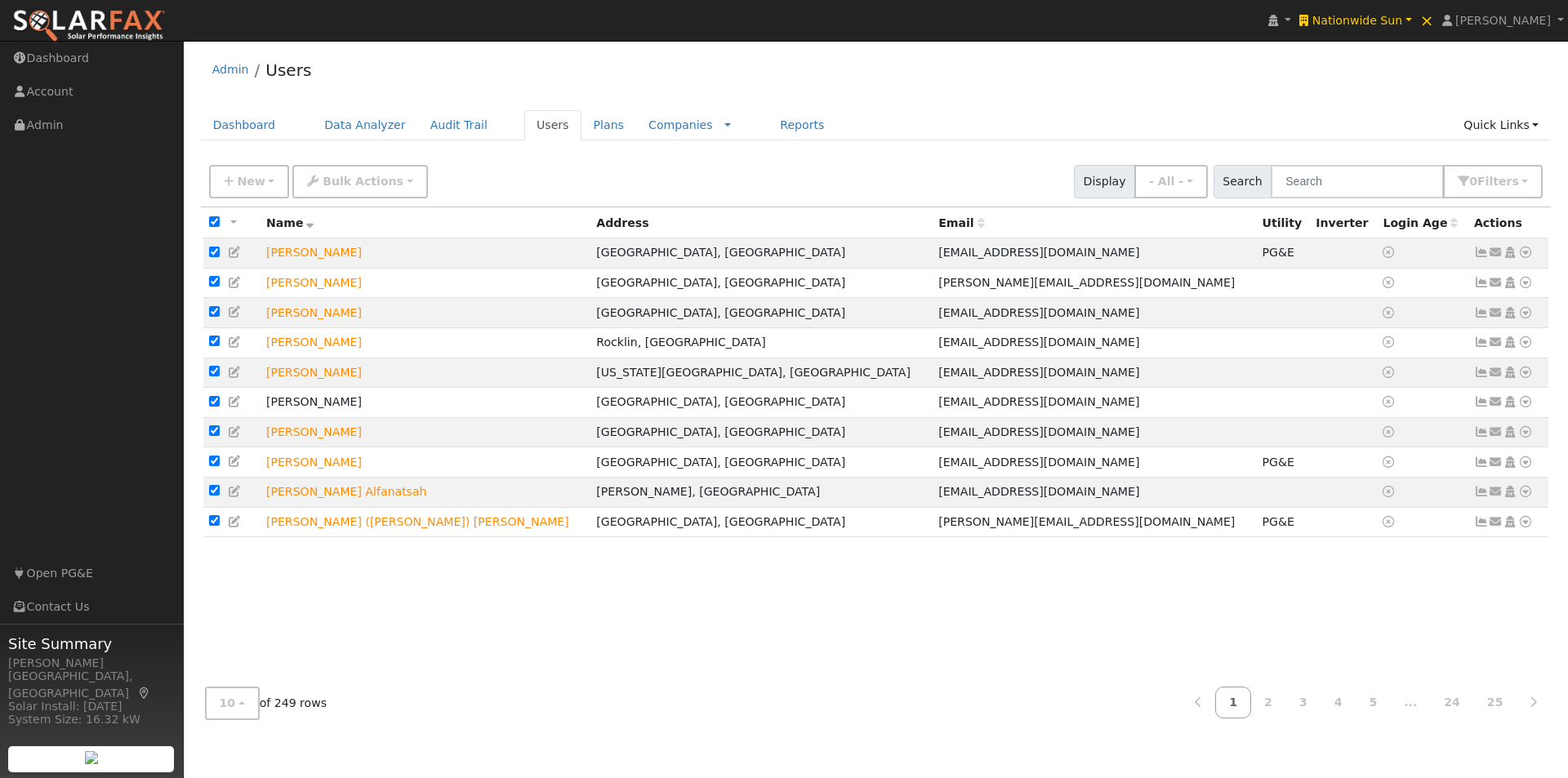
checkbox input "true"
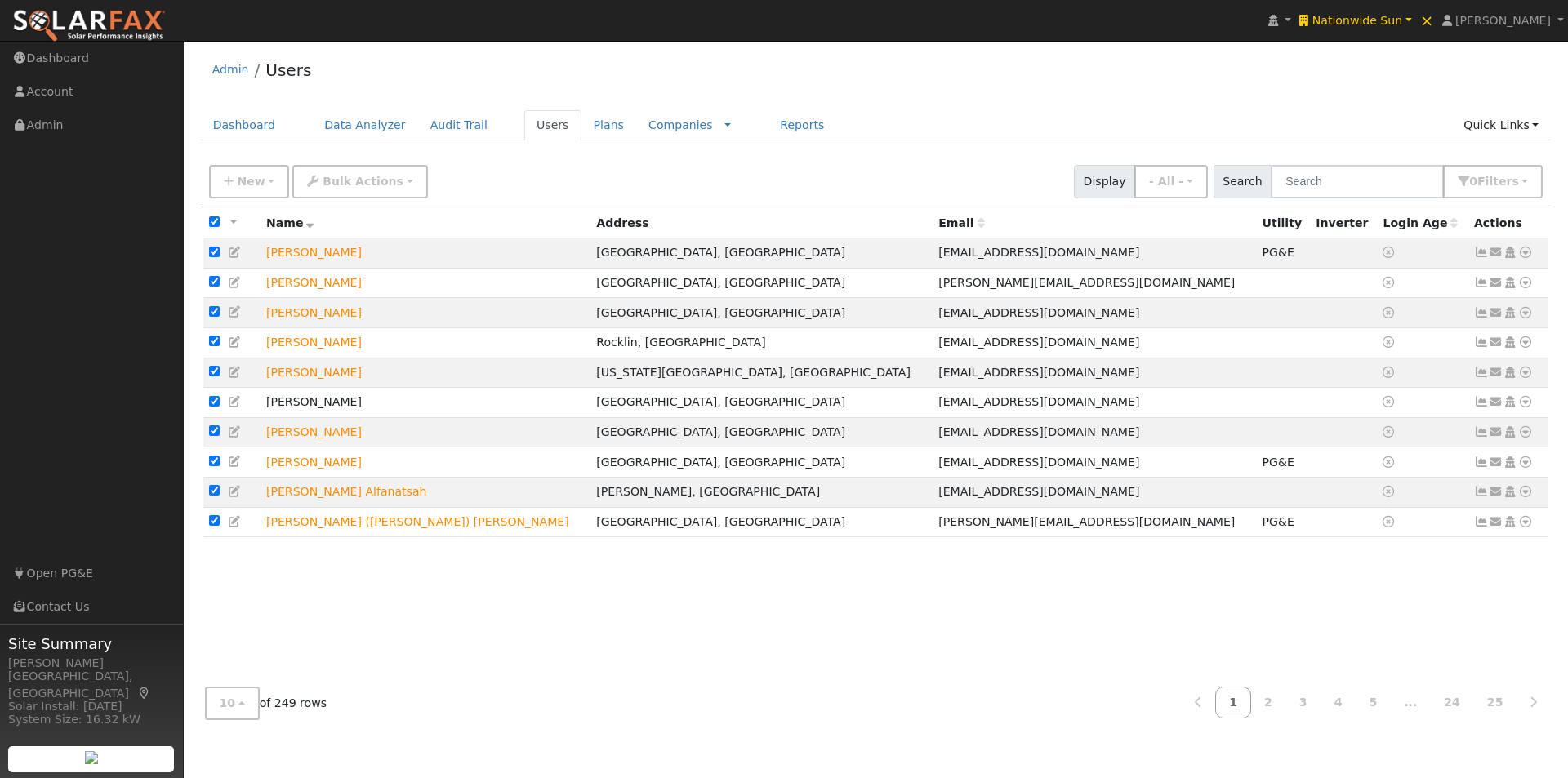
checkbox input "true"
drag, startPoint x: 353, startPoint y: 185, endPoint x: 362, endPoint y: 255, distance: 70.6
click at [354, 190] on button "Bulk Actions" at bounding box center [359, 182] width 135 height 34
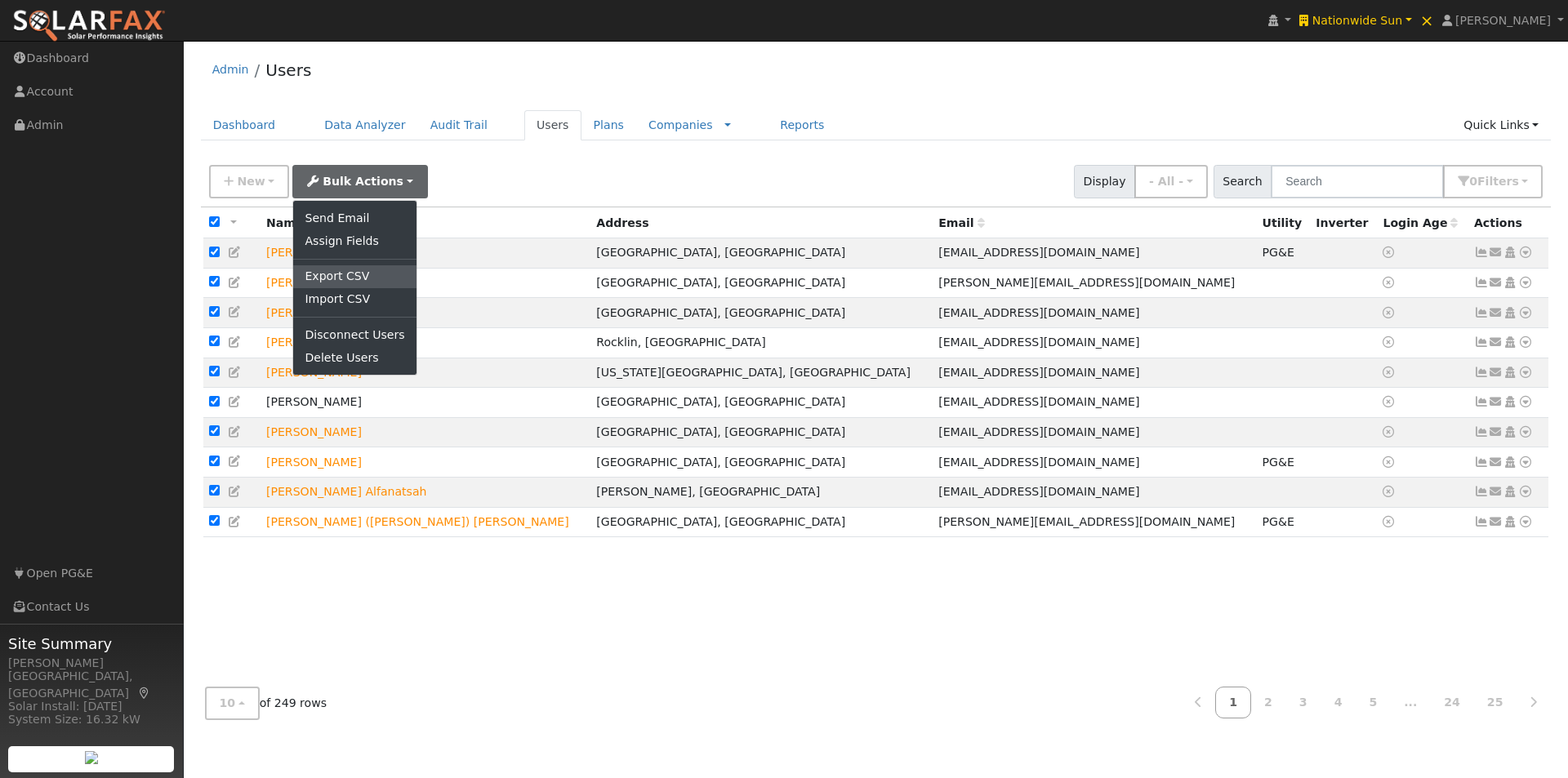
click at [329, 279] on link "Export CSV" at bounding box center [354, 276] width 123 height 23
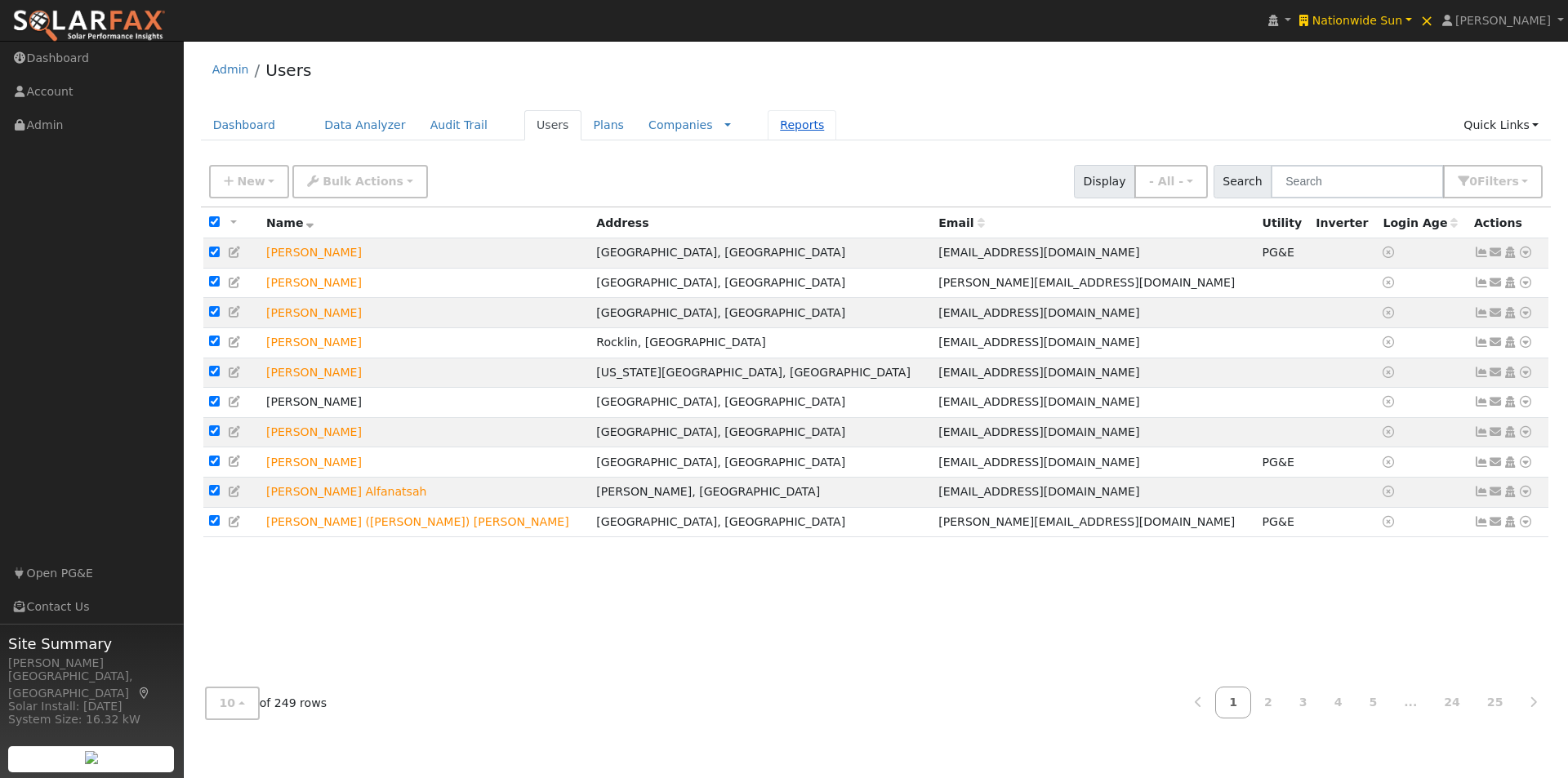
click at [768, 125] on link "Reports" at bounding box center [801, 125] width 68 height 31
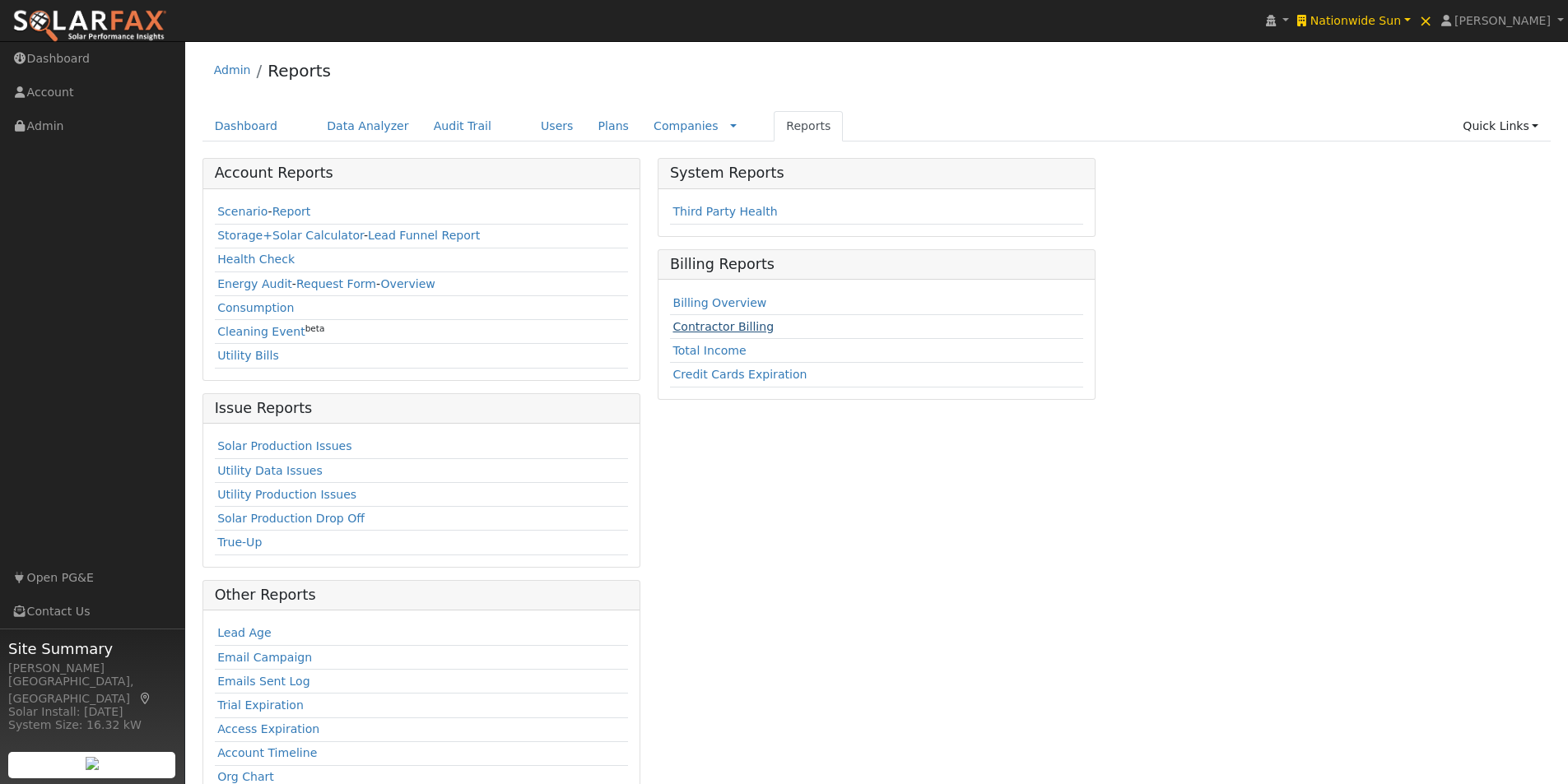
click at [694, 323] on link "Contractor Billing" at bounding box center [723, 326] width 102 height 13
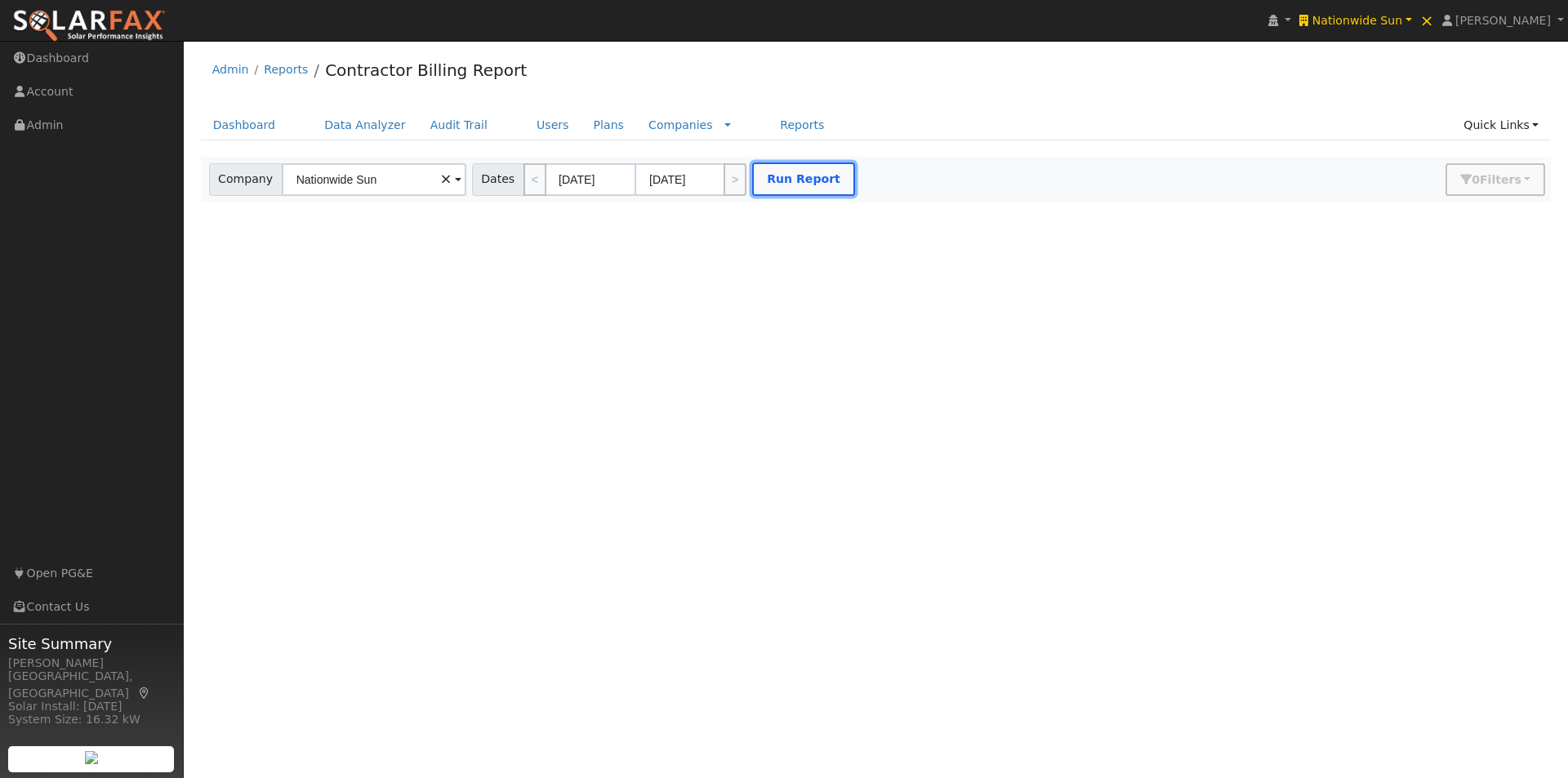
click at [792, 175] on button "Run Report" at bounding box center [803, 179] width 103 height 34
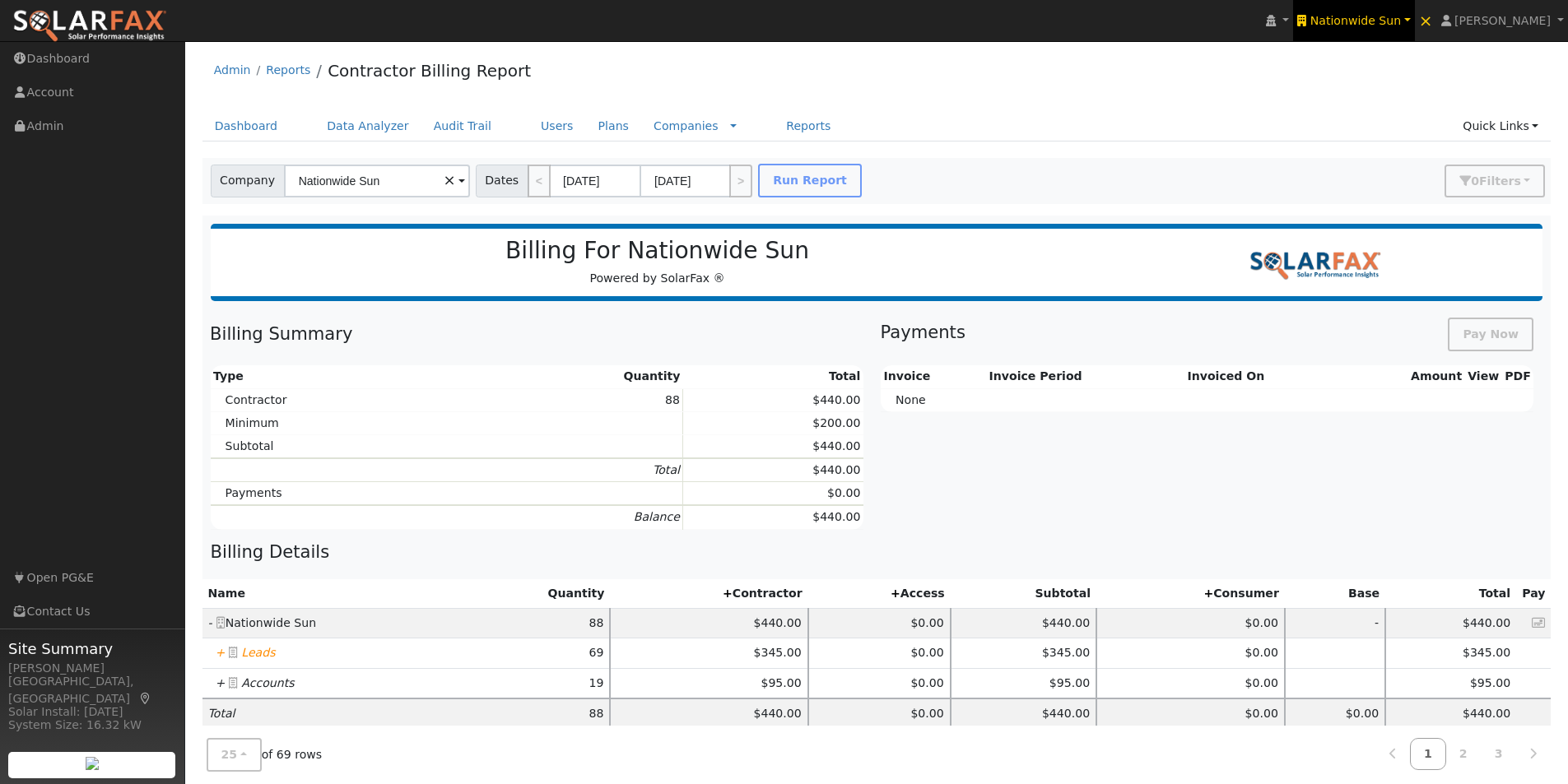
click at [1401, 17] on span "Nationwide Sun" at bounding box center [1356, 20] width 91 height 13
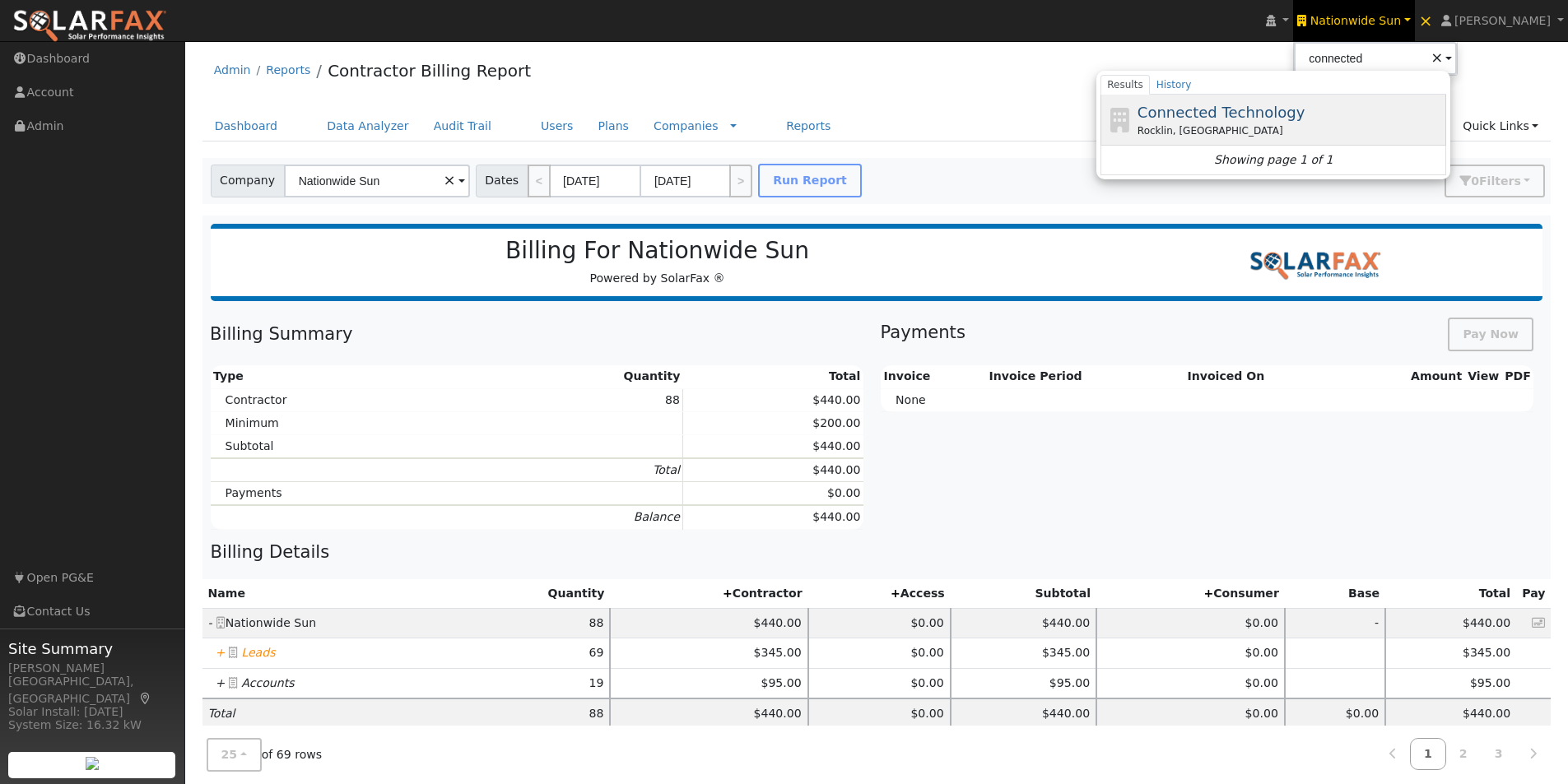
click at [1218, 111] on span "Connected Technology" at bounding box center [1222, 112] width 168 height 17
type input "Connected Technology"
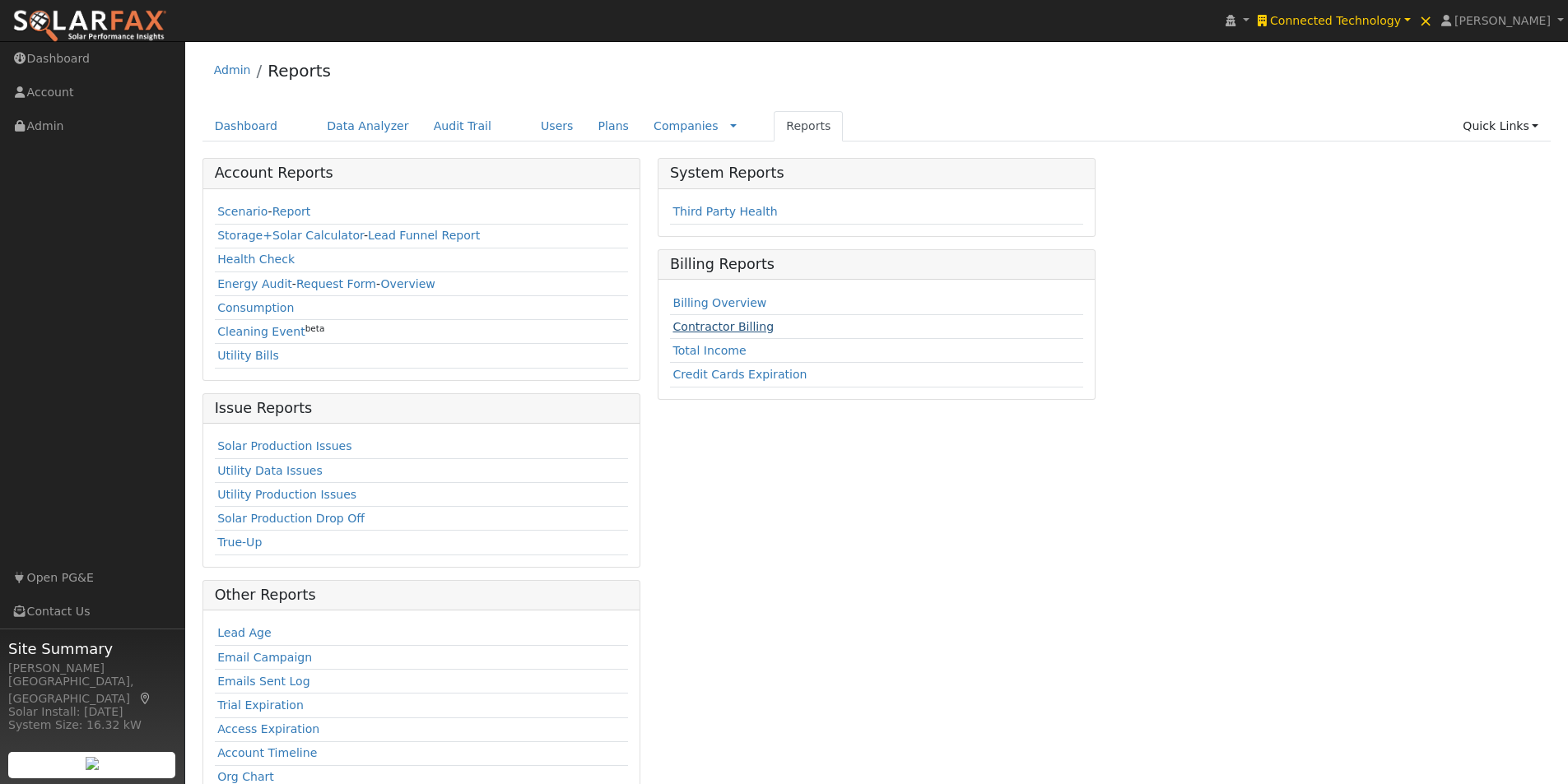
click at [685, 328] on link "Contractor Billing" at bounding box center [723, 326] width 102 height 13
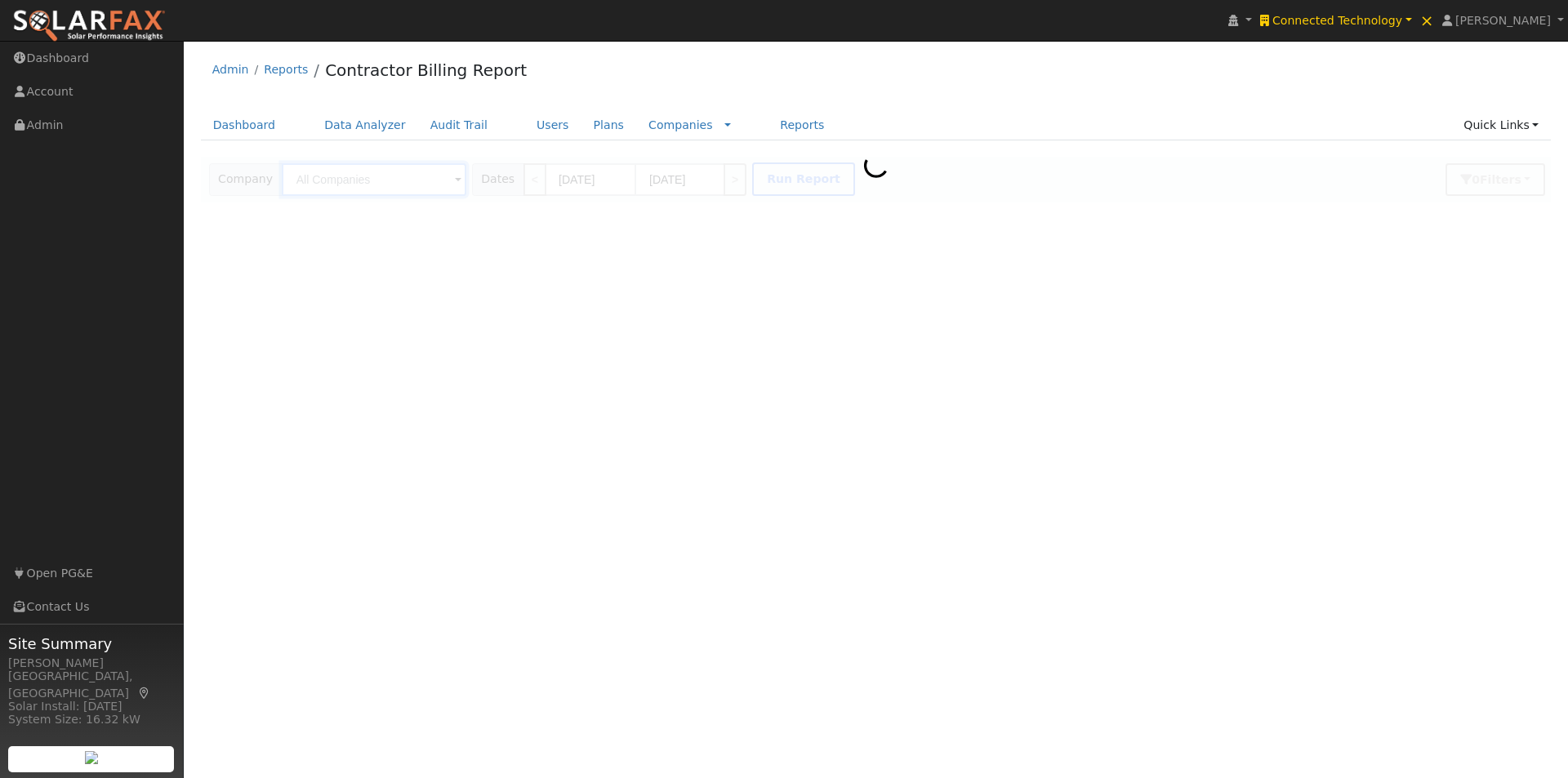
type input "Connected Technology"
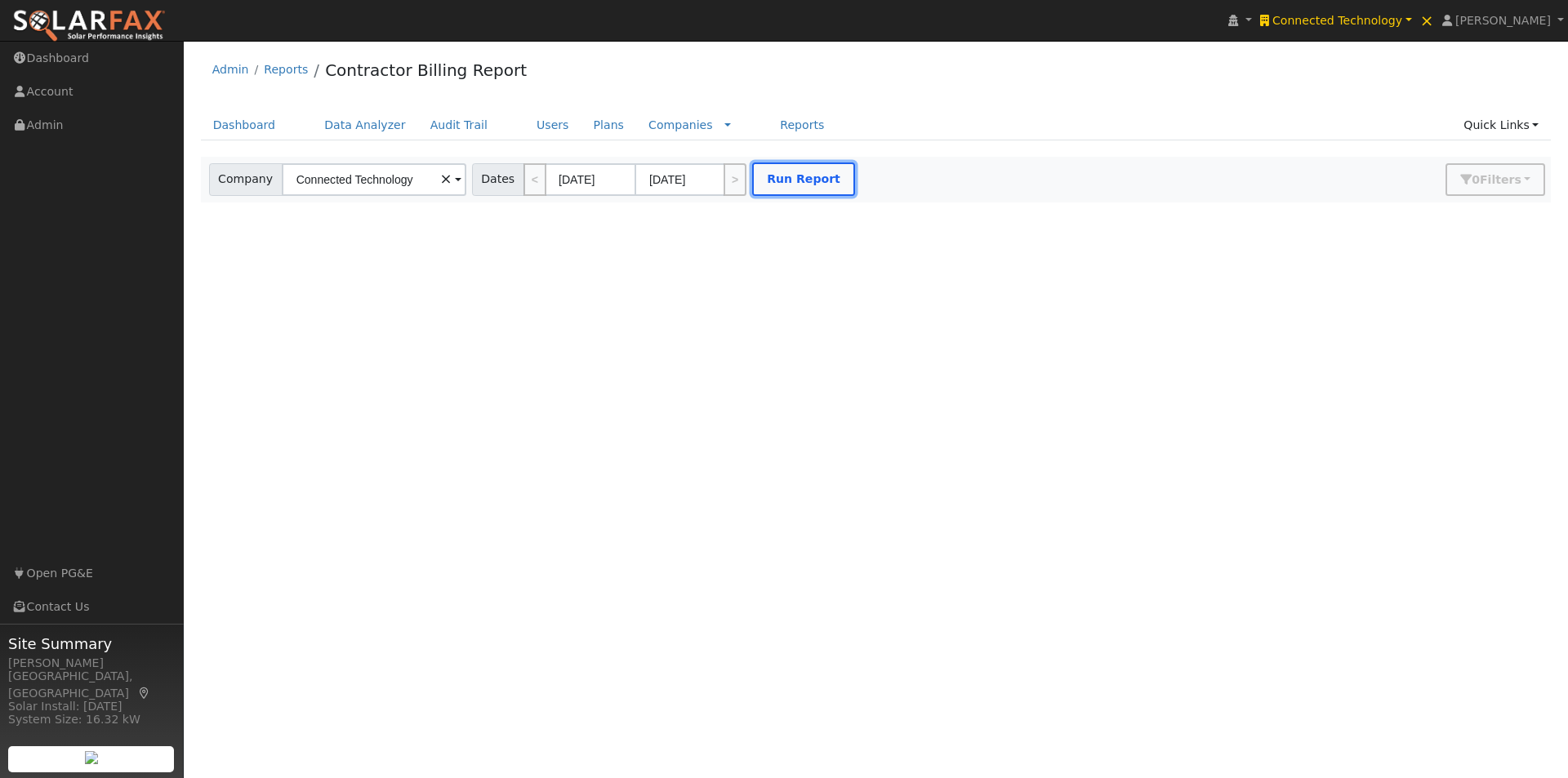
click at [789, 175] on button "Run Report" at bounding box center [803, 179] width 103 height 34
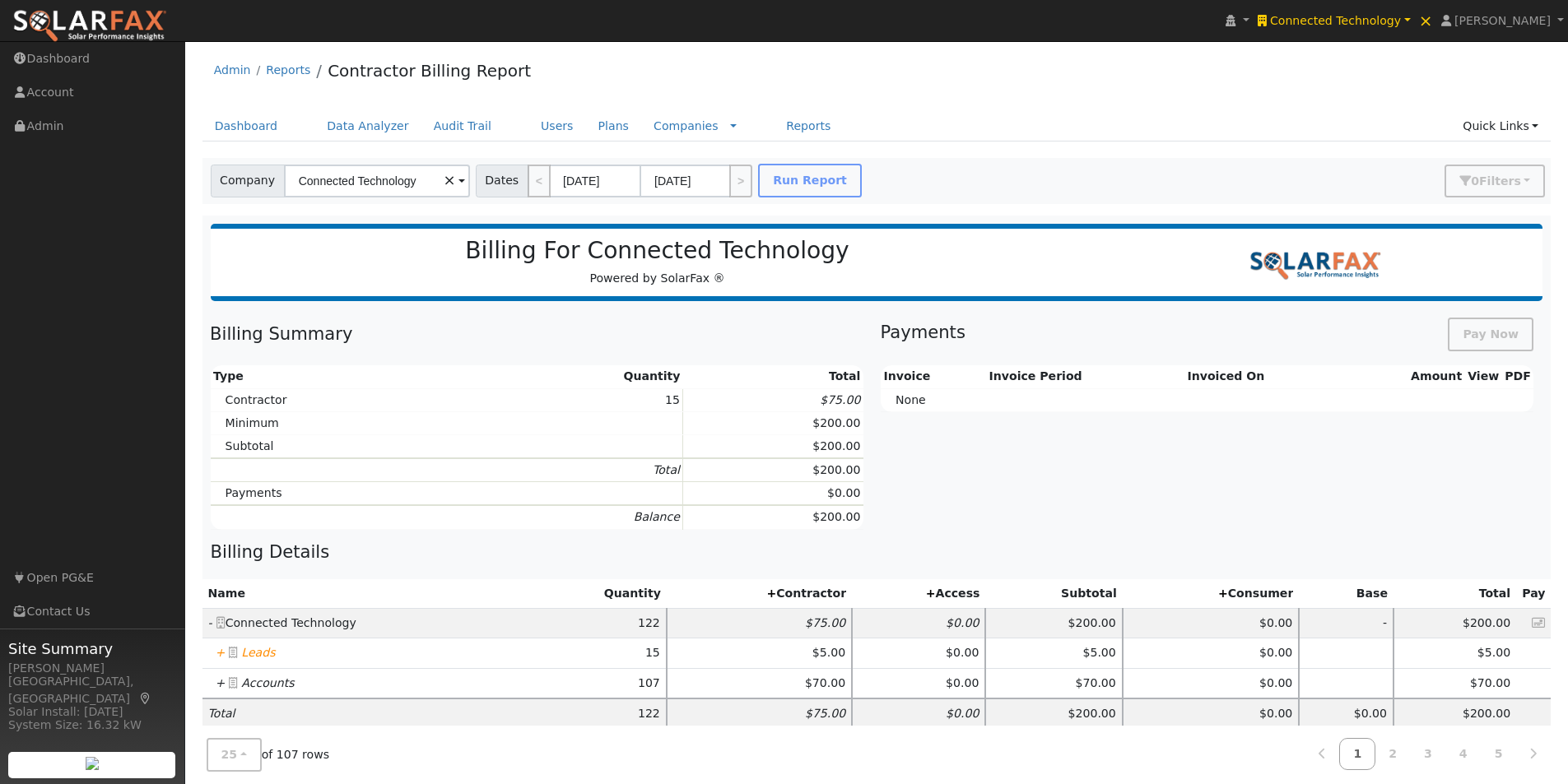
click at [219, 655] on icon "+" at bounding box center [220, 652] width 10 height 13
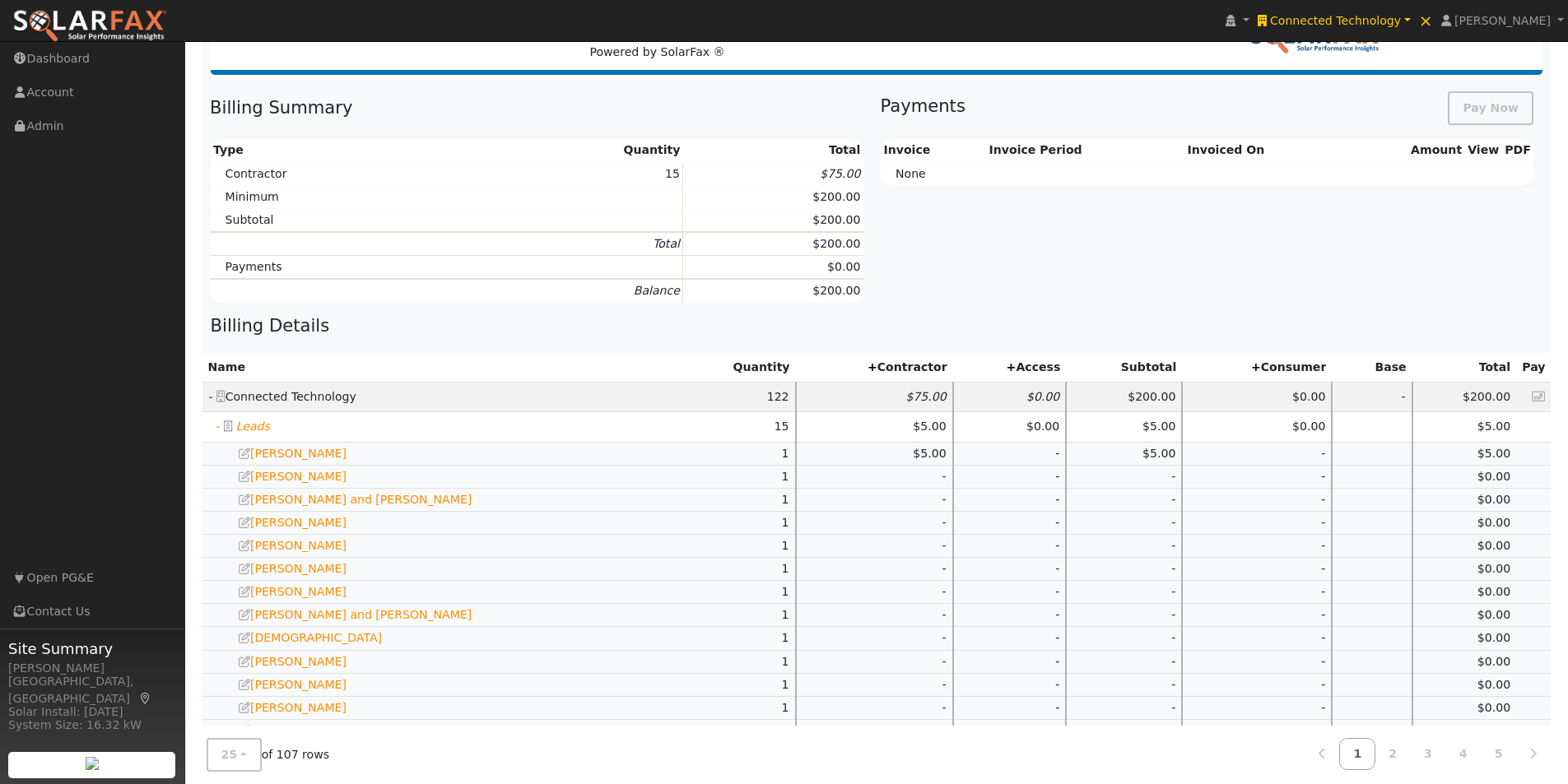
scroll to position [400, 0]
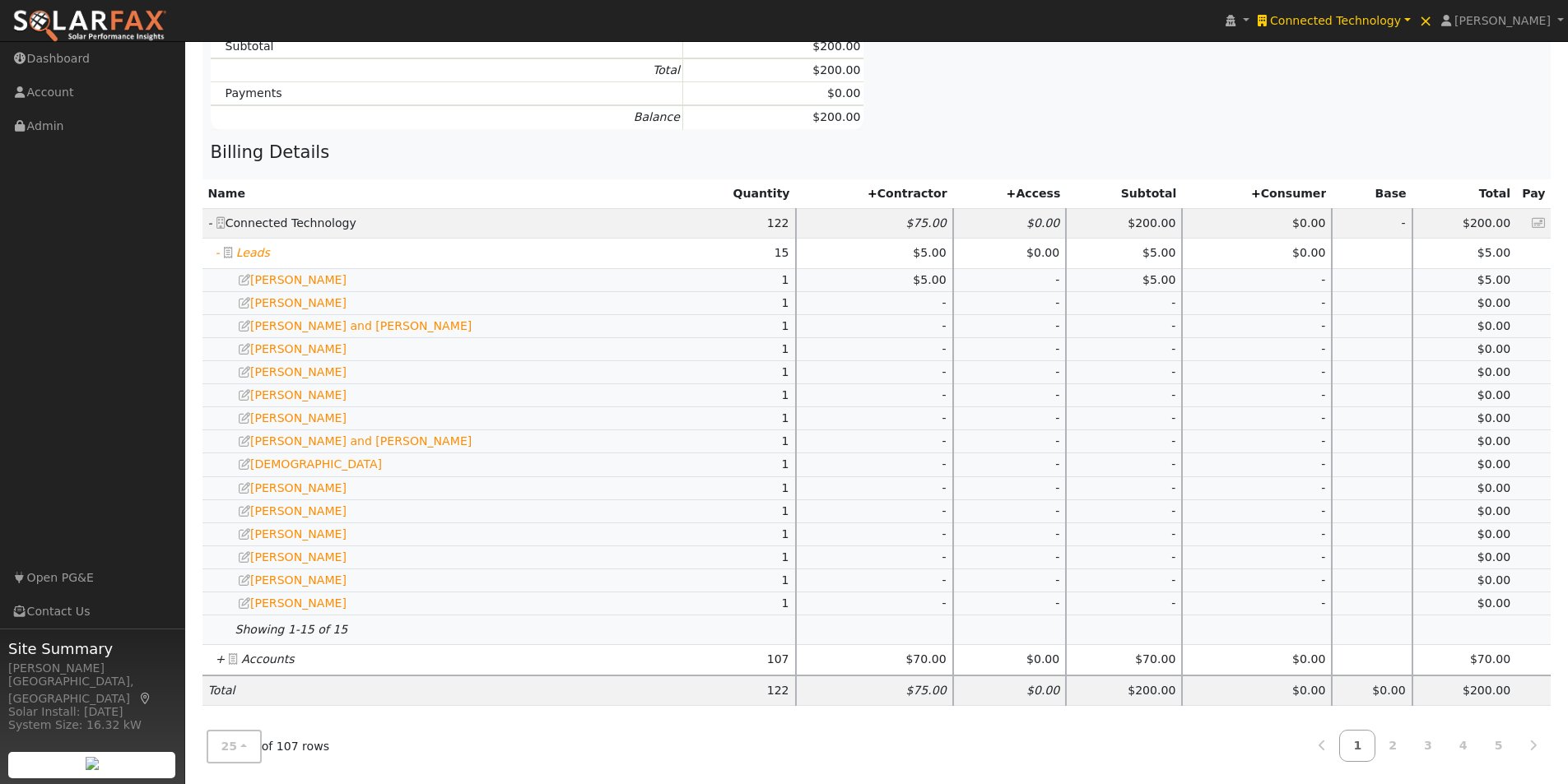
click at [218, 659] on icon "+" at bounding box center [220, 658] width 10 height 13
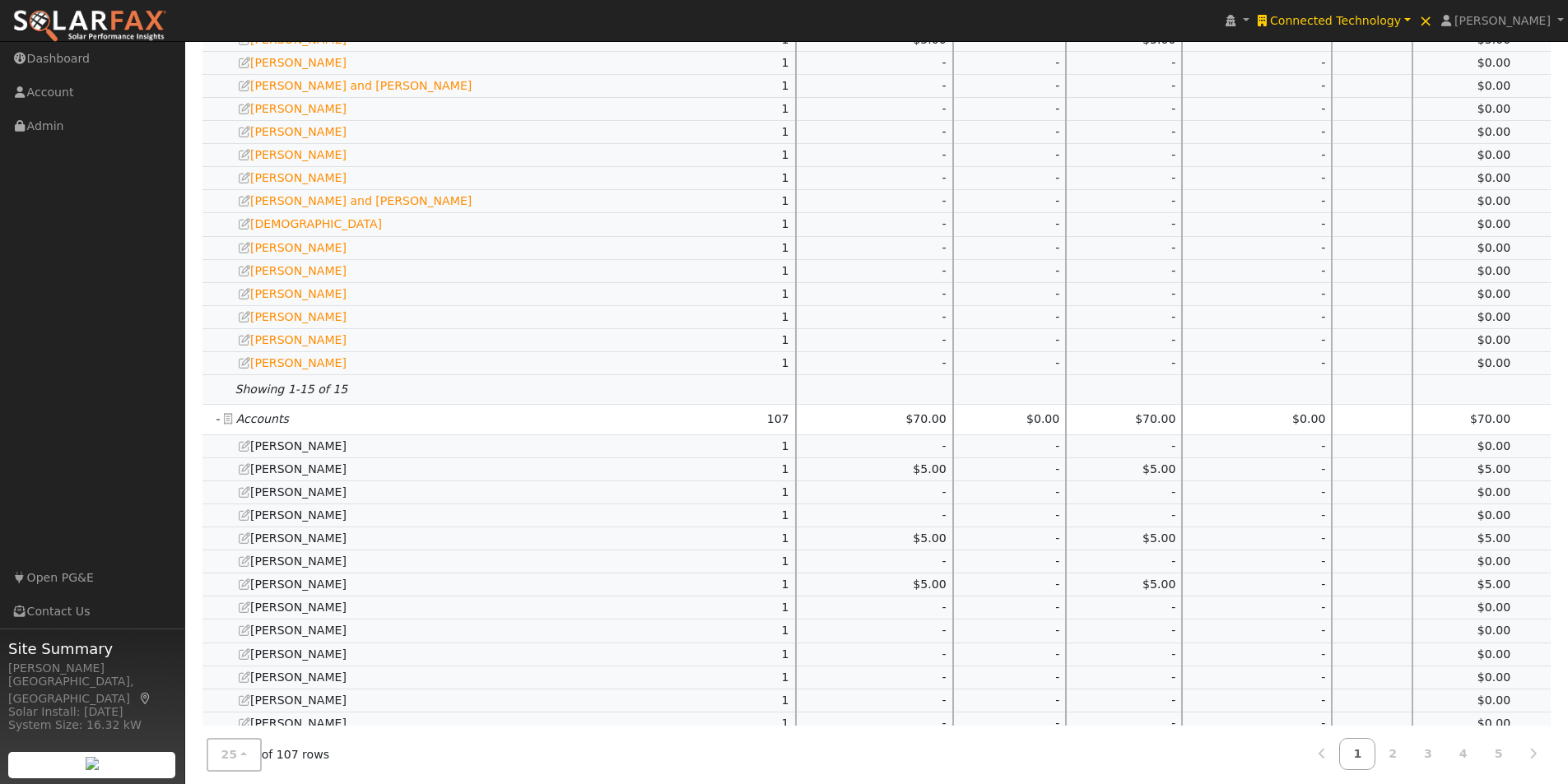
scroll to position [1008, 0]
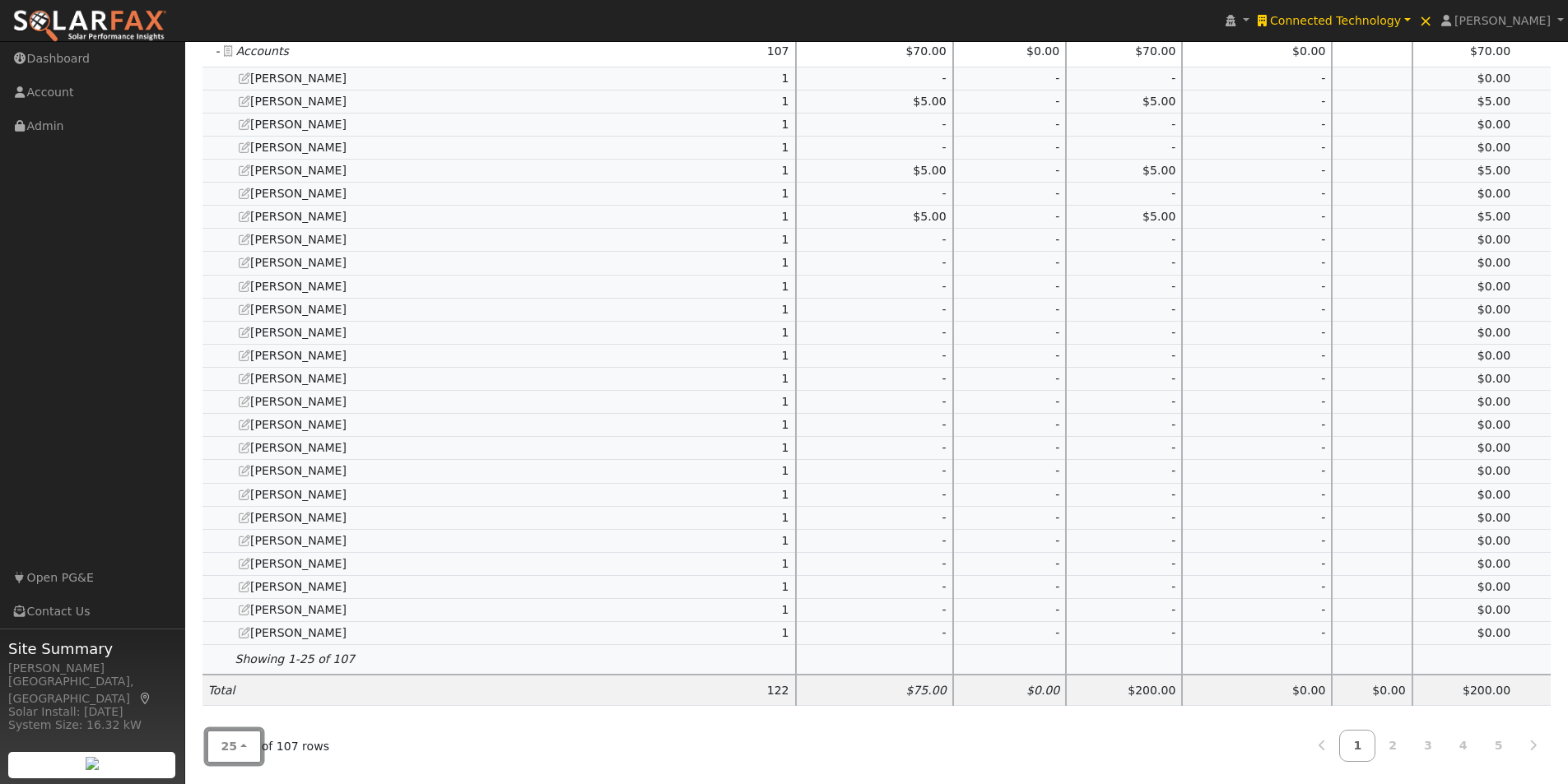
drag, startPoint x: 216, startPoint y: 756, endPoint x: 228, endPoint y: 744, distance: 17.0
click at [217, 756] on button "25" at bounding box center [233, 747] width 55 height 34
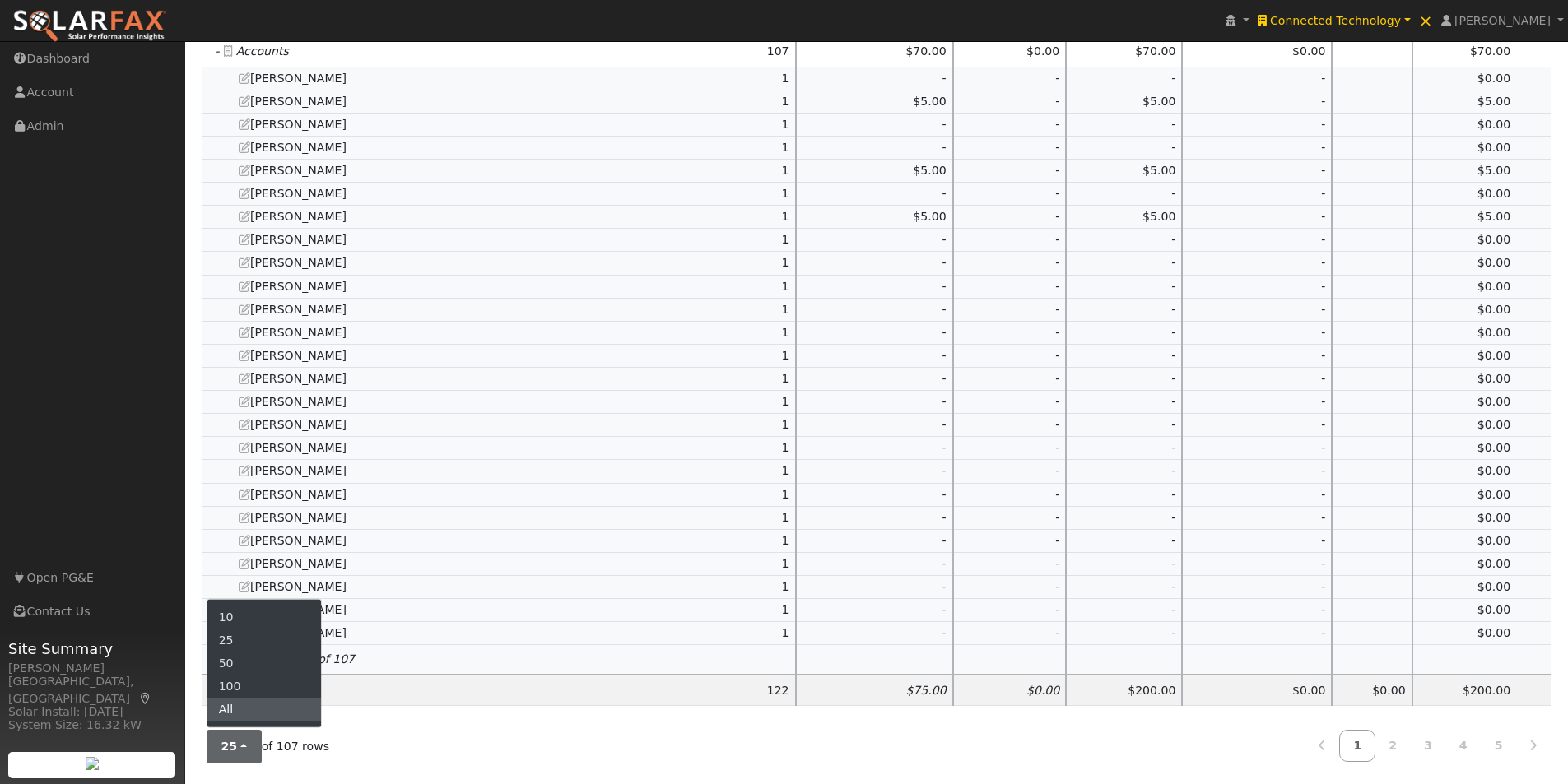
click at [233, 709] on link "All" at bounding box center [264, 709] width 115 height 23
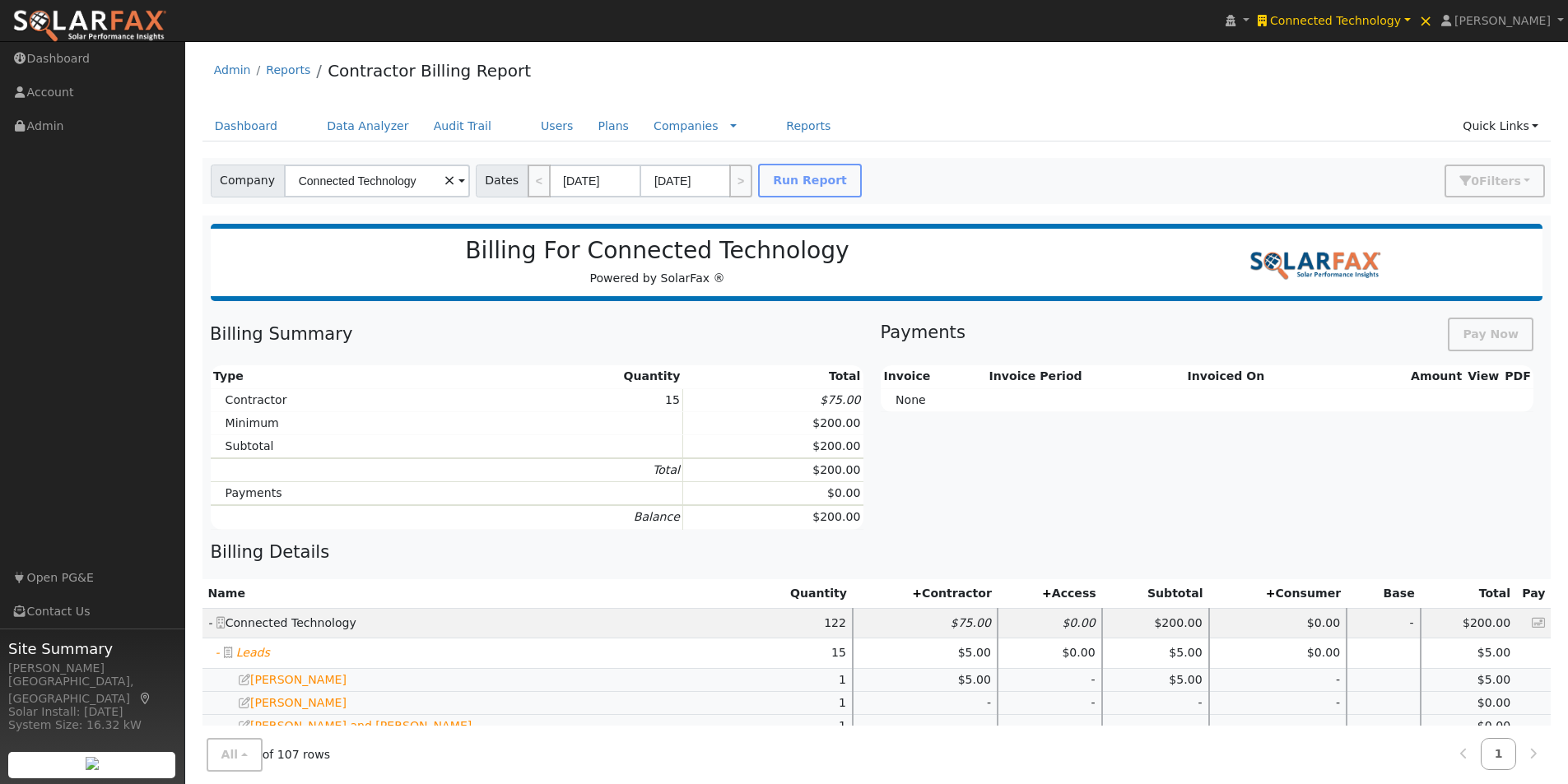
click at [1032, 143] on div "Dashboard Data Analyzer Audit Trail Users Plans Companies Rate Schedules Compan…" at bounding box center [877, 134] width 1350 height 47
drag, startPoint x: 1372, startPoint y: 13, endPoint x: 1360, endPoint y: 15, distance: 12.2
click at [1370, 14] on span "Connected Technology" at bounding box center [1335, 20] width 131 height 13
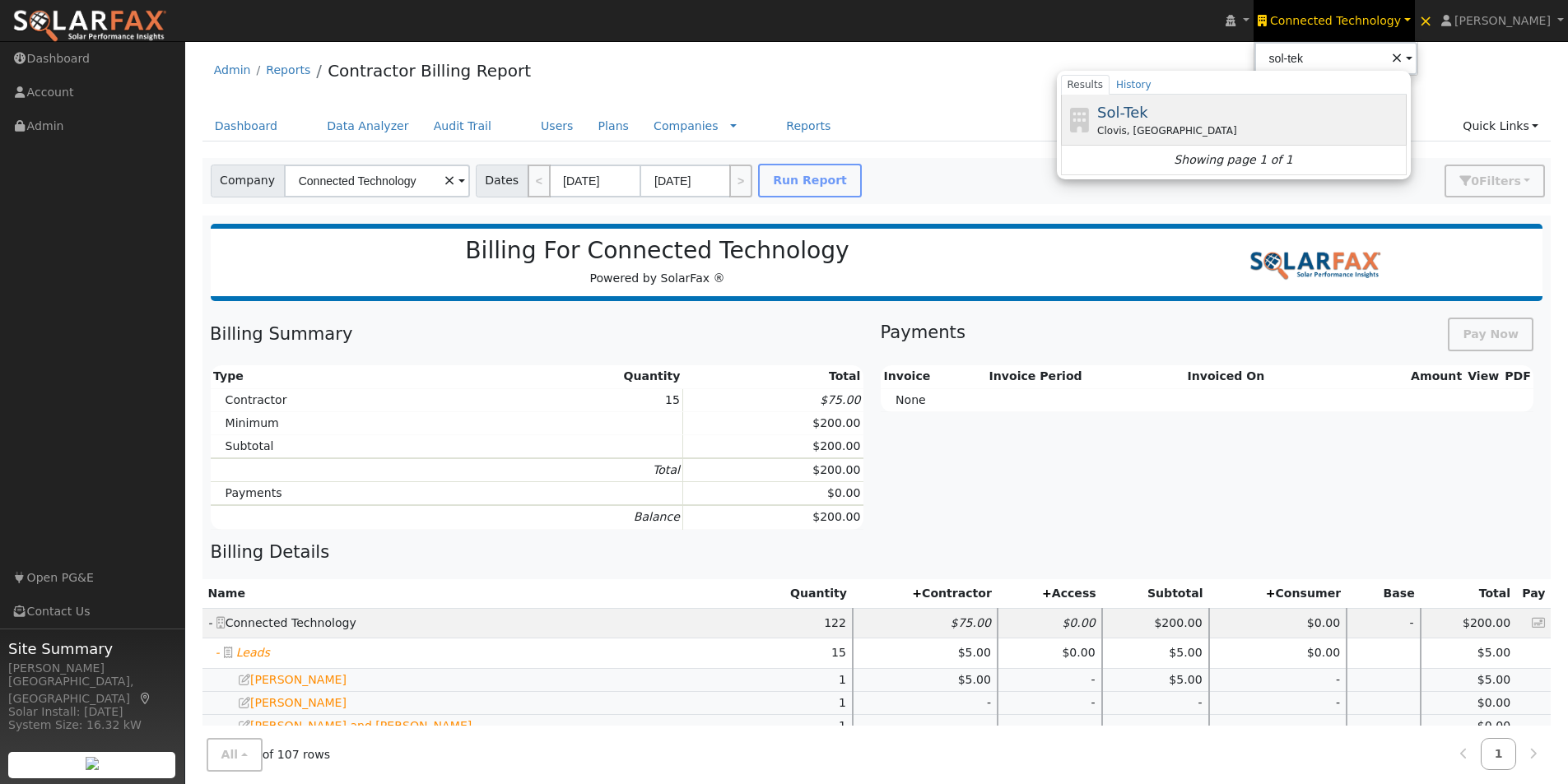
click at [1148, 104] on span "Sol-Tek" at bounding box center [1122, 112] width 51 height 17
type input "Sol-Tek"
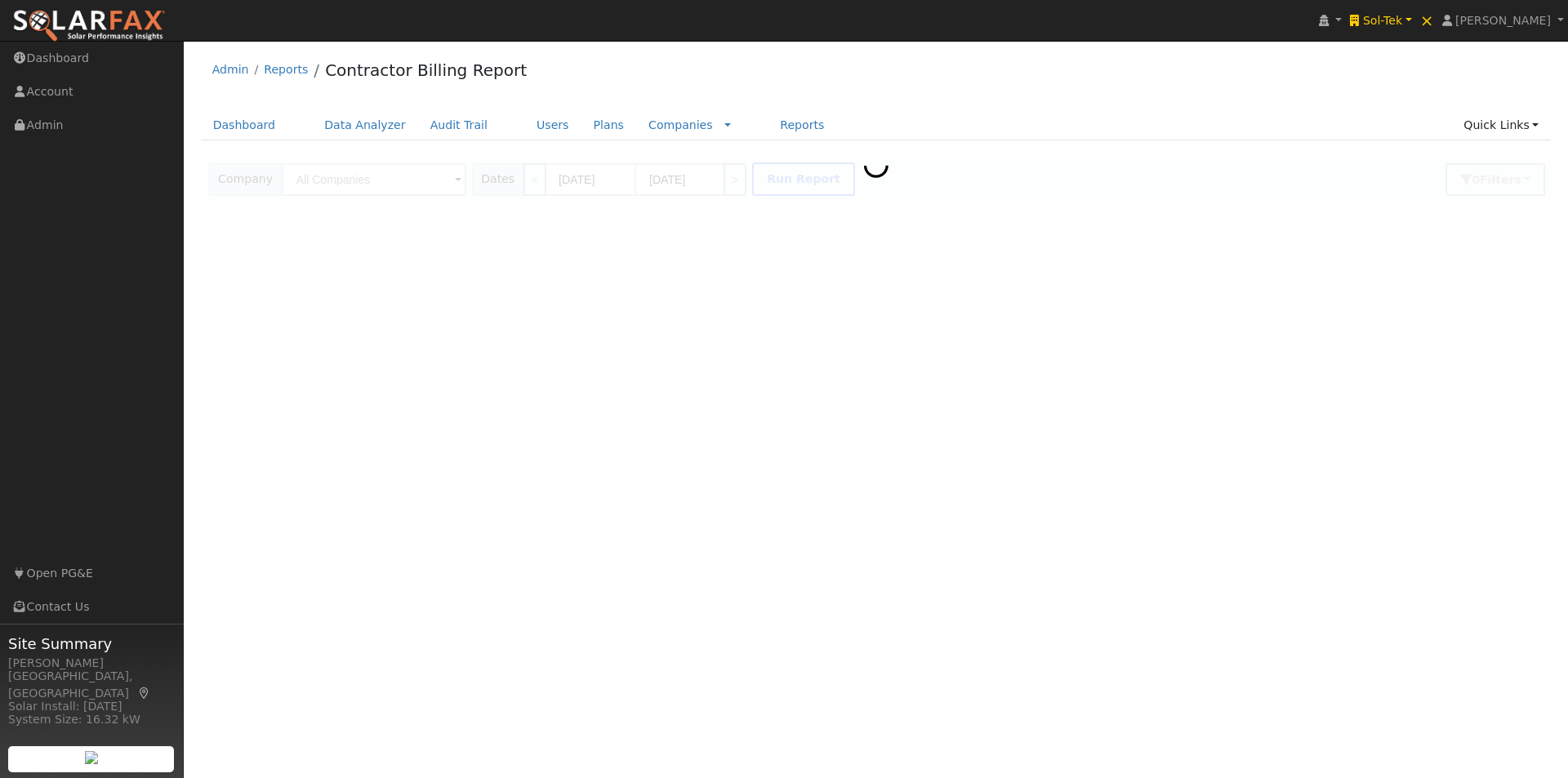
type input "Sol-Tek"
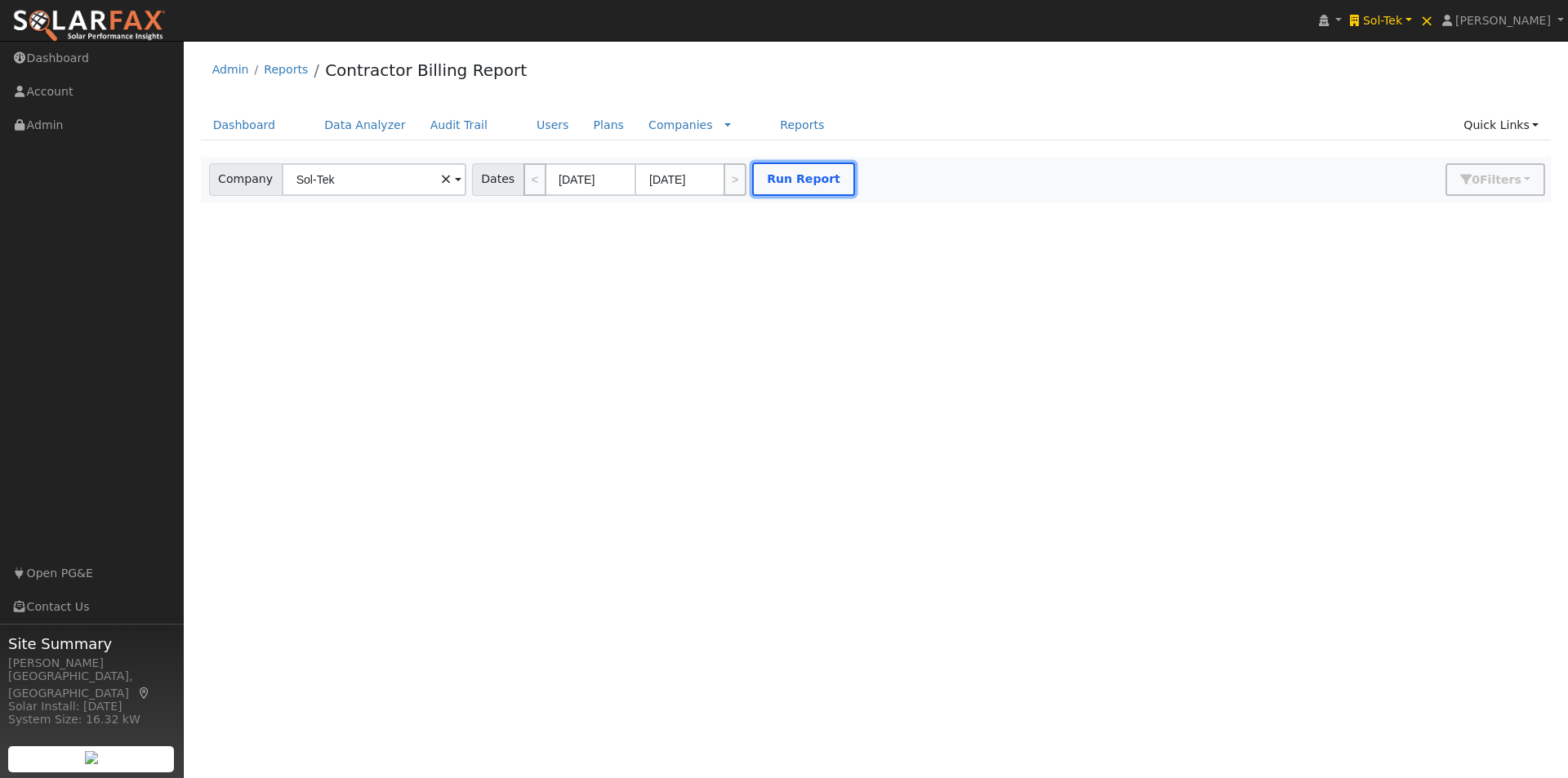
click at [792, 188] on button "Run Report" at bounding box center [803, 179] width 103 height 34
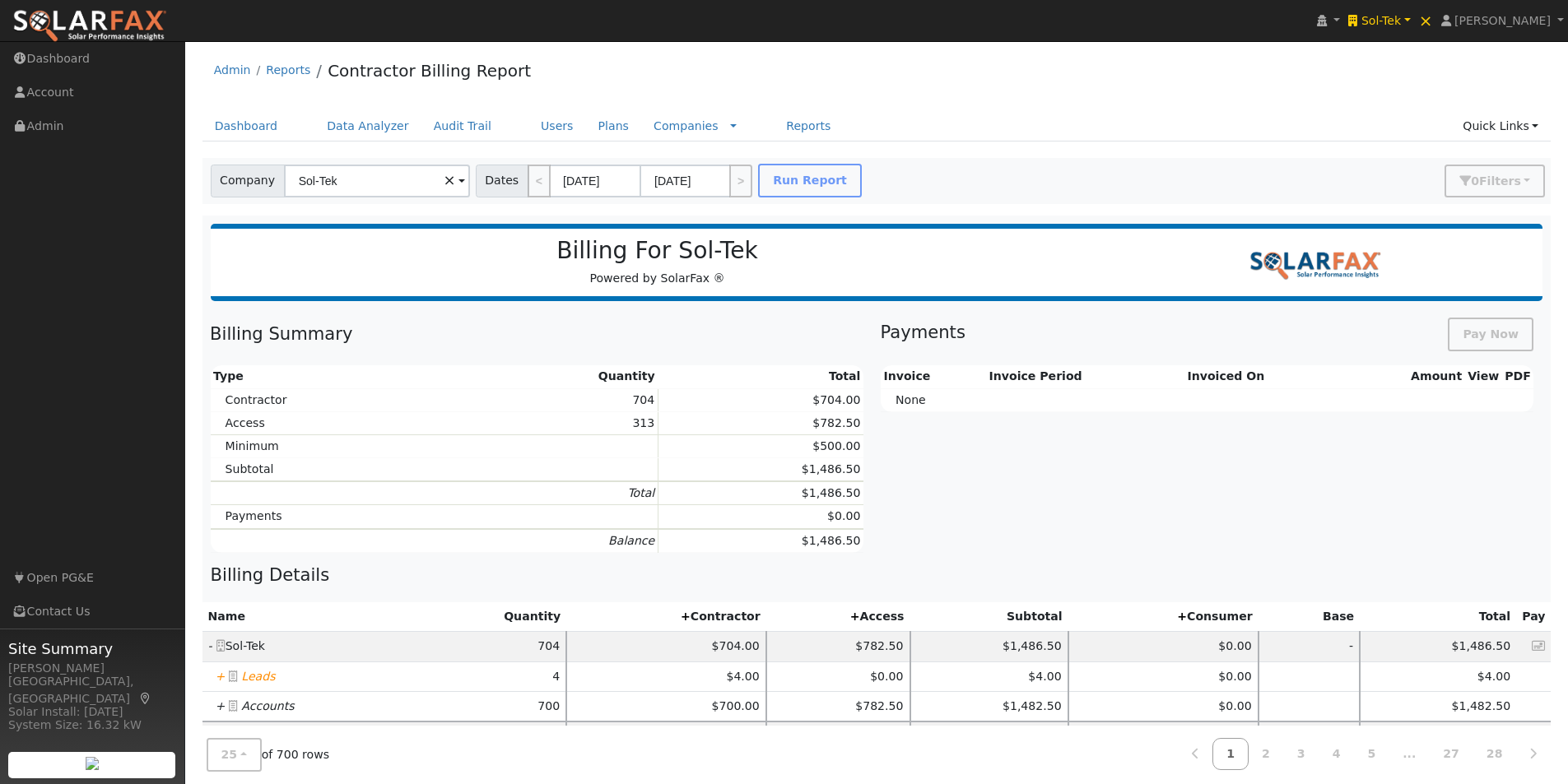
click at [216, 676] on icon "+" at bounding box center [220, 676] width 10 height 13
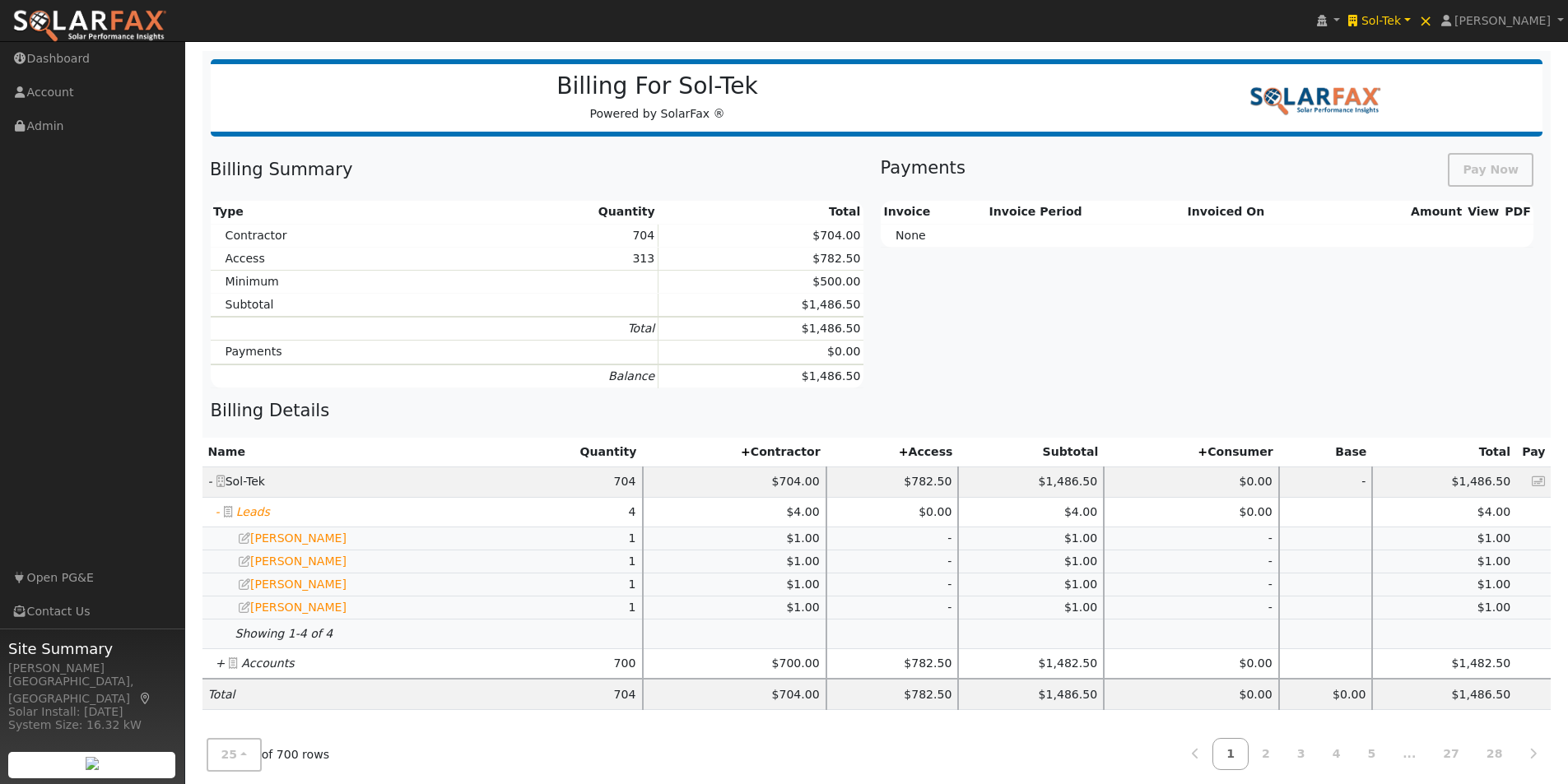
scroll to position [356, 0]
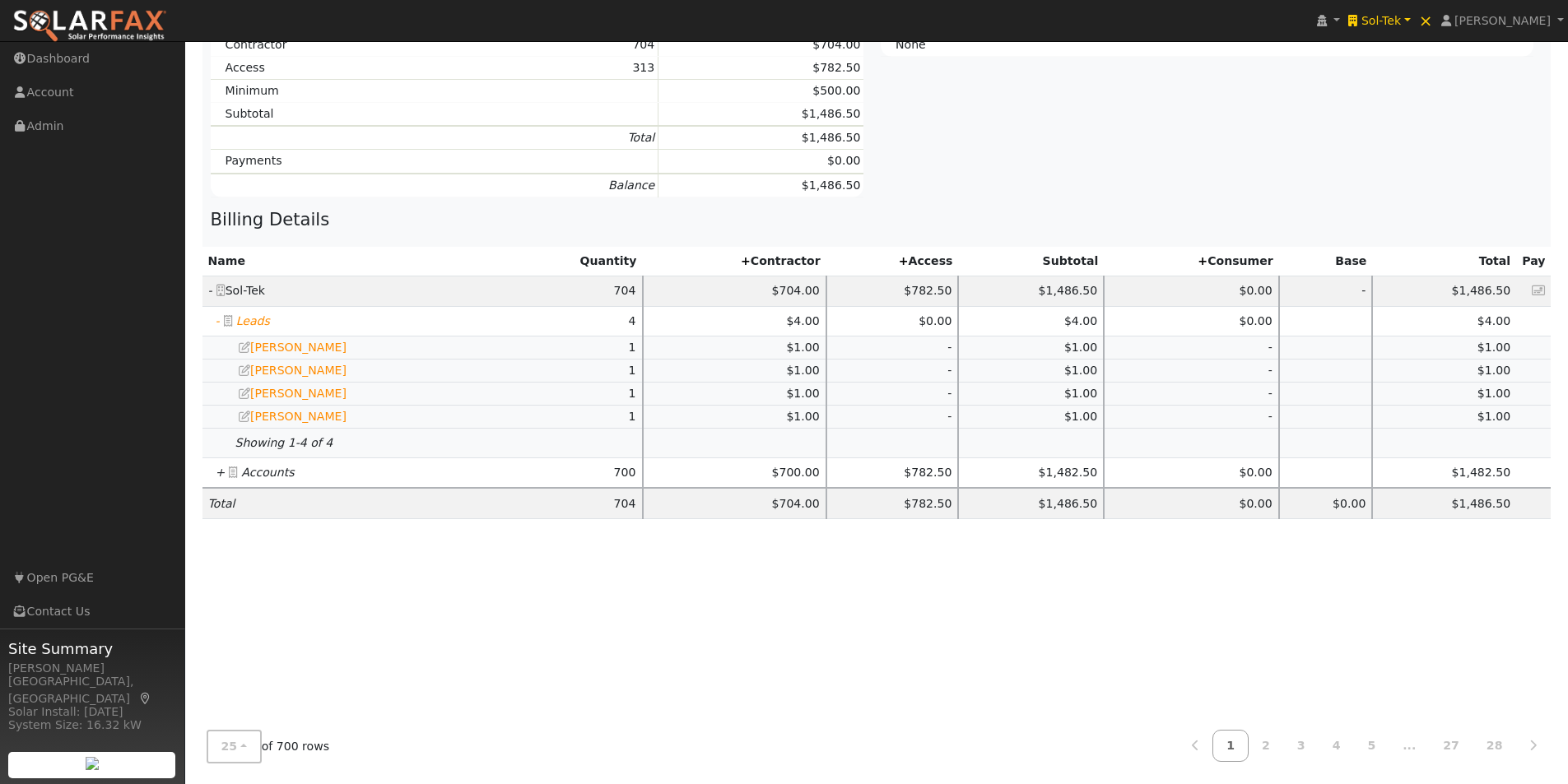
click at [218, 474] on icon "+" at bounding box center [220, 472] width 10 height 13
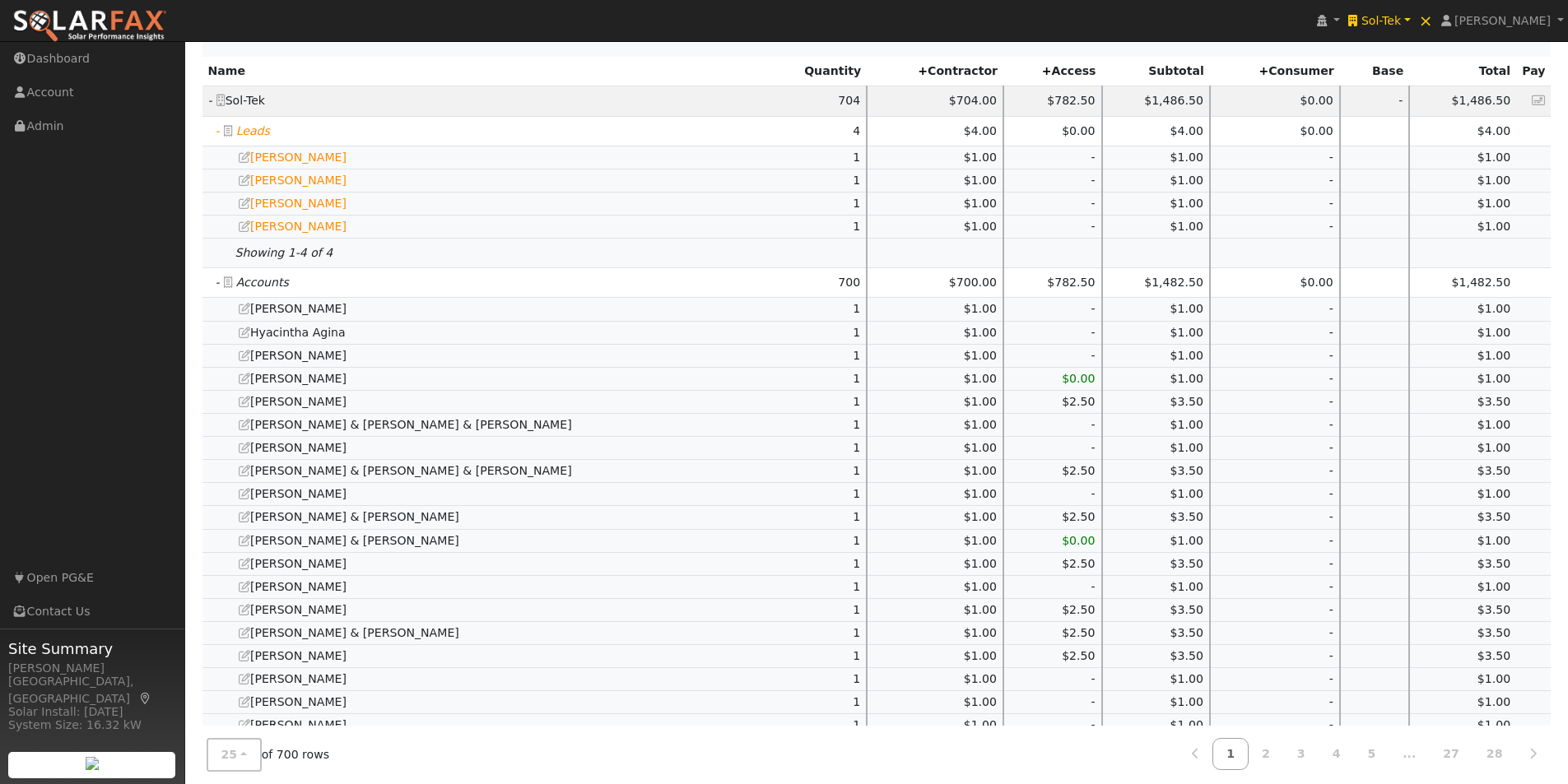
scroll to position [777, 0]
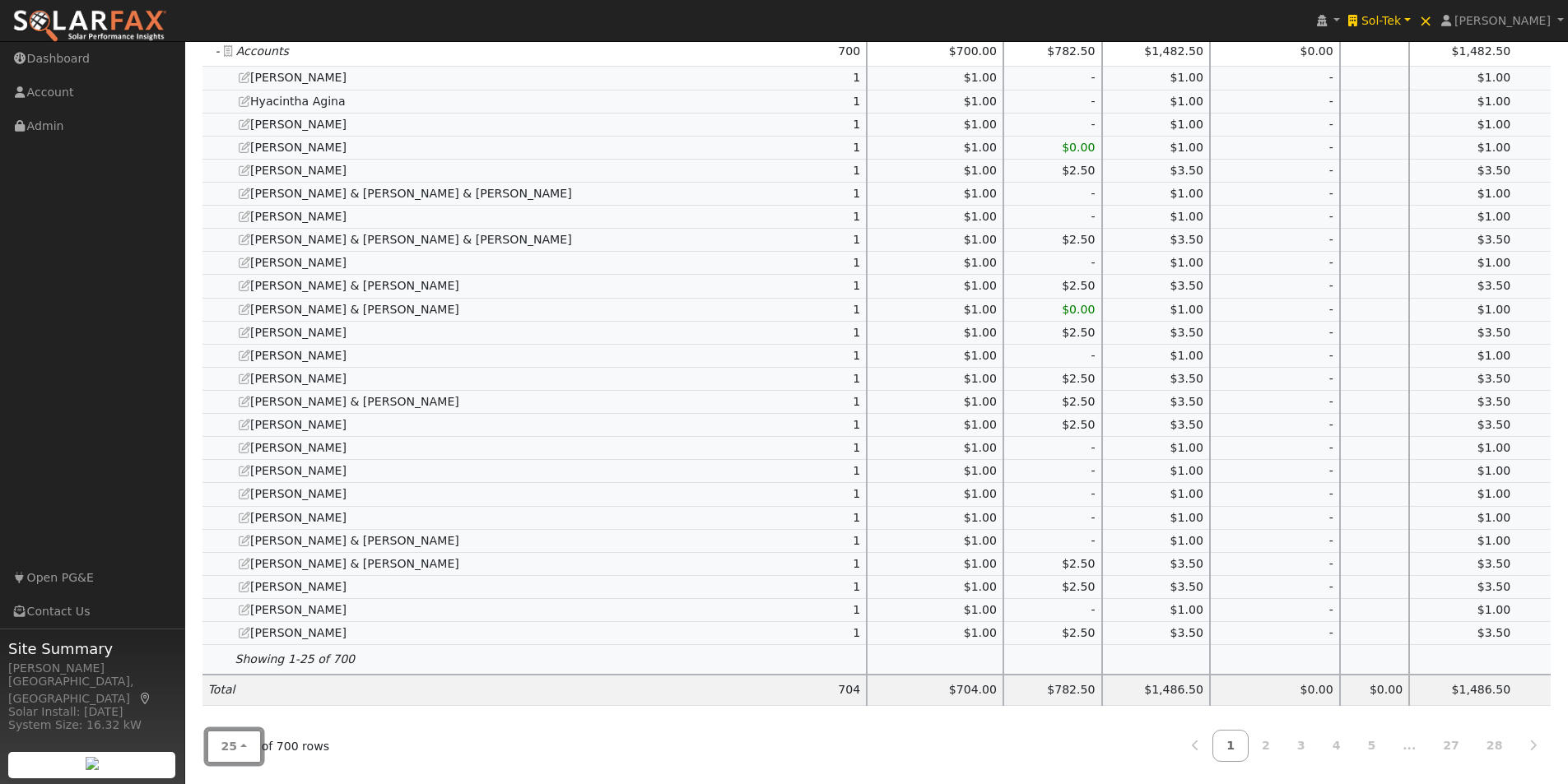
click at [243, 752] on button "25" at bounding box center [233, 747] width 55 height 34
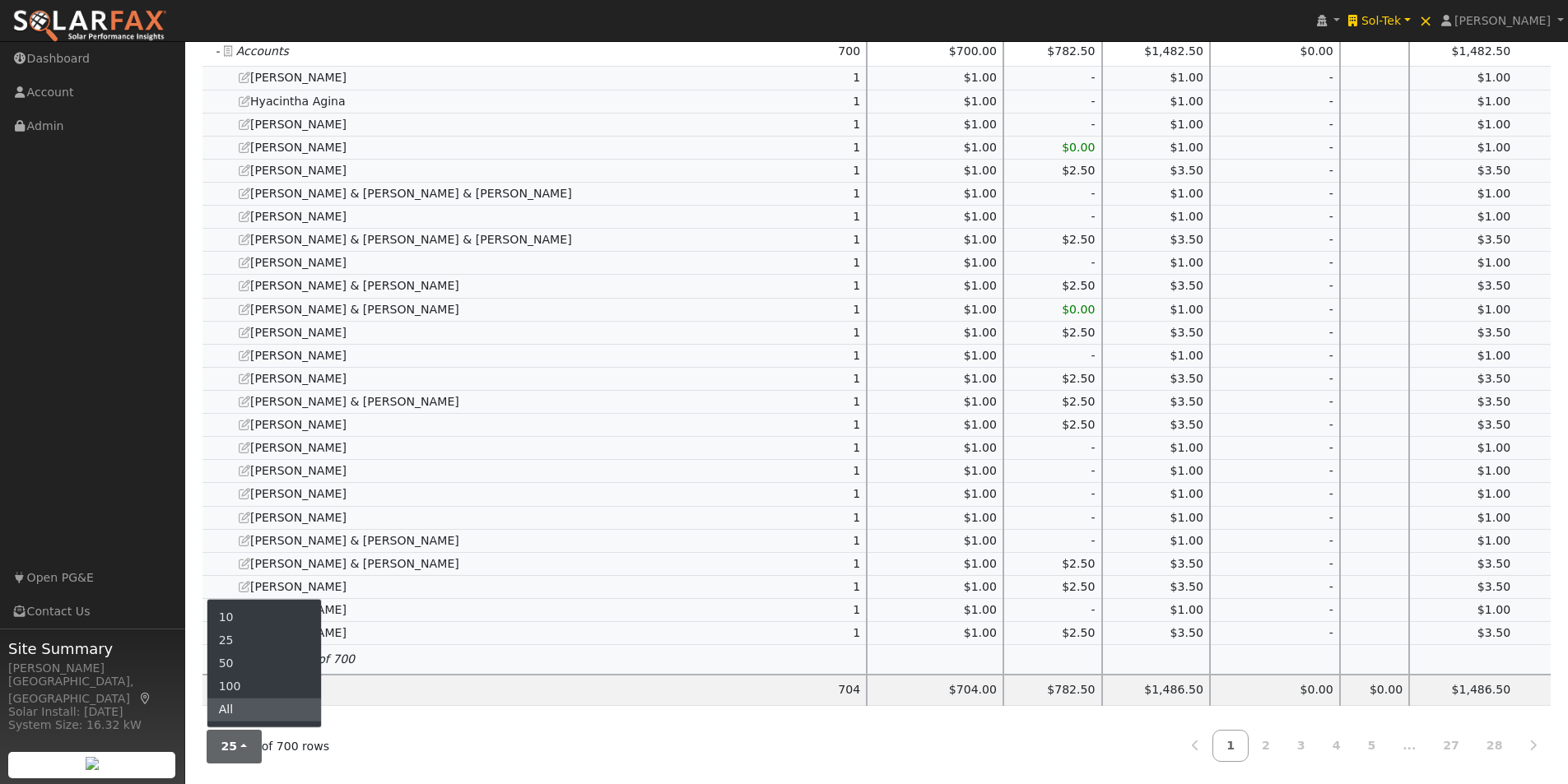
click at [236, 715] on link "All" at bounding box center [264, 709] width 115 height 23
